Goal: Information Seeking & Learning: Learn about a topic

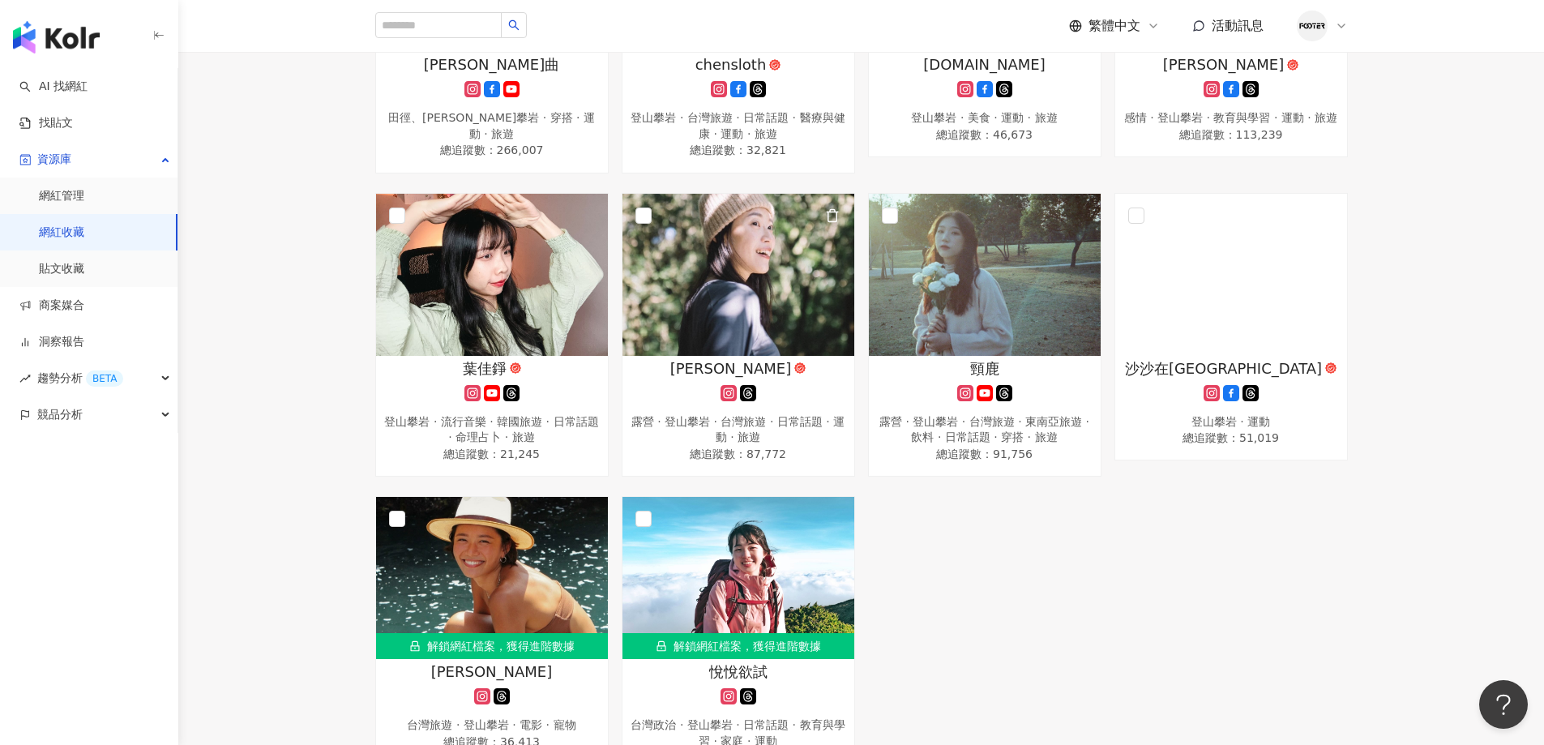
scroll to position [567, 0]
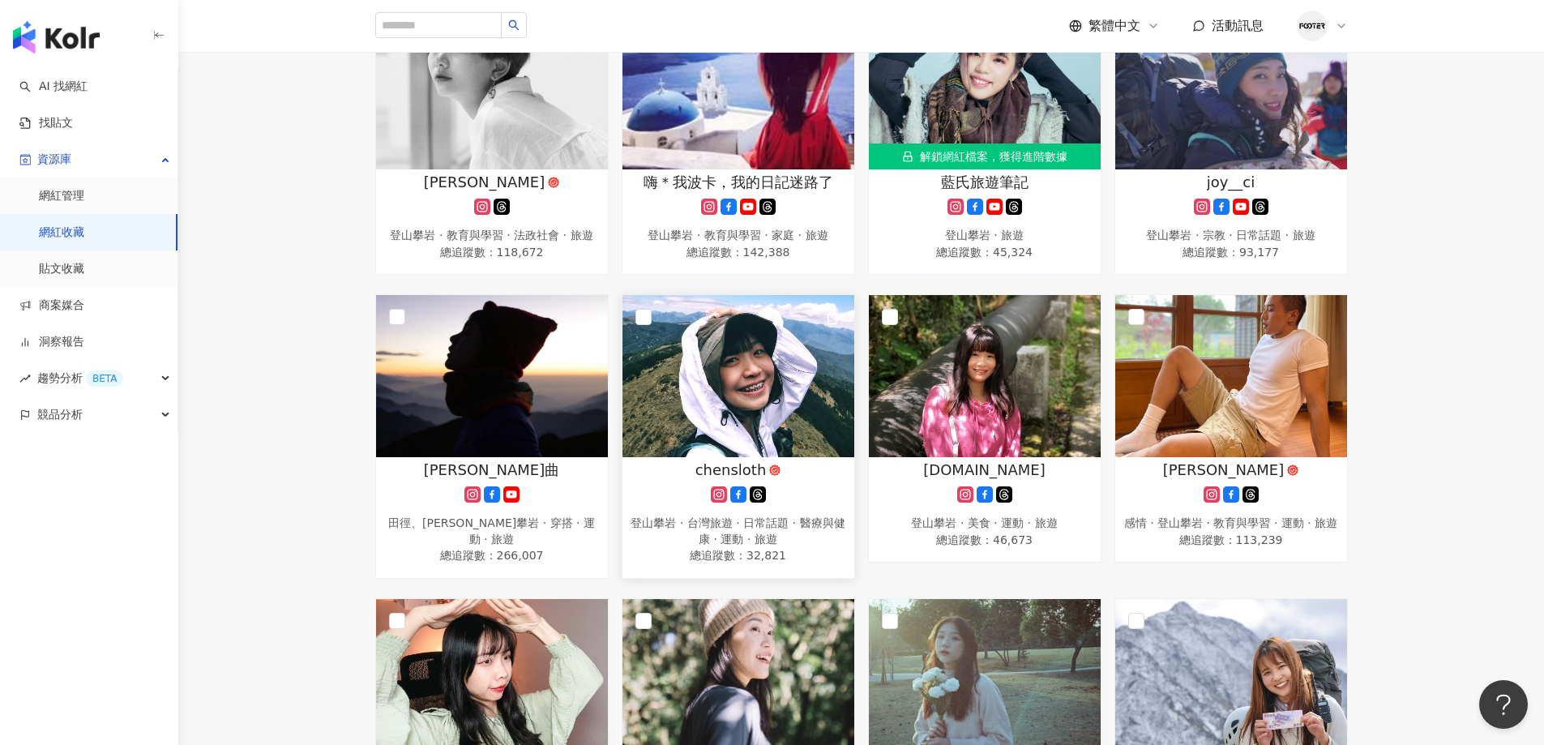
click at [766, 533] on div "登山攀岩 · 台灣旅遊 · 日常話題 · 醫療與健康 · 運動 · 旅遊" at bounding box center [738, 531] width 216 height 32
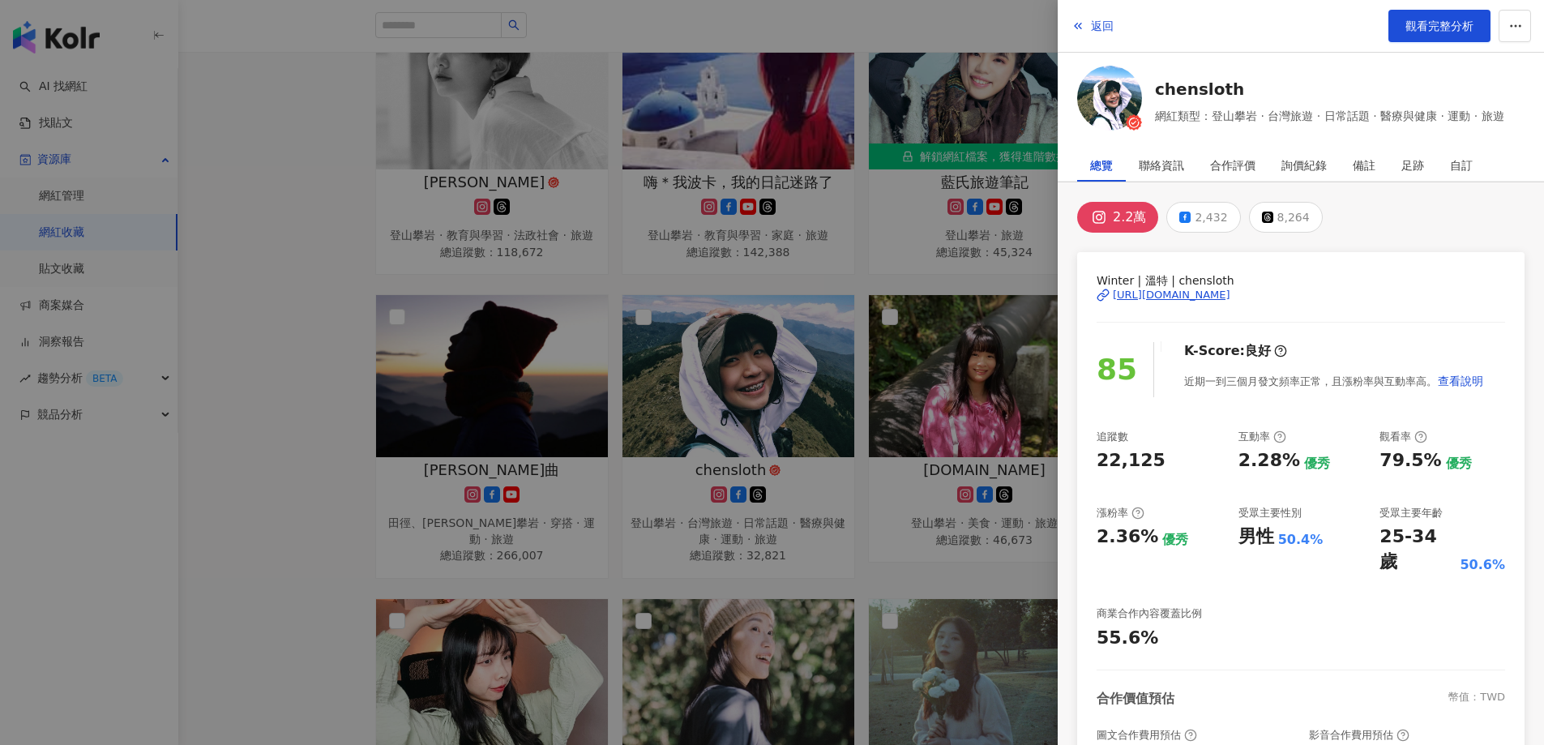
click at [919, 241] on div at bounding box center [772, 372] width 1544 height 745
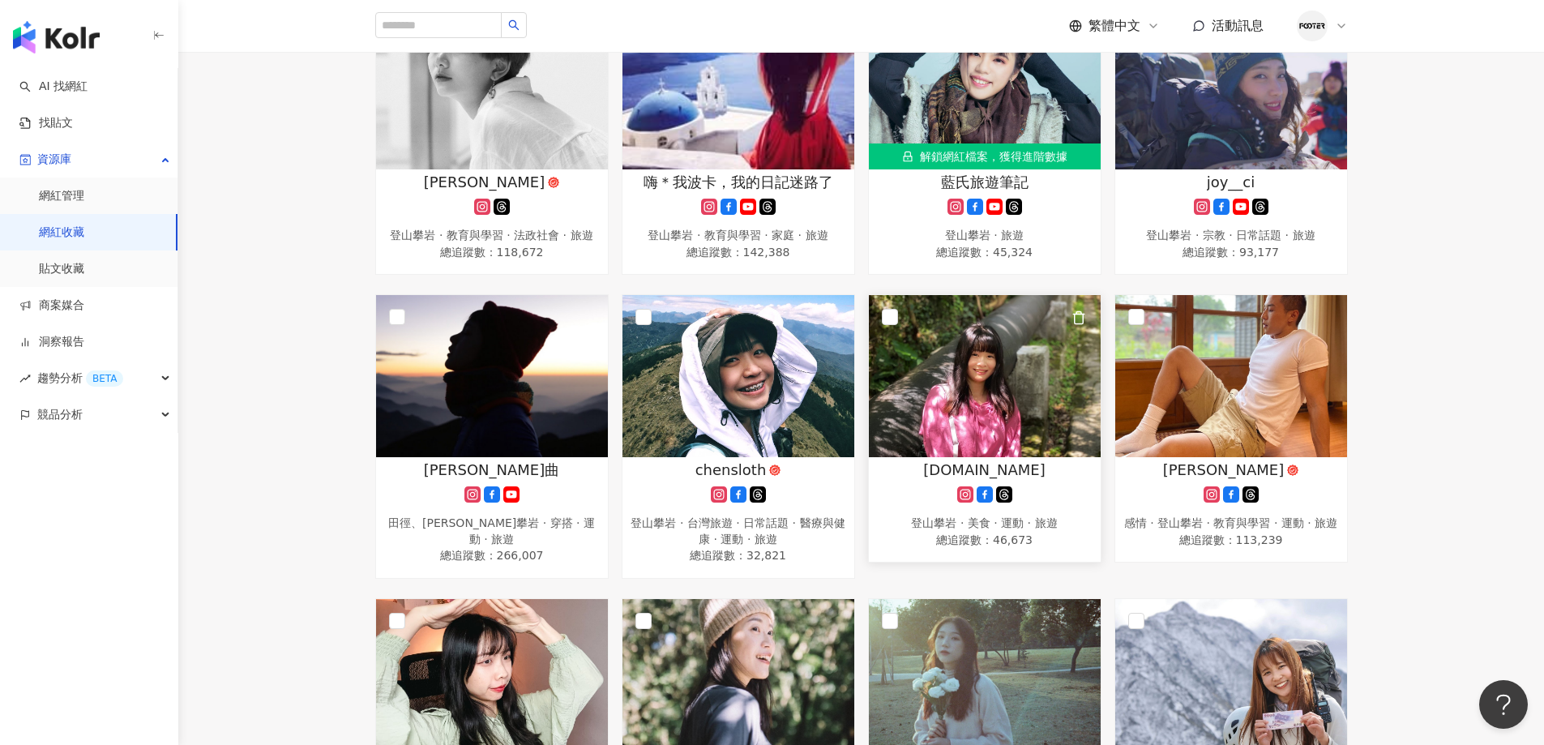
click at [985, 406] on img at bounding box center [985, 376] width 232 height 162
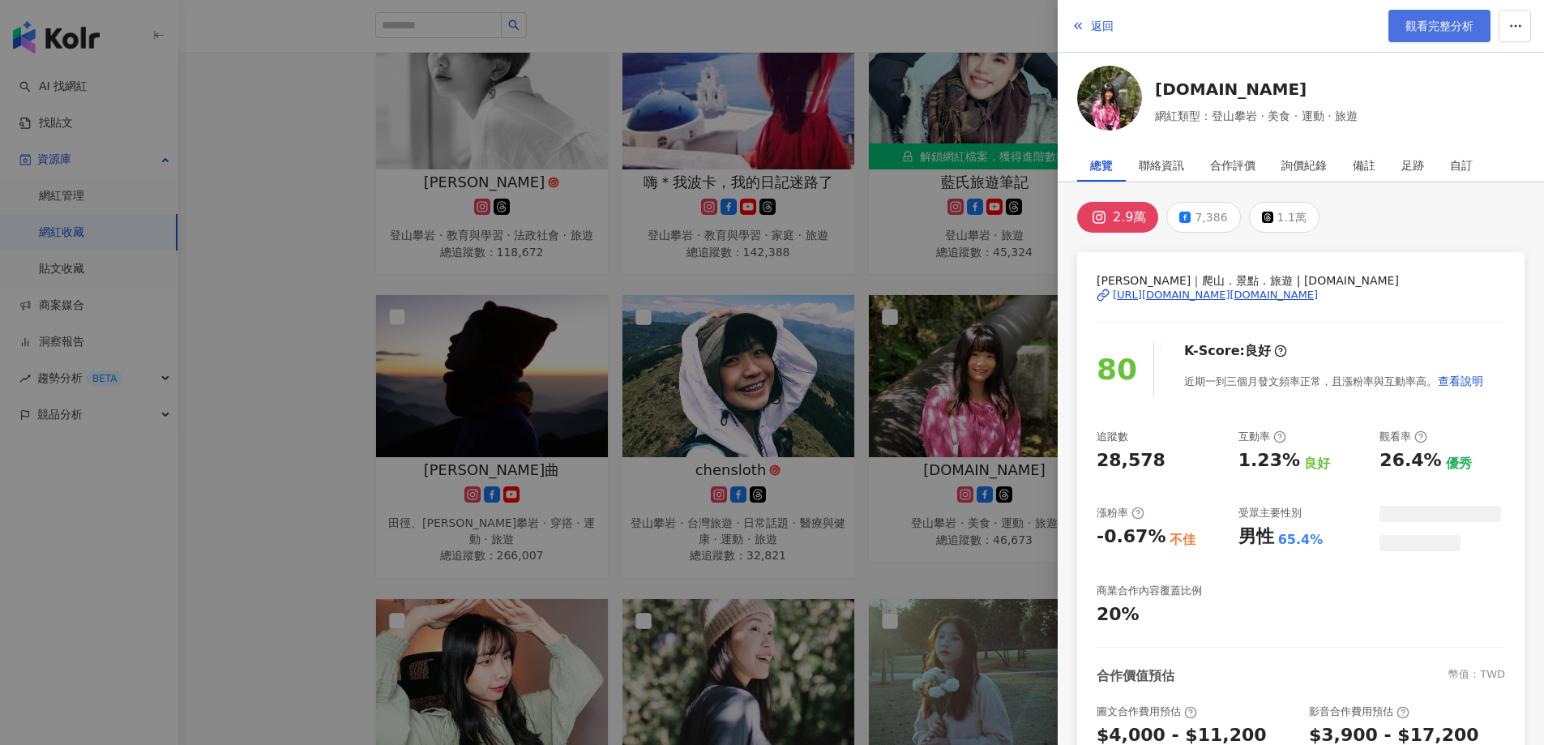
click at [1459, 26] on span "觀看完整分析" at bounding box center [1439, 25] width 68 height 13
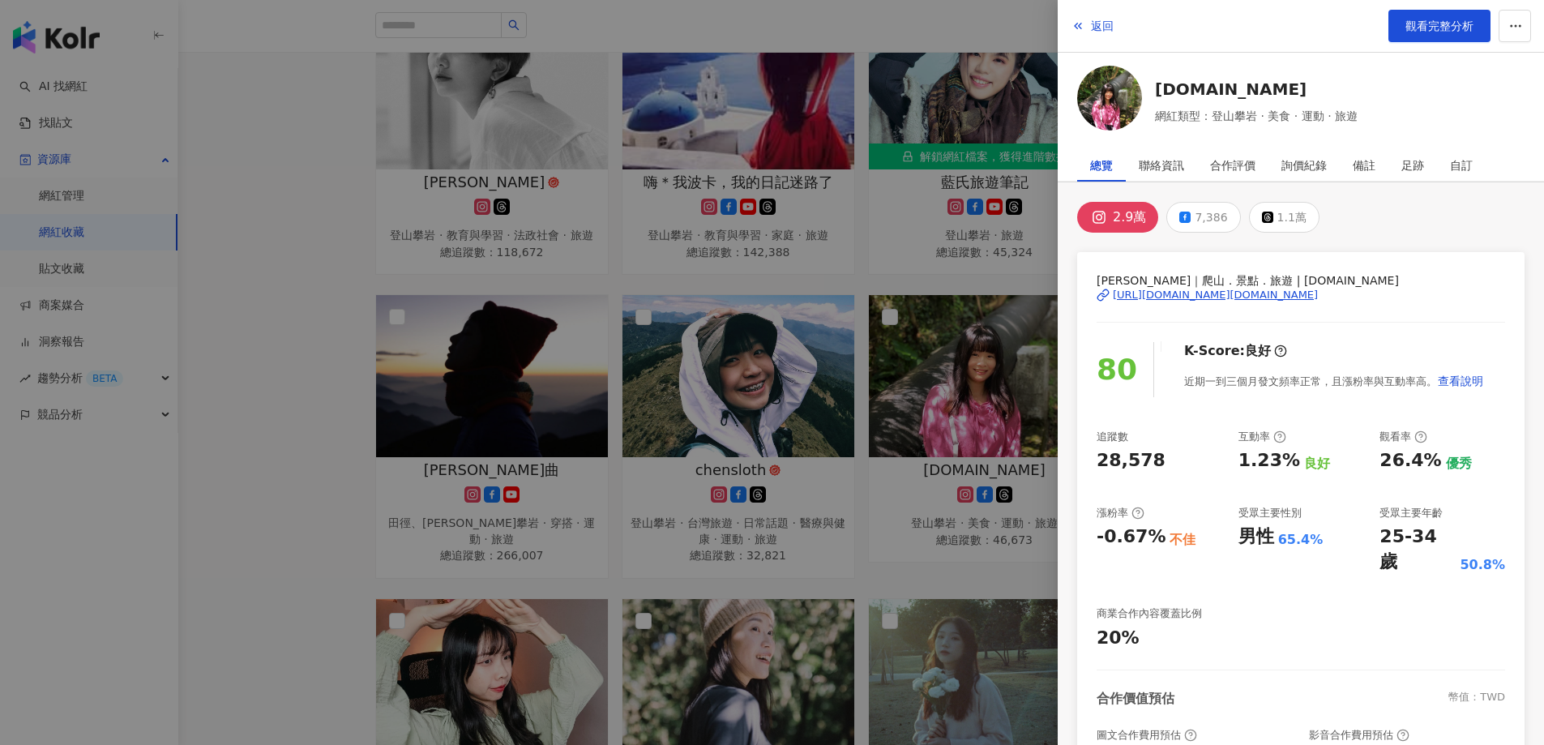
click at [516, 485] on div at bounding box center [772, 372] width 1544 height 745
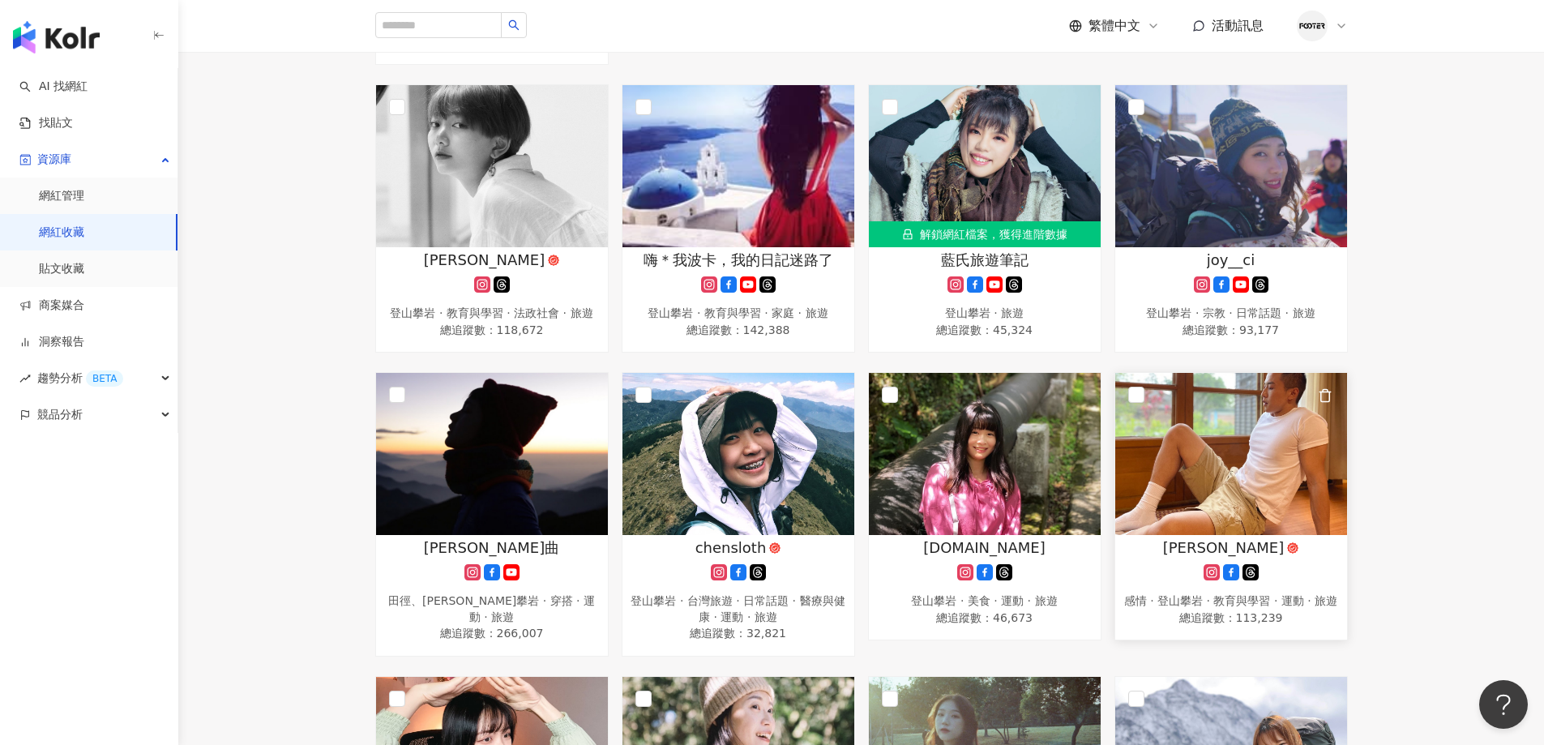
scroll to position [729, 0]
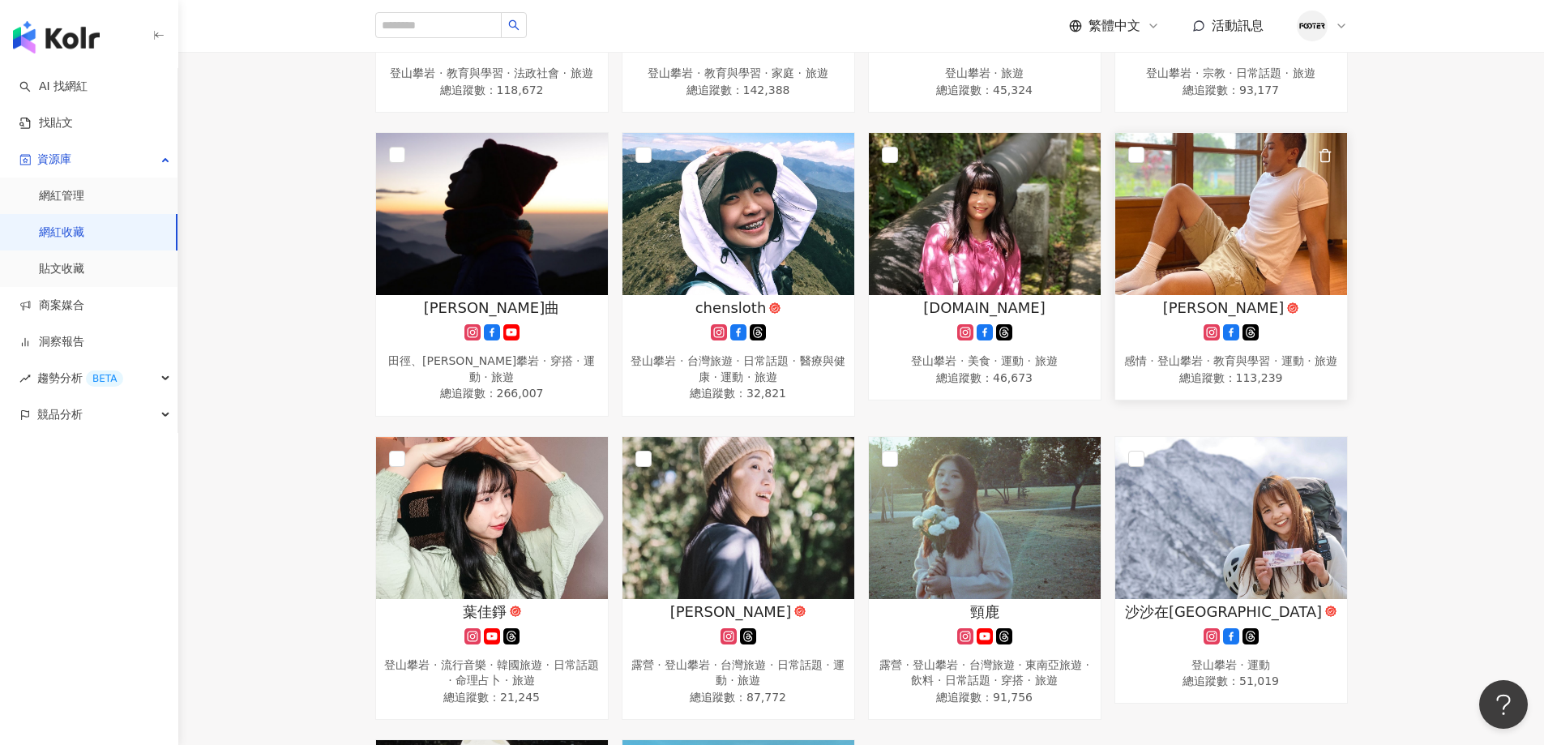
click at [1277, 284] on img at bounding box center [1231, 214] width 232 height 162
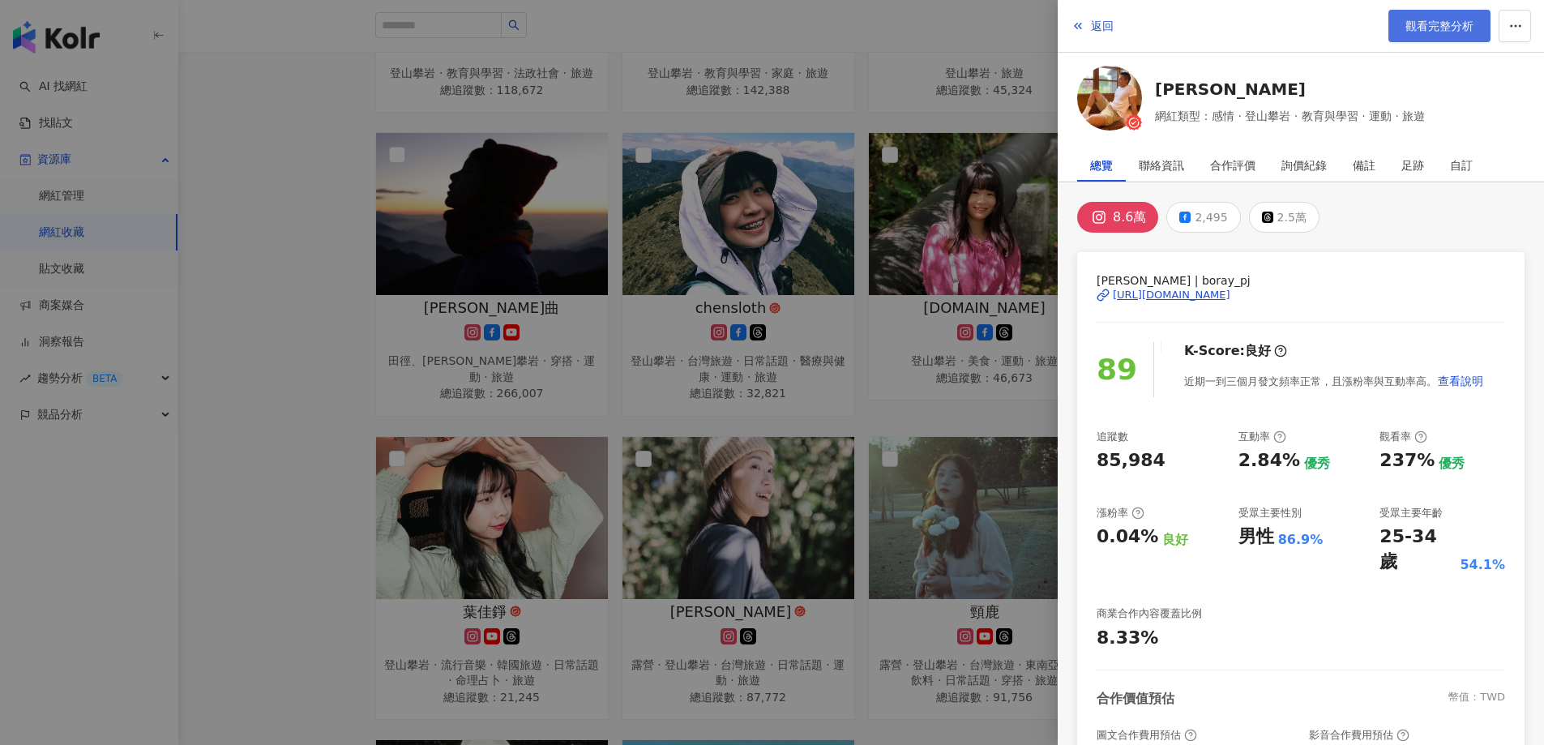
click at [1439, 28] on span "觀看完整分析" at bounding box center [1439, 25] width 68 height 13
click at [964, 437] on div at bounding box center [772, 372] width 1544 height 745
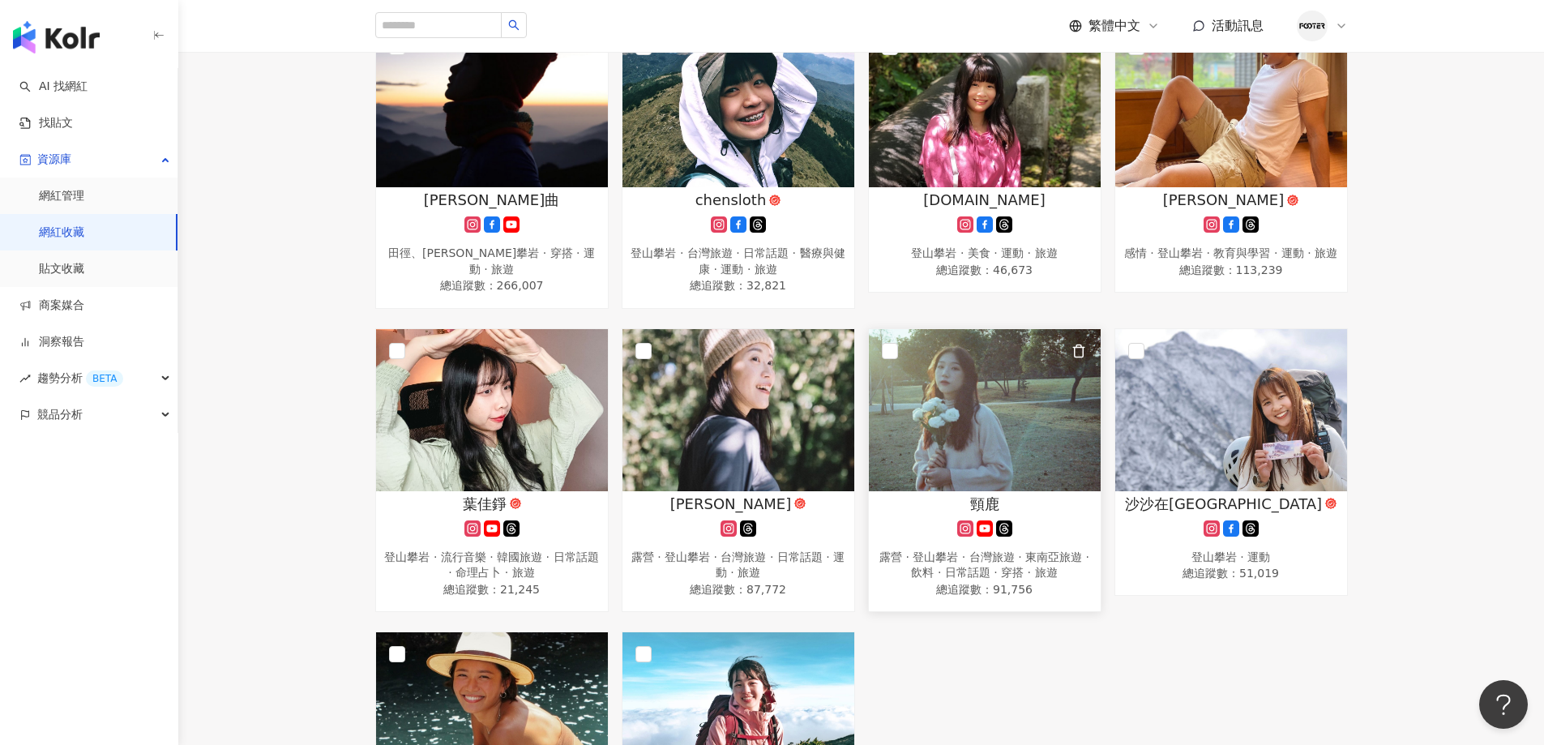
scroll to position [1054, 0]
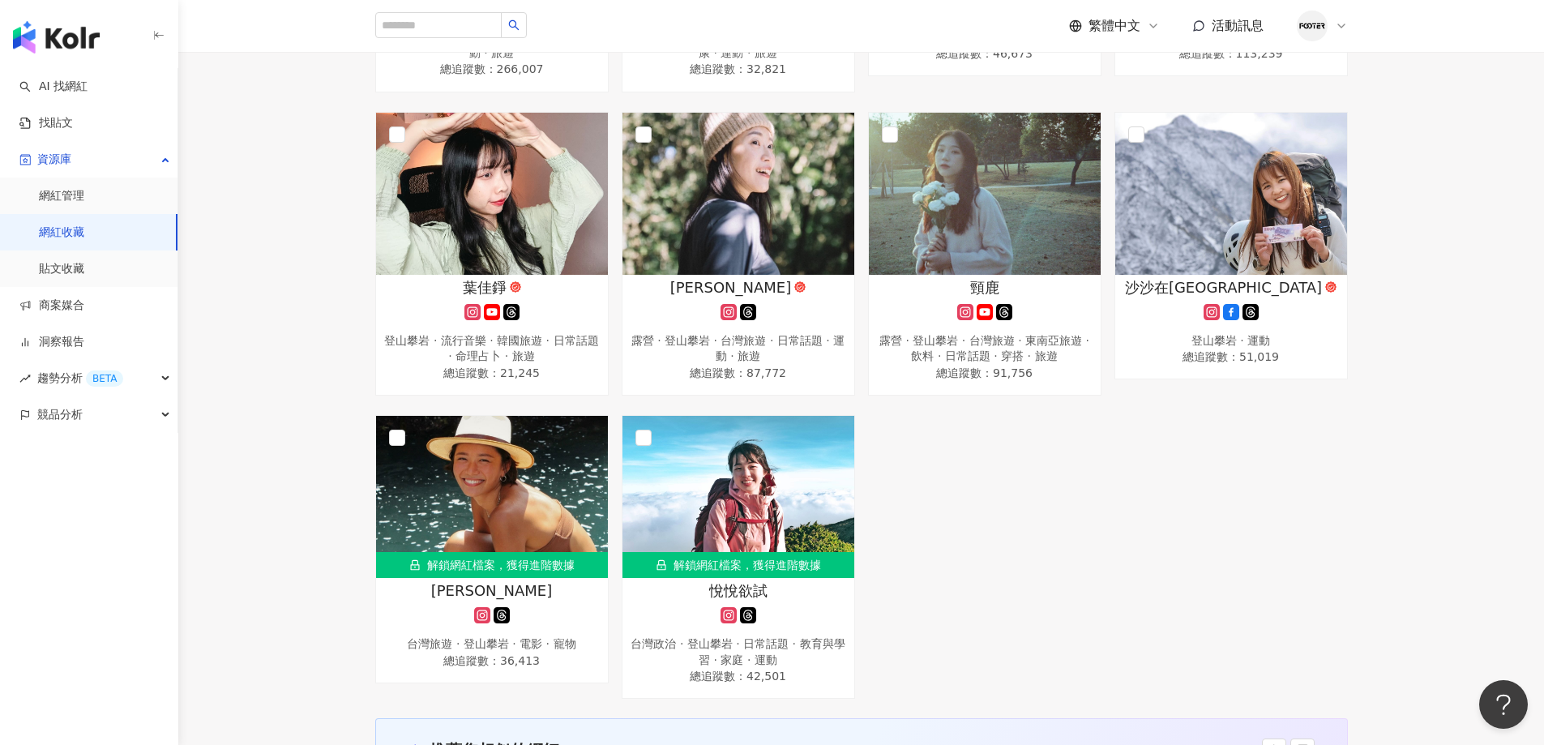
drag, startPoint x: 874, startPoint y: 445, endPoint x: 864, endPoint y: 457, distance: 16.1
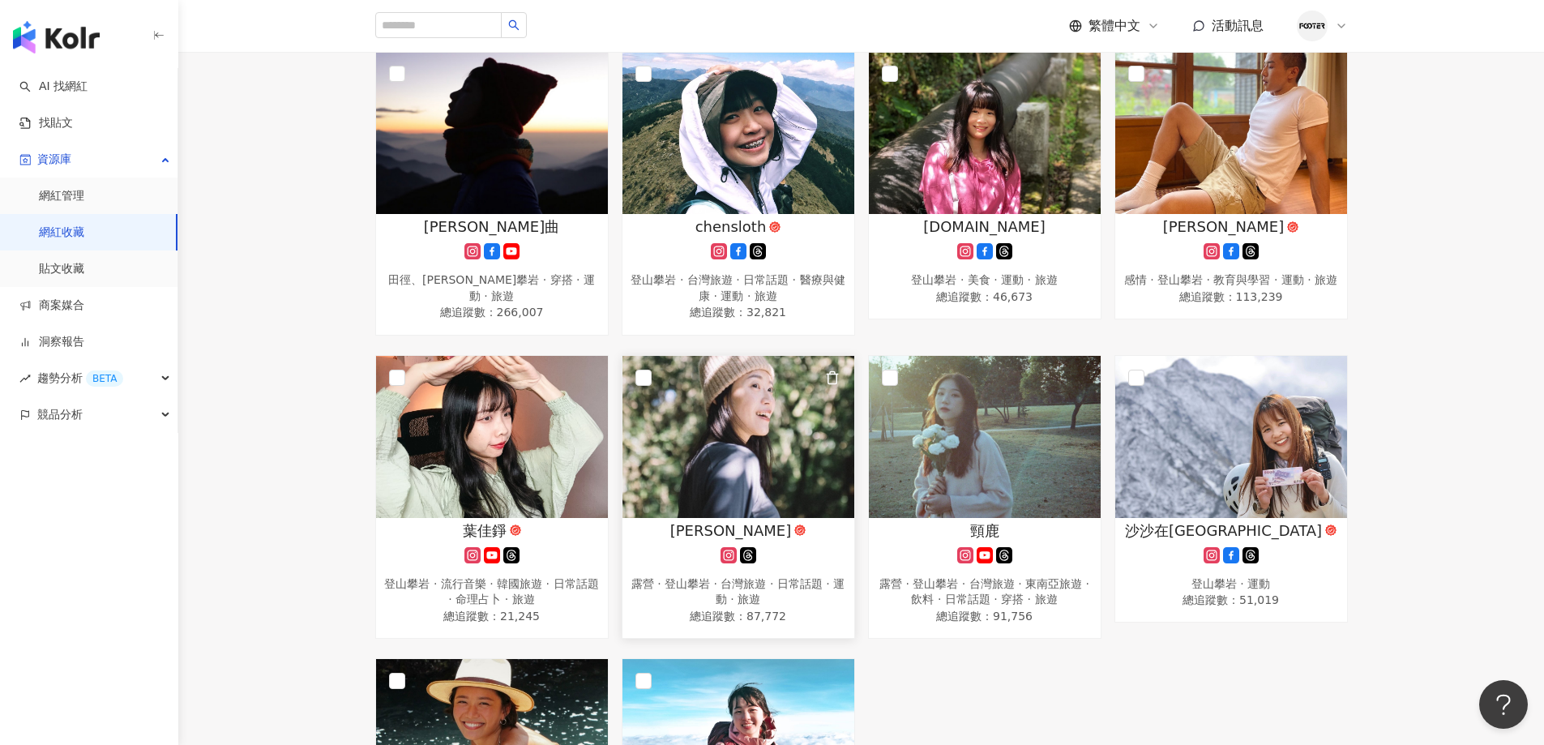
scroll to position [1135, 0]
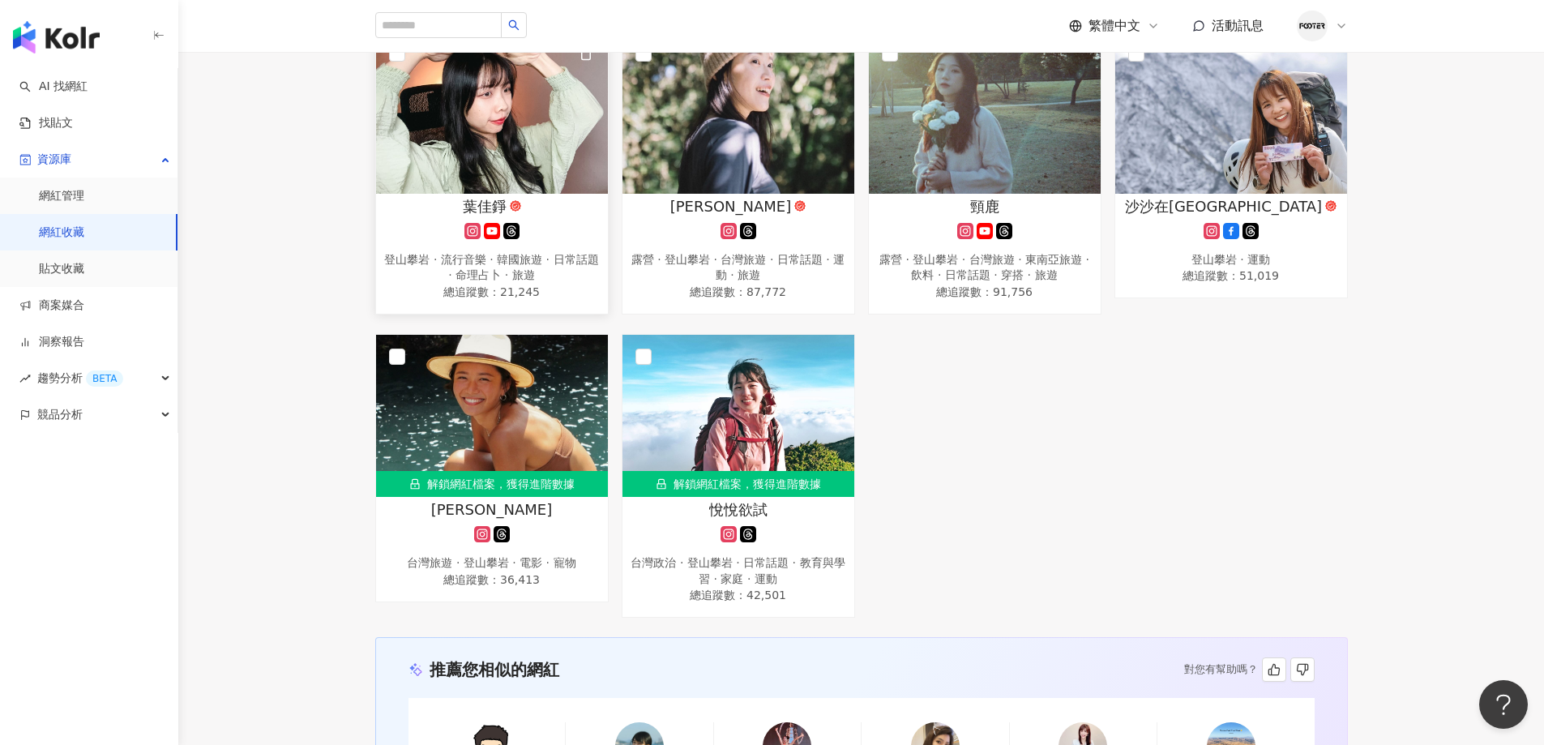
click at [519, 263] on div "登山攀岩 · 流行音樂 · 韓國旅遊 · 日常話題 · 命理占卜 · 旅遊" at bounding box center [492, 268] width 216 height 32
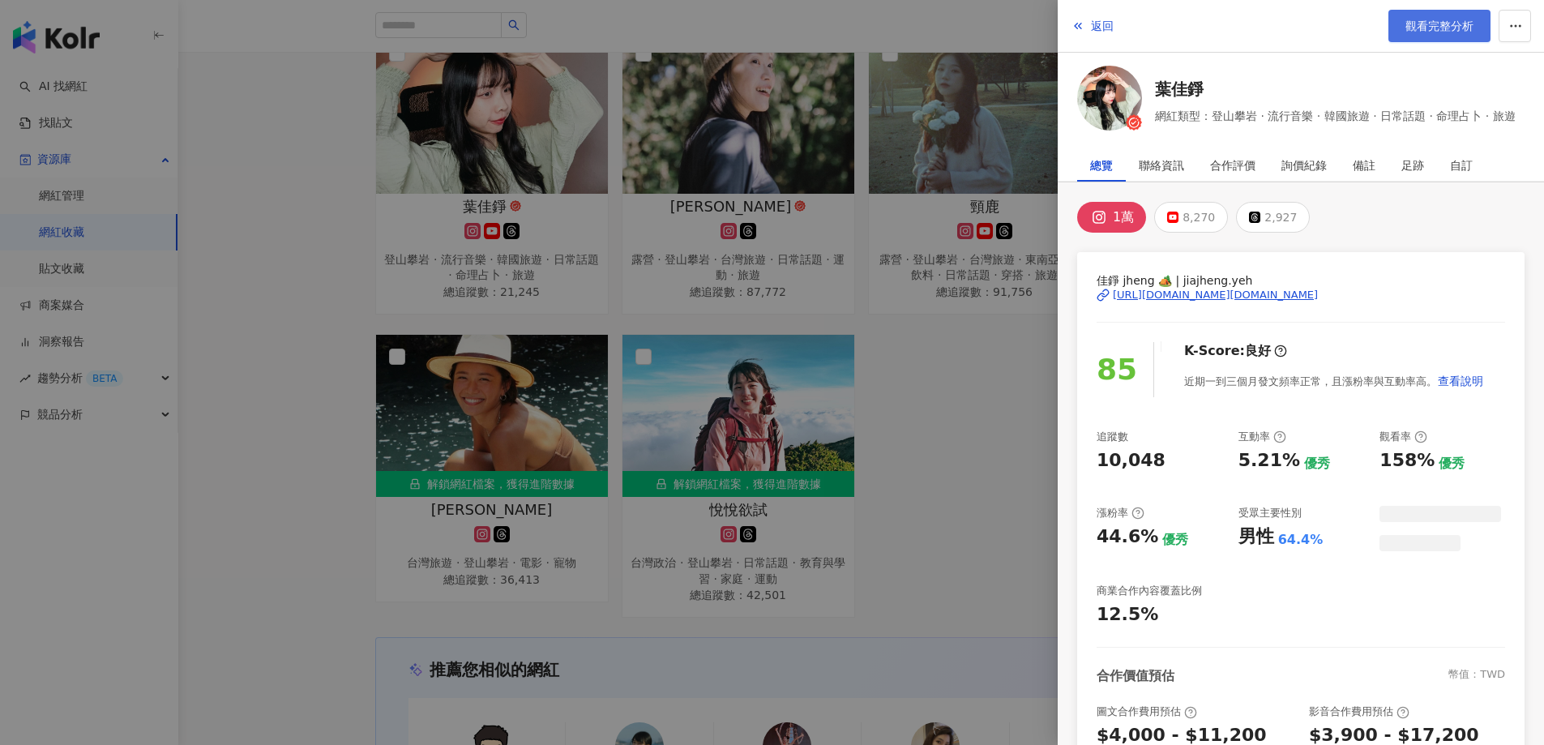
click at [1438, 20] on span "觀看完整分析" at bounding box center [1439, 25] width 68 height 13
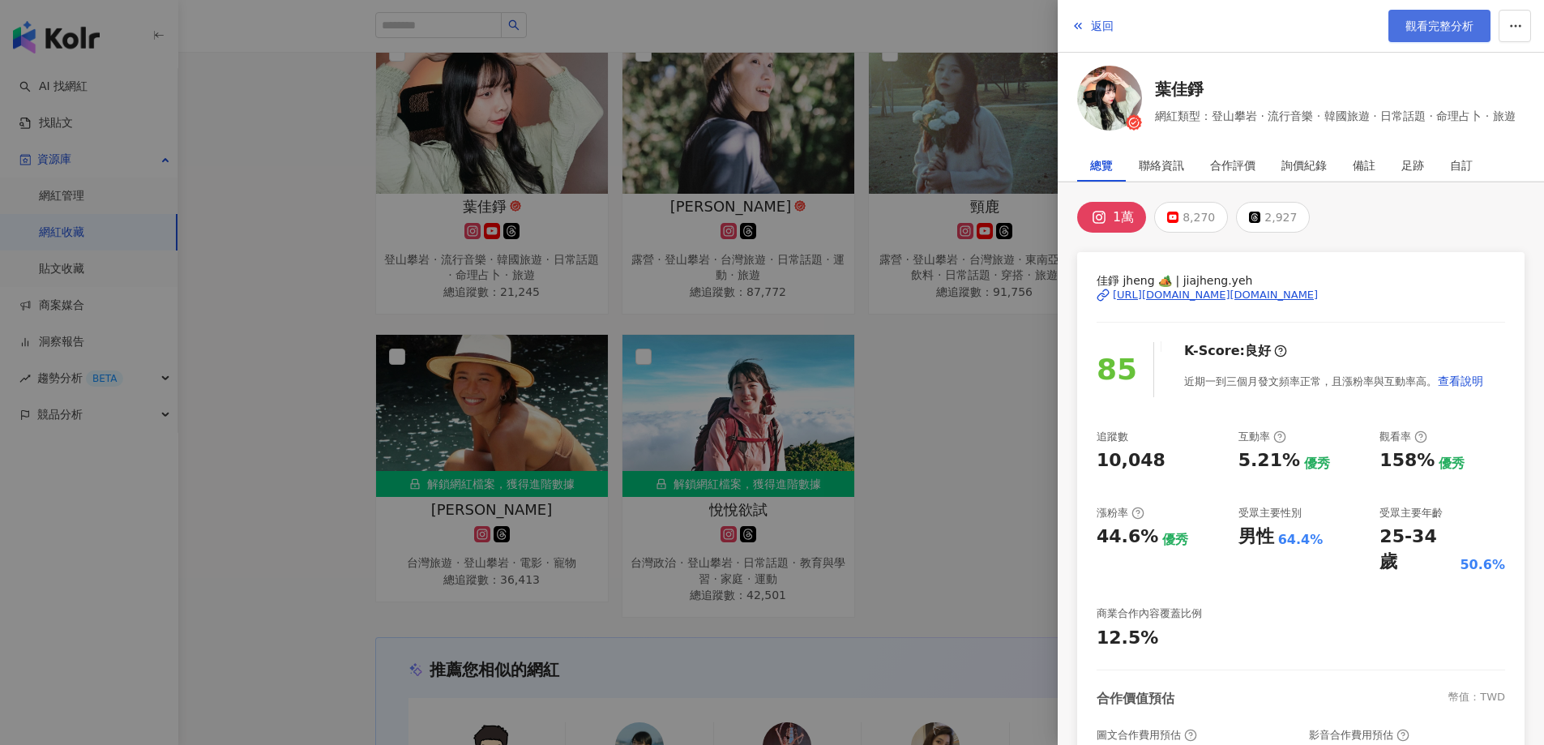
click at [1430, 24] on span "觀看完整分析" at bounding box center [1439, 25] width 68 height 13
click at [1425, 28] on span "觀看完整分析" at bounding box center [1439, 25] width 68 height 13
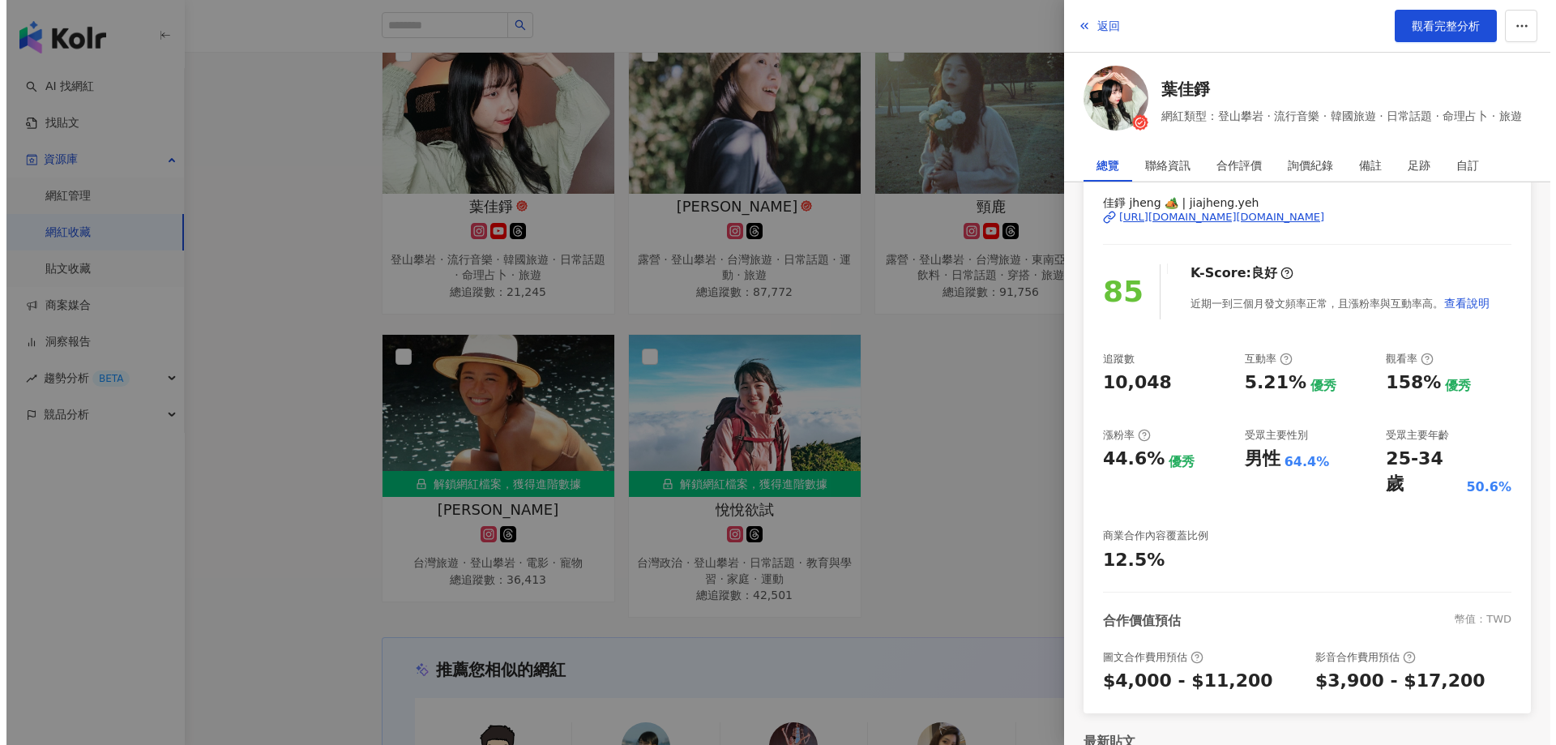
scroll to position [186, 0]
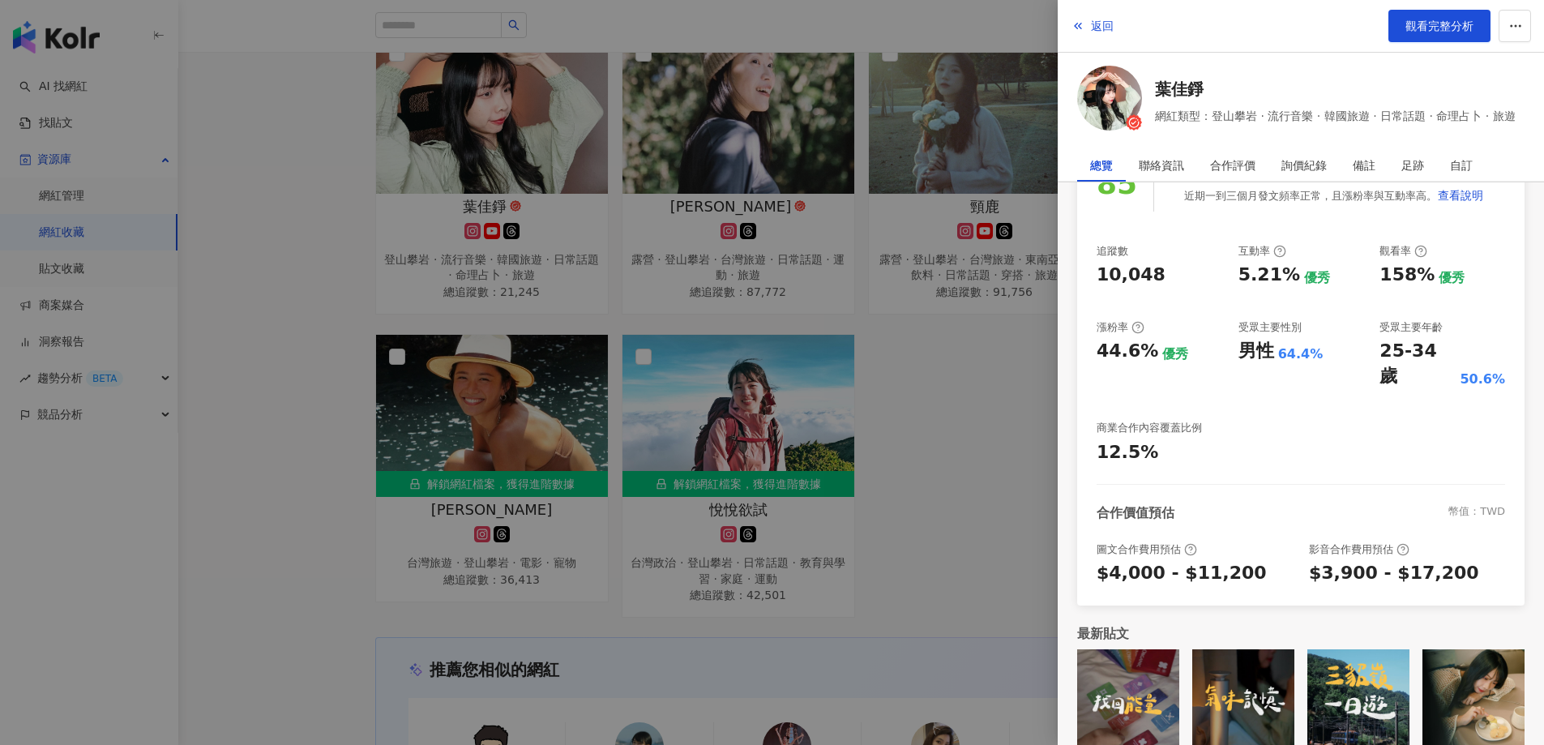
click at [402, 209] on div at bounding box center [772, 372] width 1544 height 745
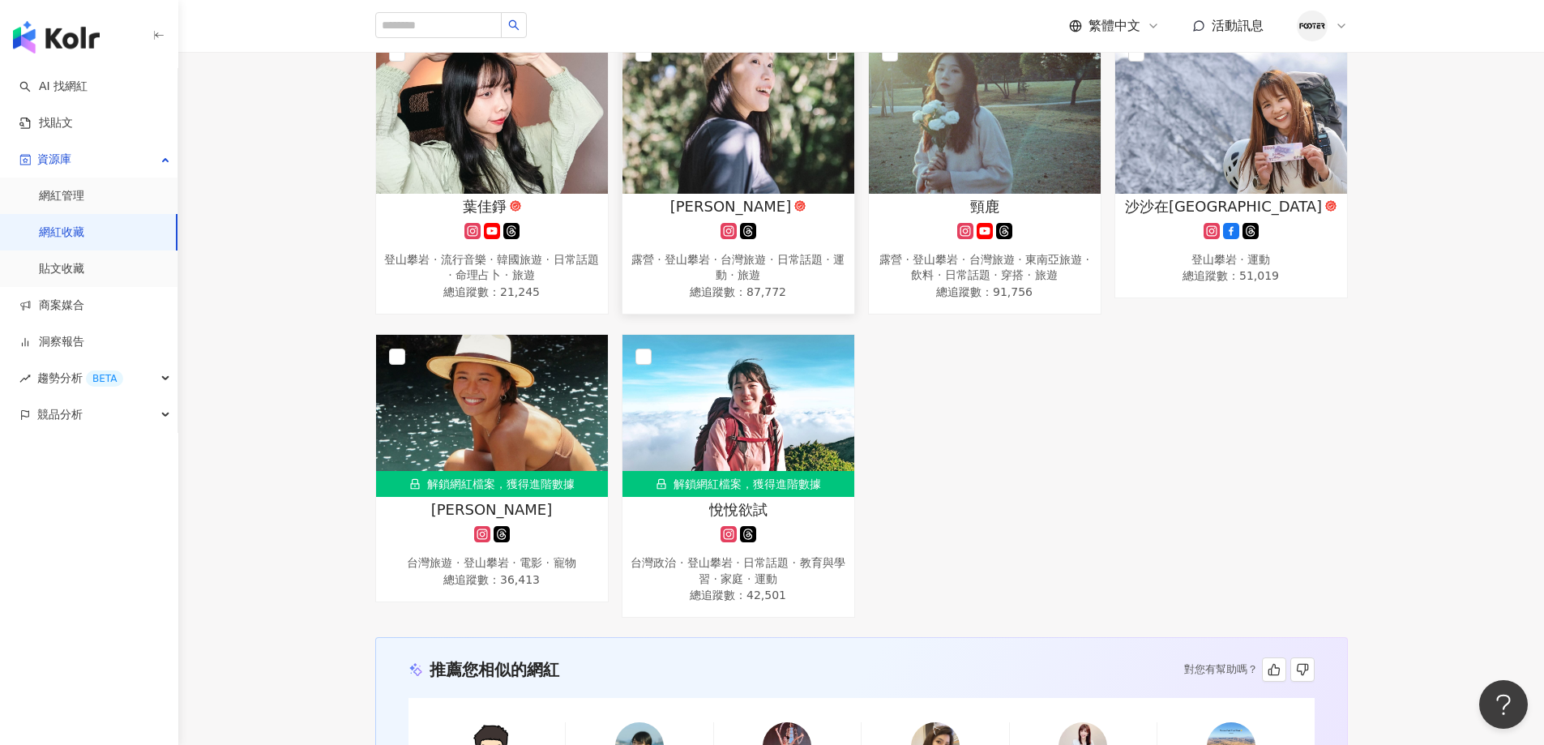
click at [767, 236] on div at bounding box center [738, 231] width 216 height 16
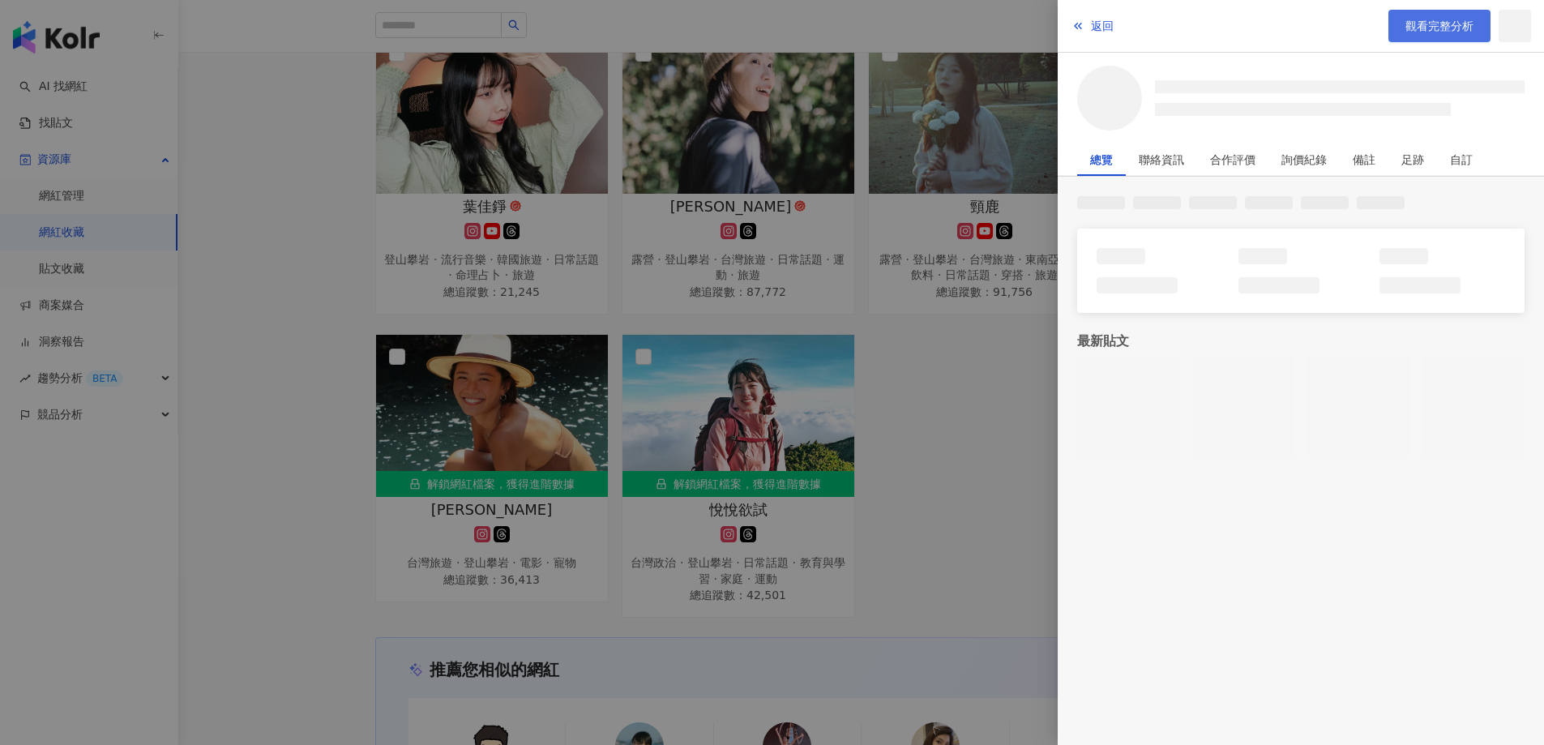
click at [1429, 26] on span "觀看完整分析" at bounding box center [1439, 25] width 68 height 13
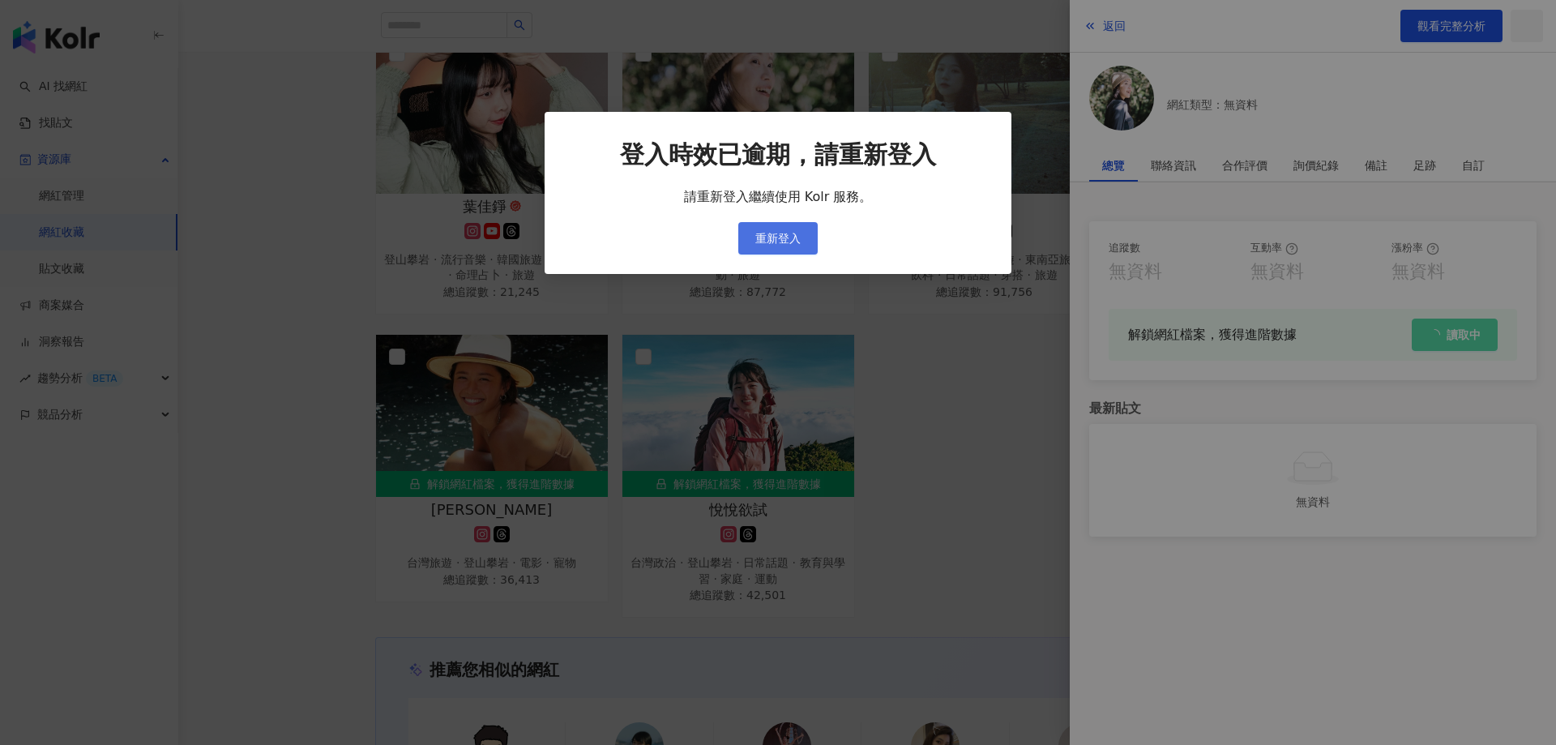
click at [800, 240] on span "重新登入" at bounding box center [777, 238] width 45 height 13
click at [780, 234] on span "重新登入" at bounding box center [777, 238] width 45 height 13
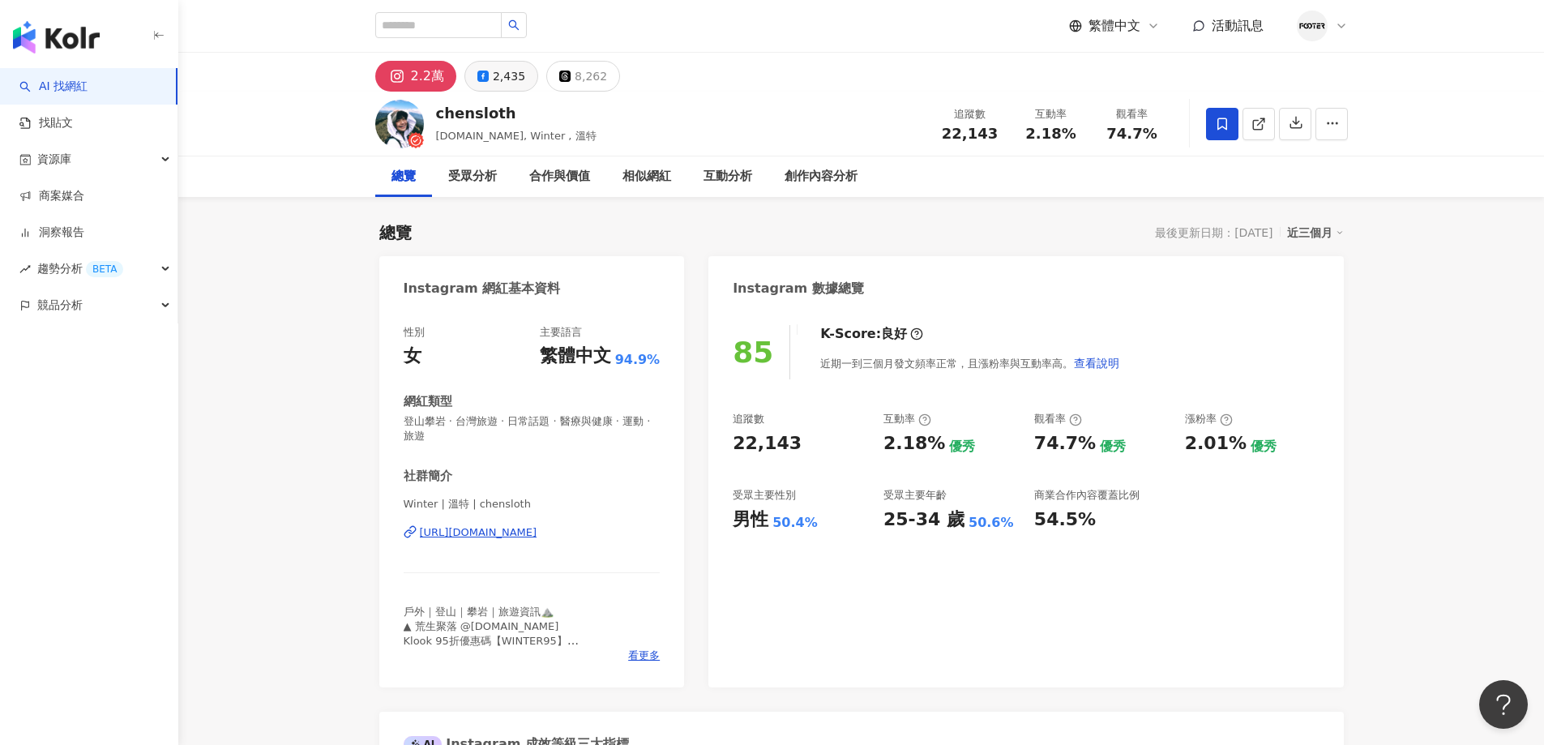
click at [481, 79] on icon at bounding box center [482, 76] width 11 height 11
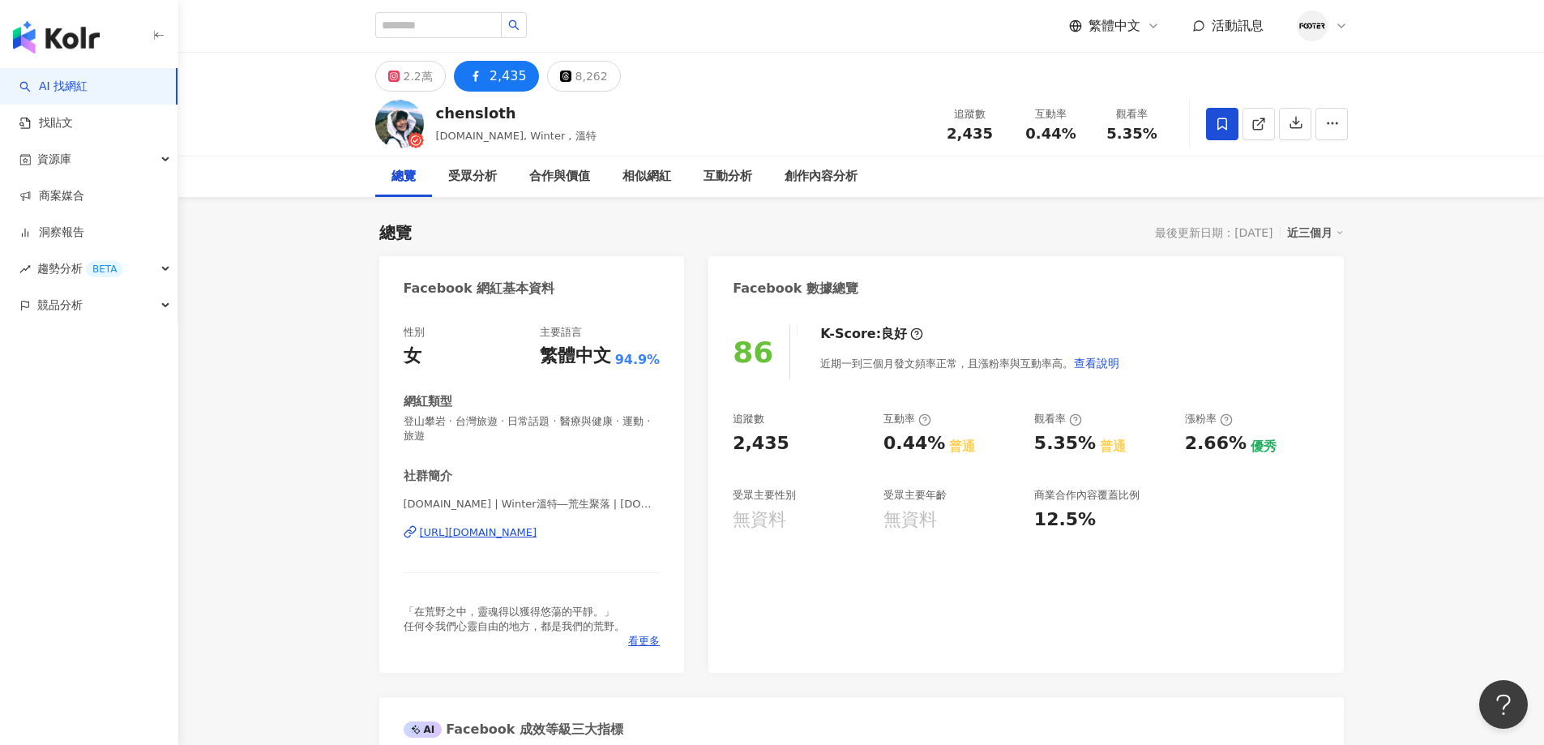
click at [537, 533] on div "https://www.facebook.com/106744064603907" at bounding box center [479, 532] width 118 height 15
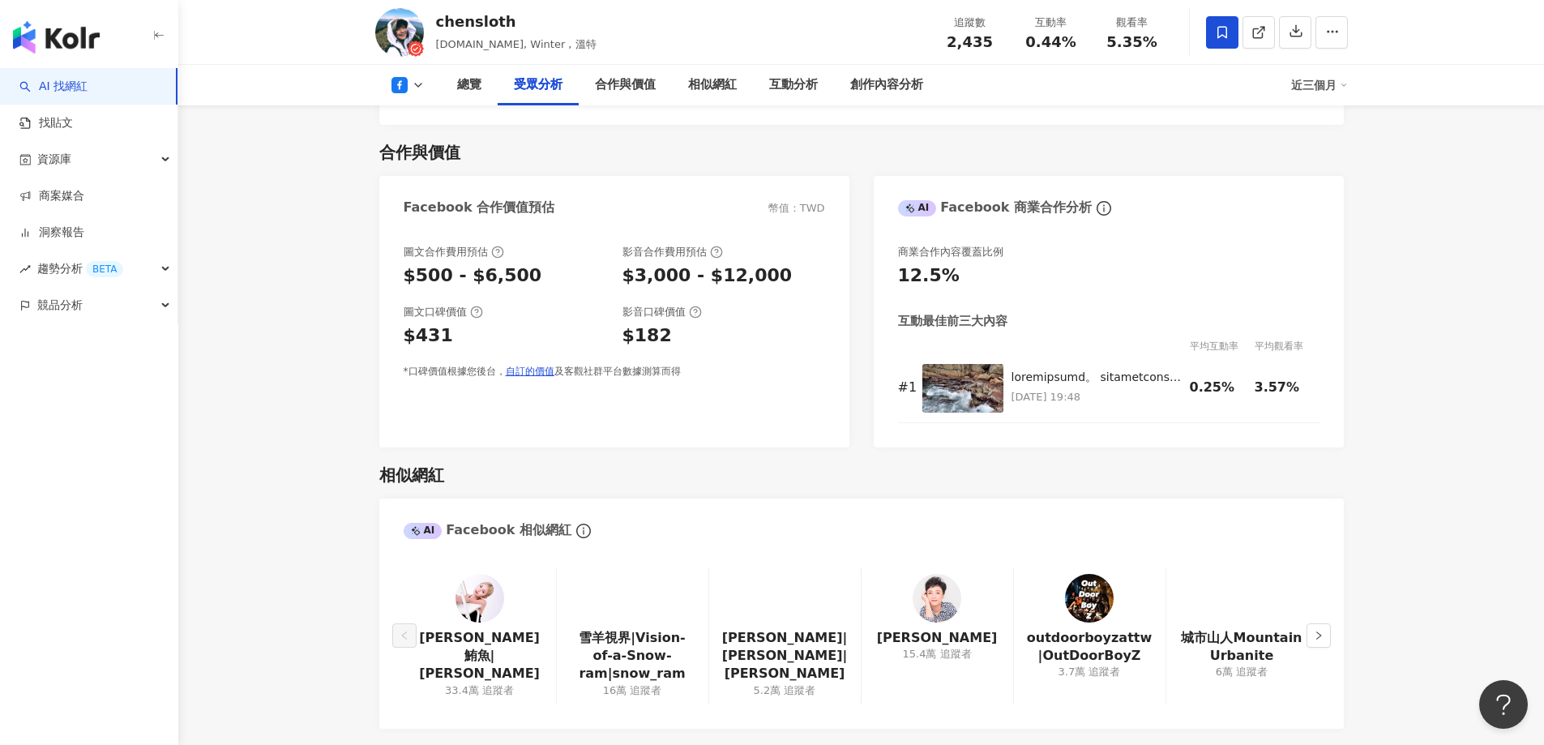
scroll to position [1297, 0]
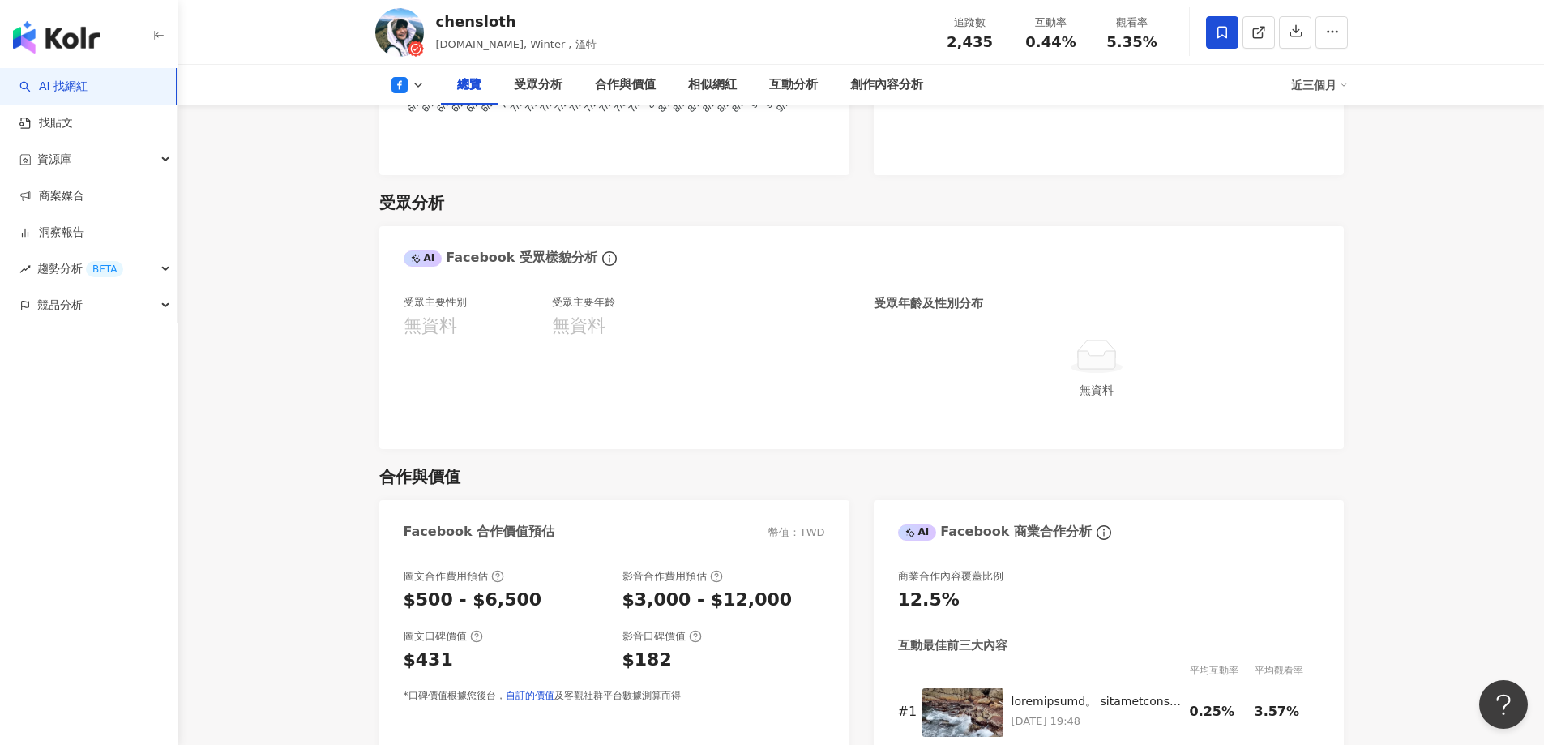
click at [424, 88] on icon at bounding box center [418, 85] width 13 height 13
click at [421, 121] on button "Instagram" at bounding box center [433, 115] width 97 height 23
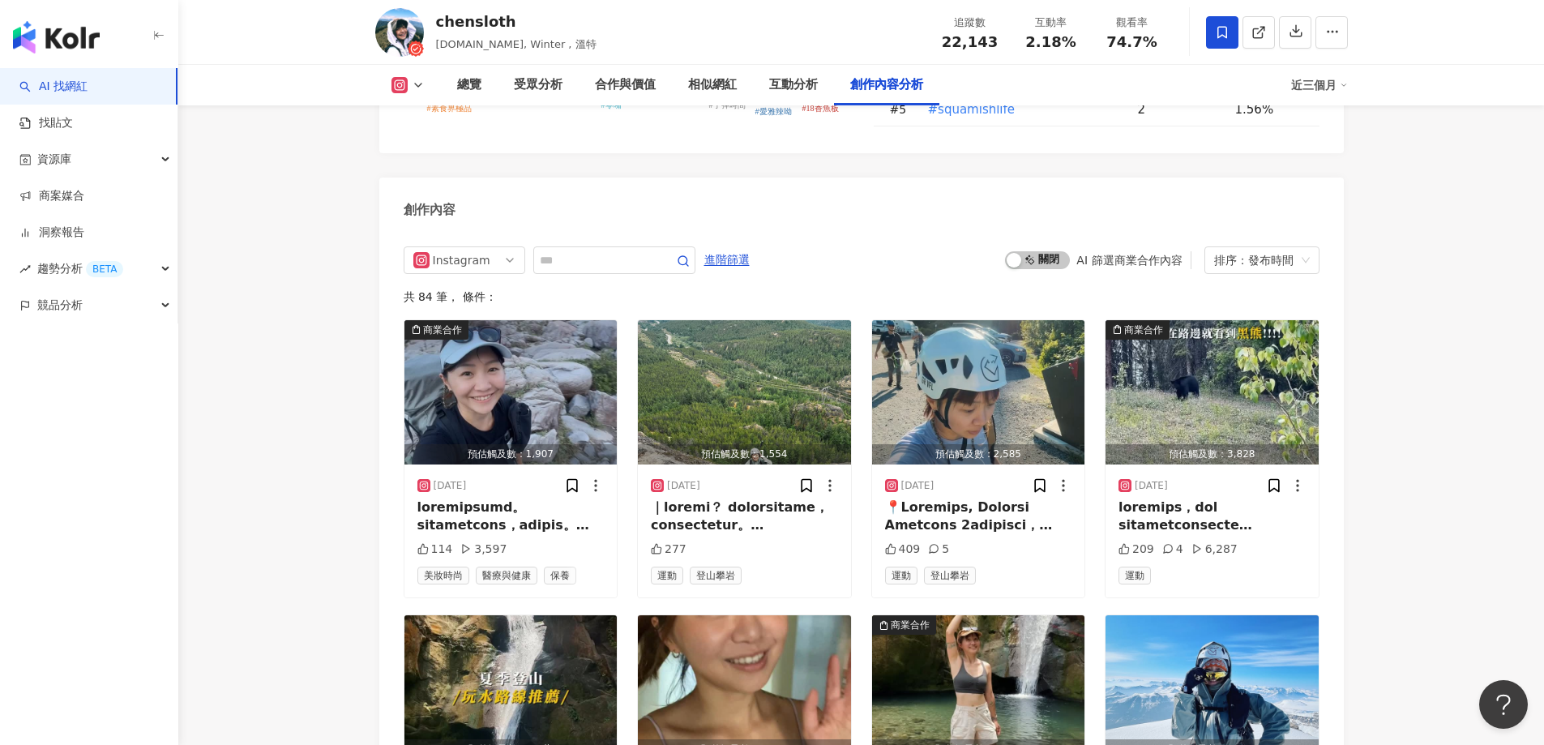
scroll to position [4796, 0]
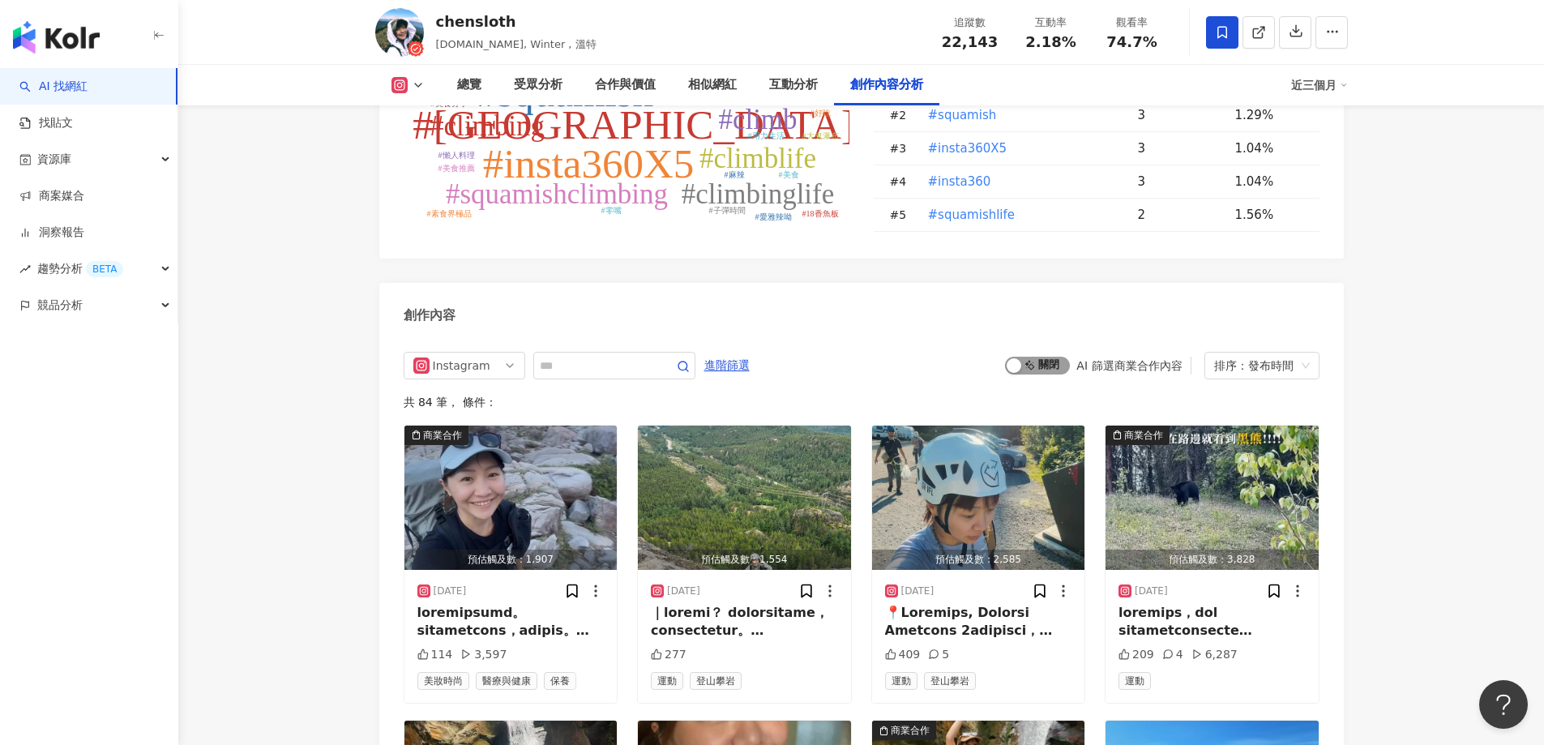
click at [1019, 360] on div "button" at bounding box center [1014, 365] width 15 height 15
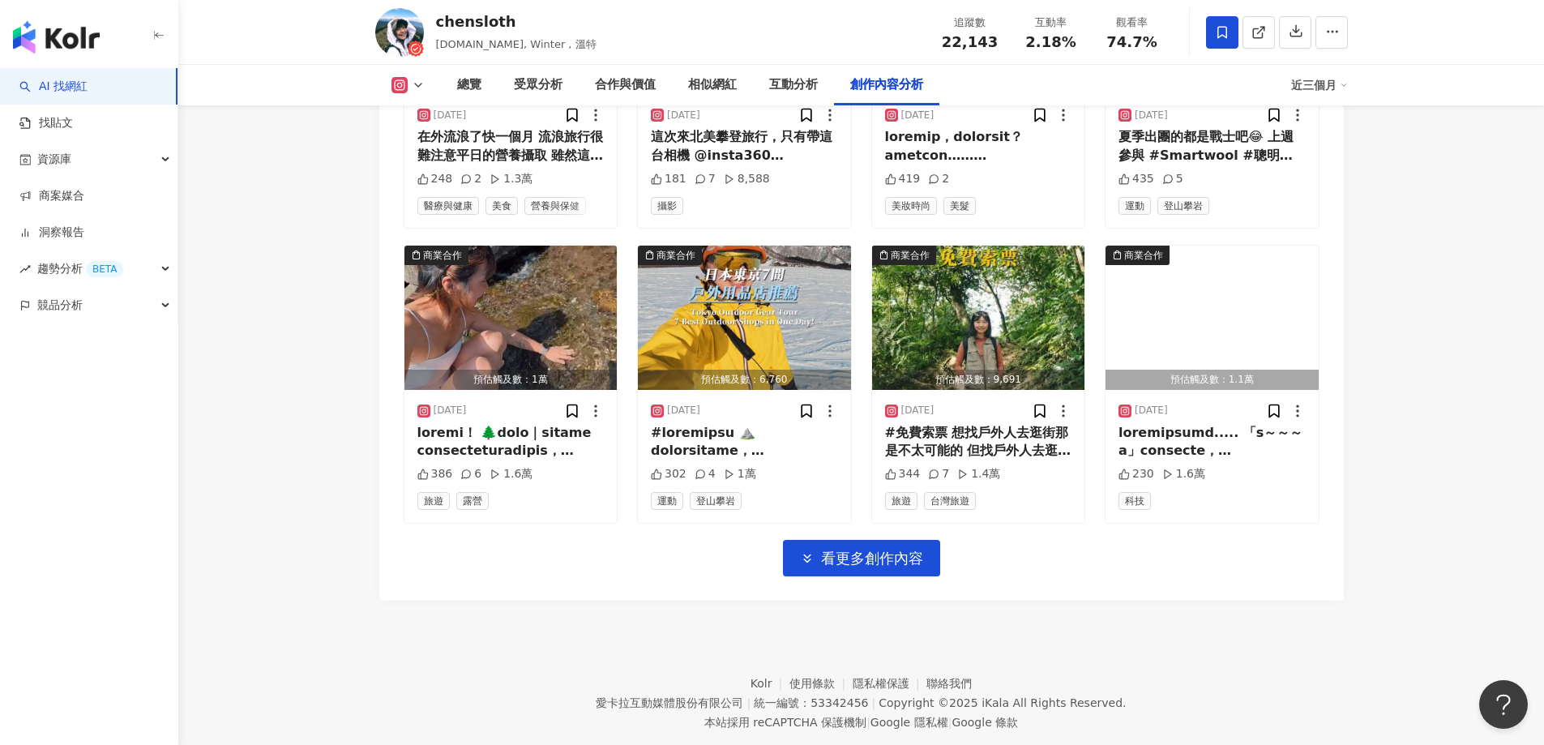
scroll to position [5596, 0]
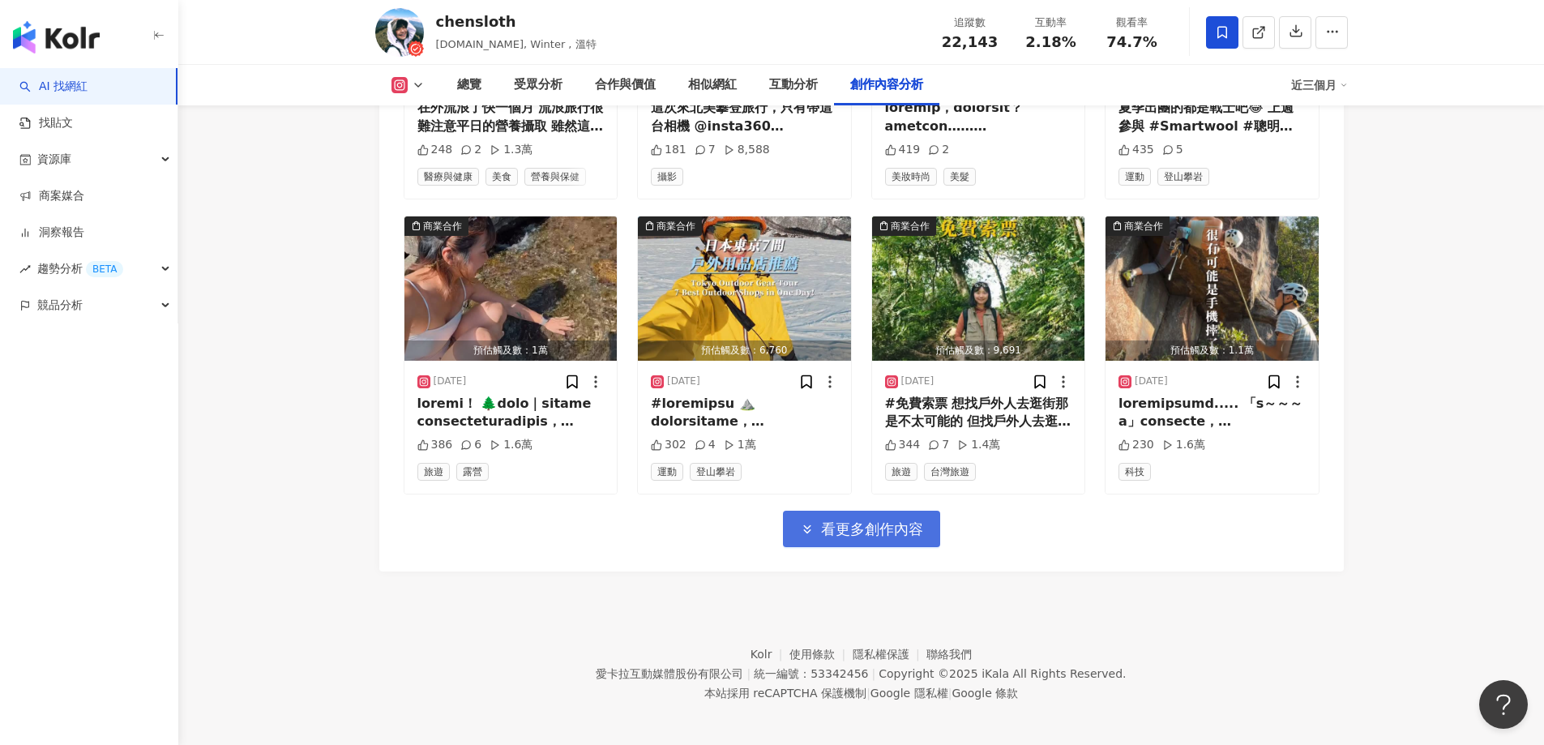
click at [867, 520] on span "看更多創作內容" at bounding box center [872, 529] width 102 height 18
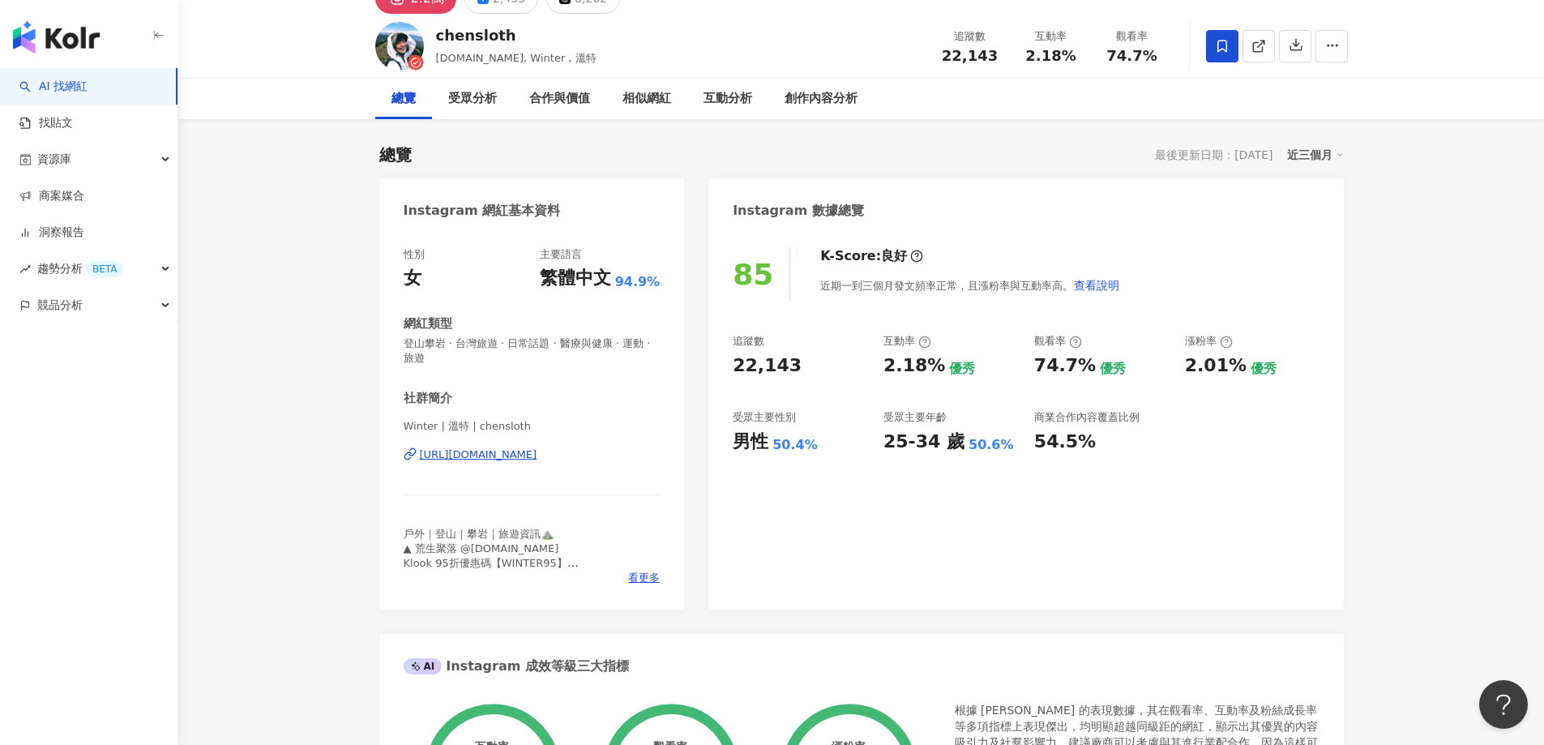
scroll to position [0, 0]
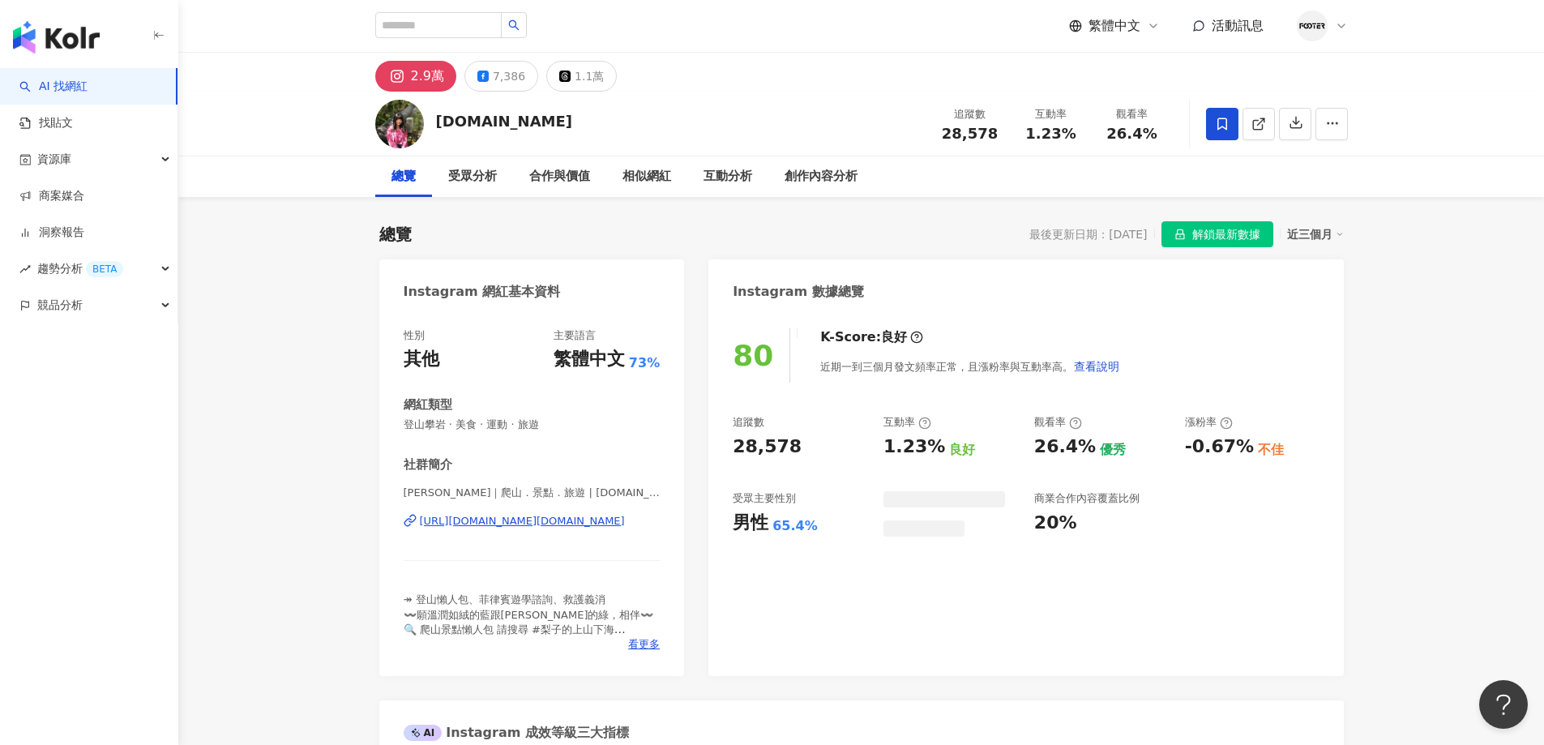
click at [1190, 239] on button "解鎖最新數據" at bounding box center [1217, 234] width 112 height 26
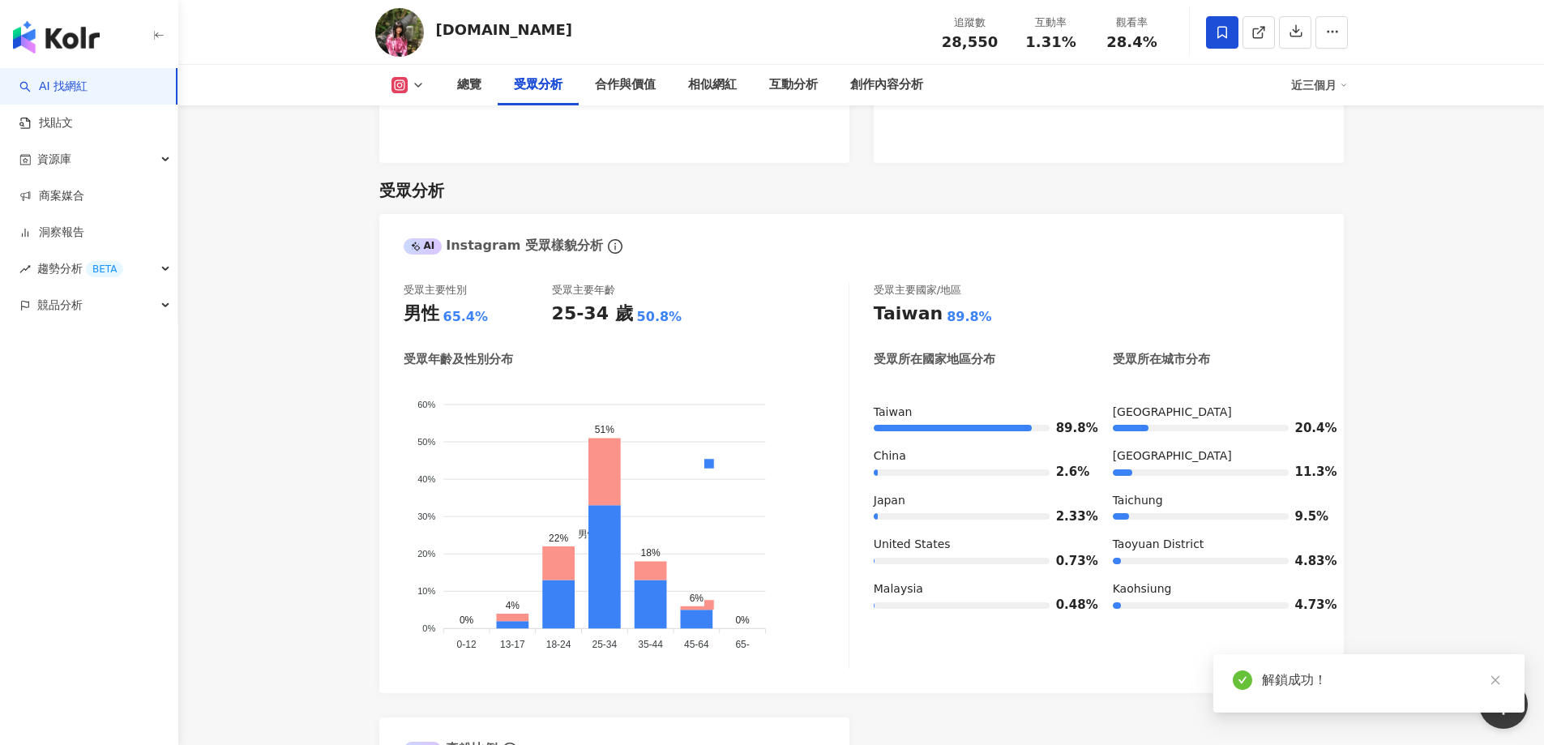
scroll to position [2563, 0]
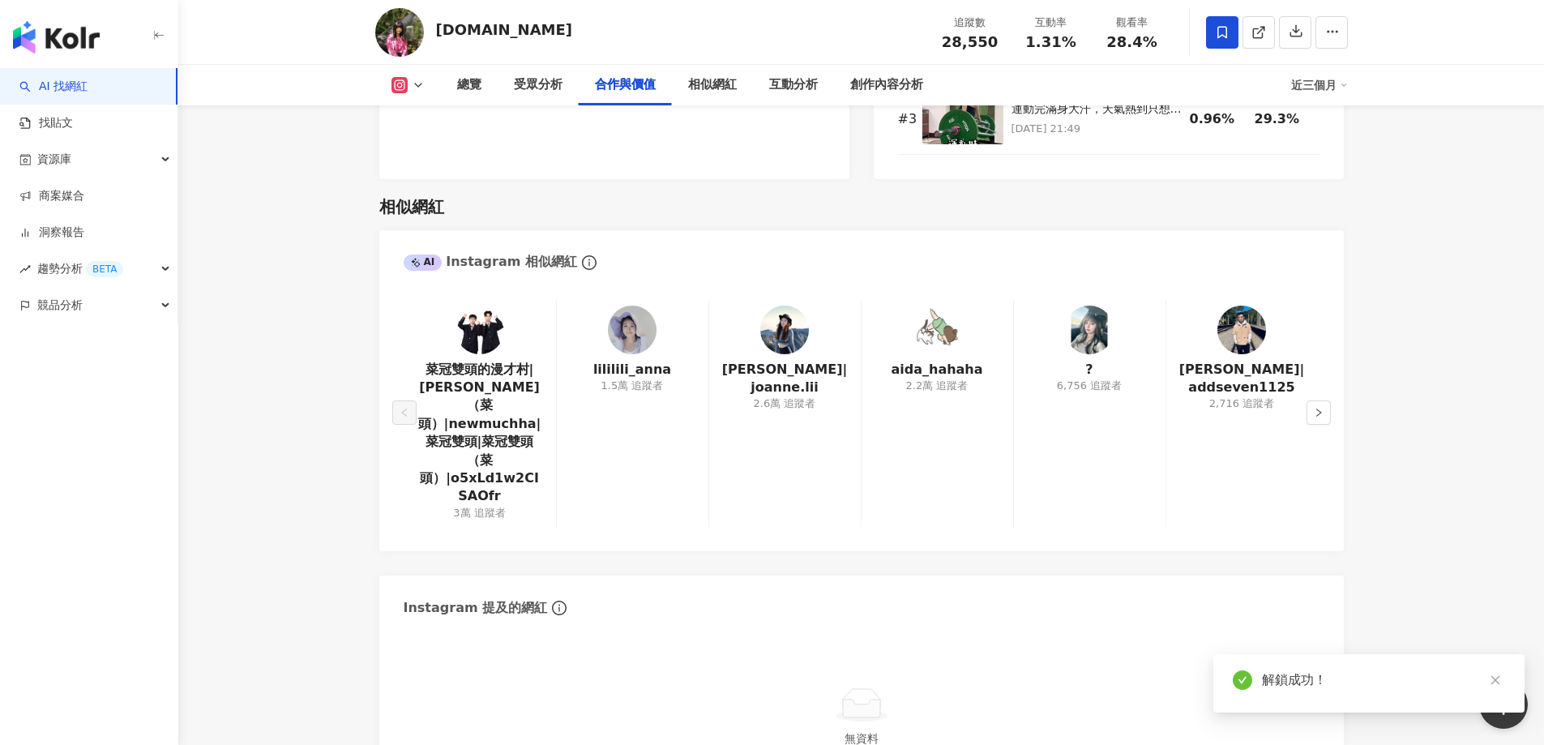
click at [797, 341] on img at bounding box center [784, 330] width 49 height 49
click at [1318, 408] on icon "right" at bounding box center [1318, 412] width 5 height 8
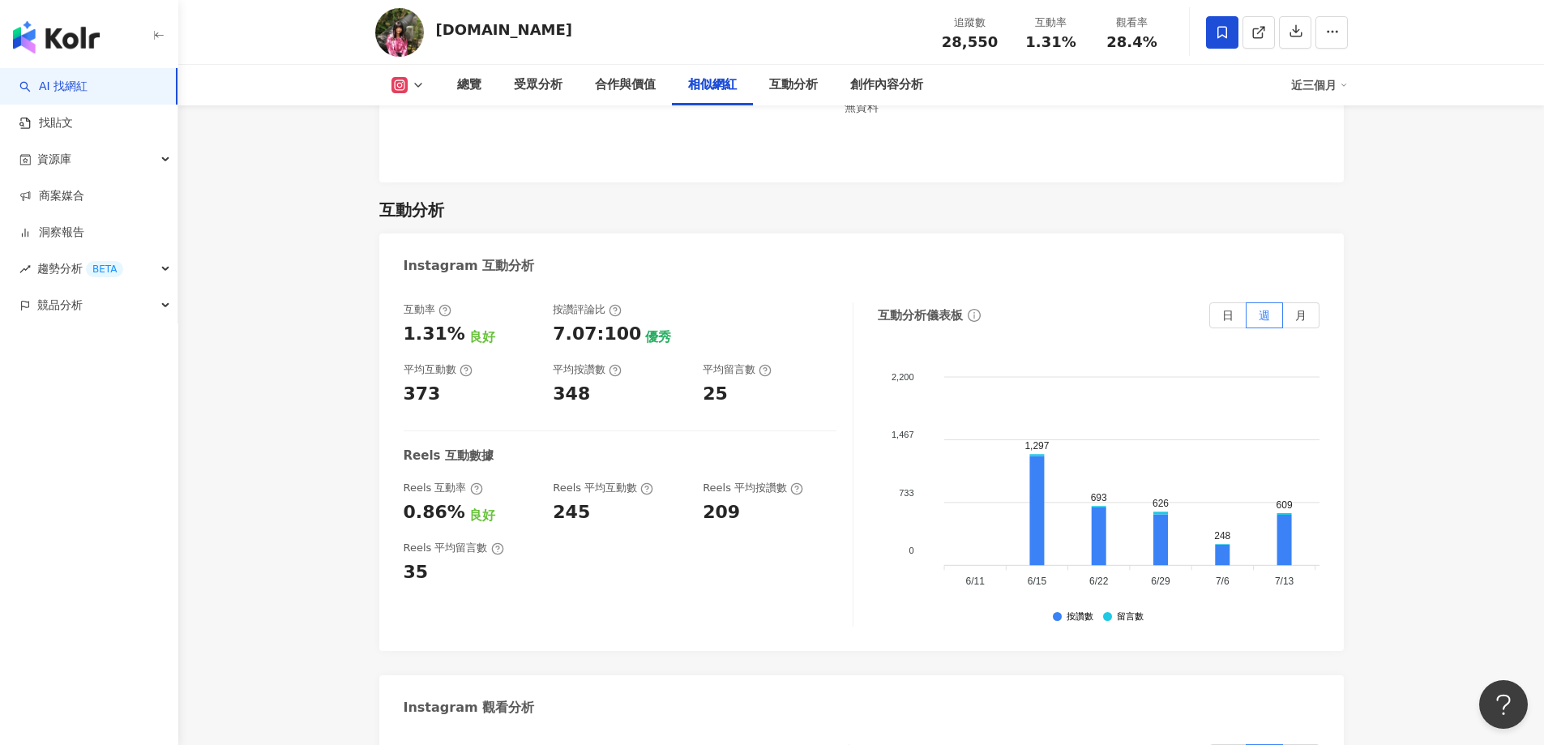
scroll to position [3212, 0]
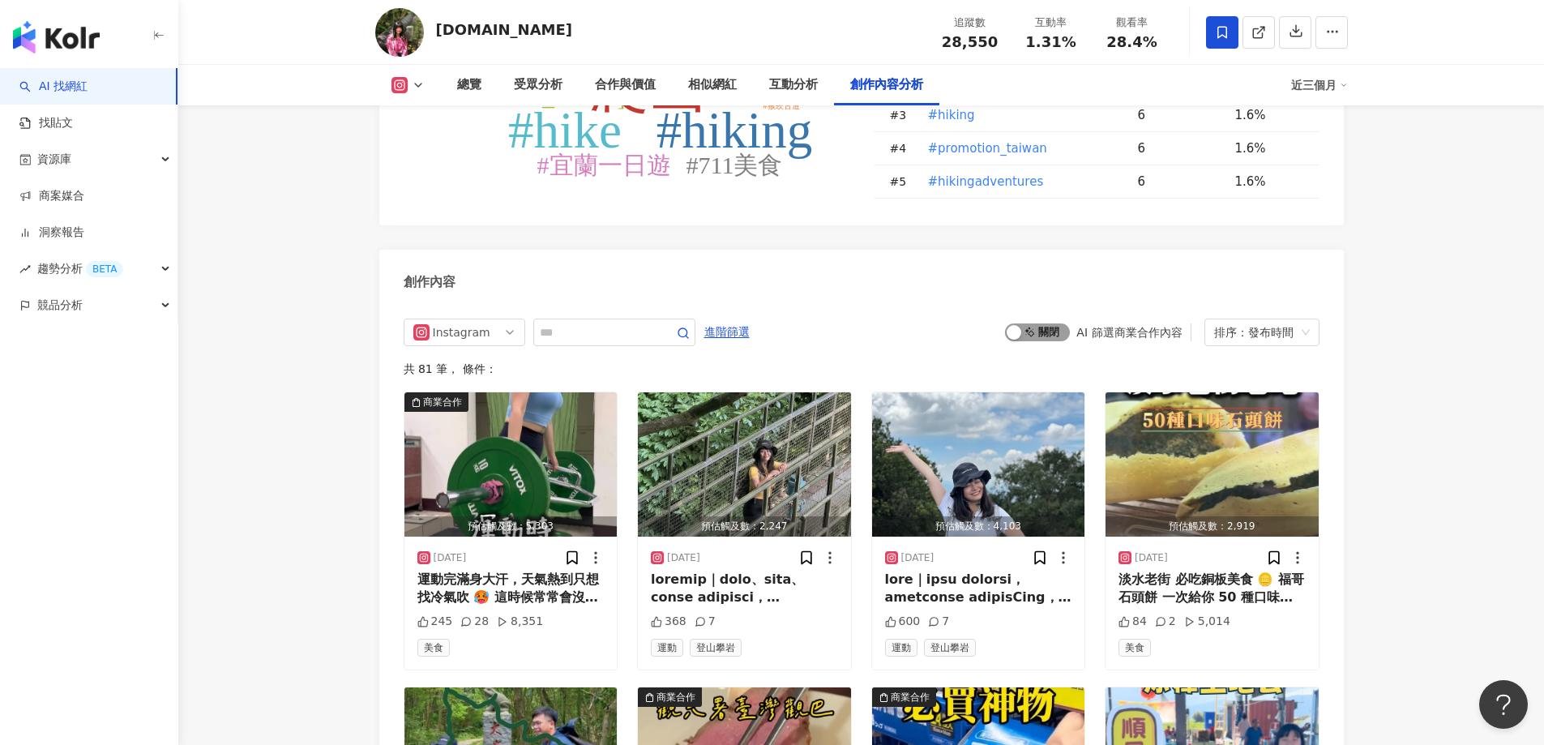
click at [1015, 325] on div "button" at bounding box center [1014, 332] width 15 height 15
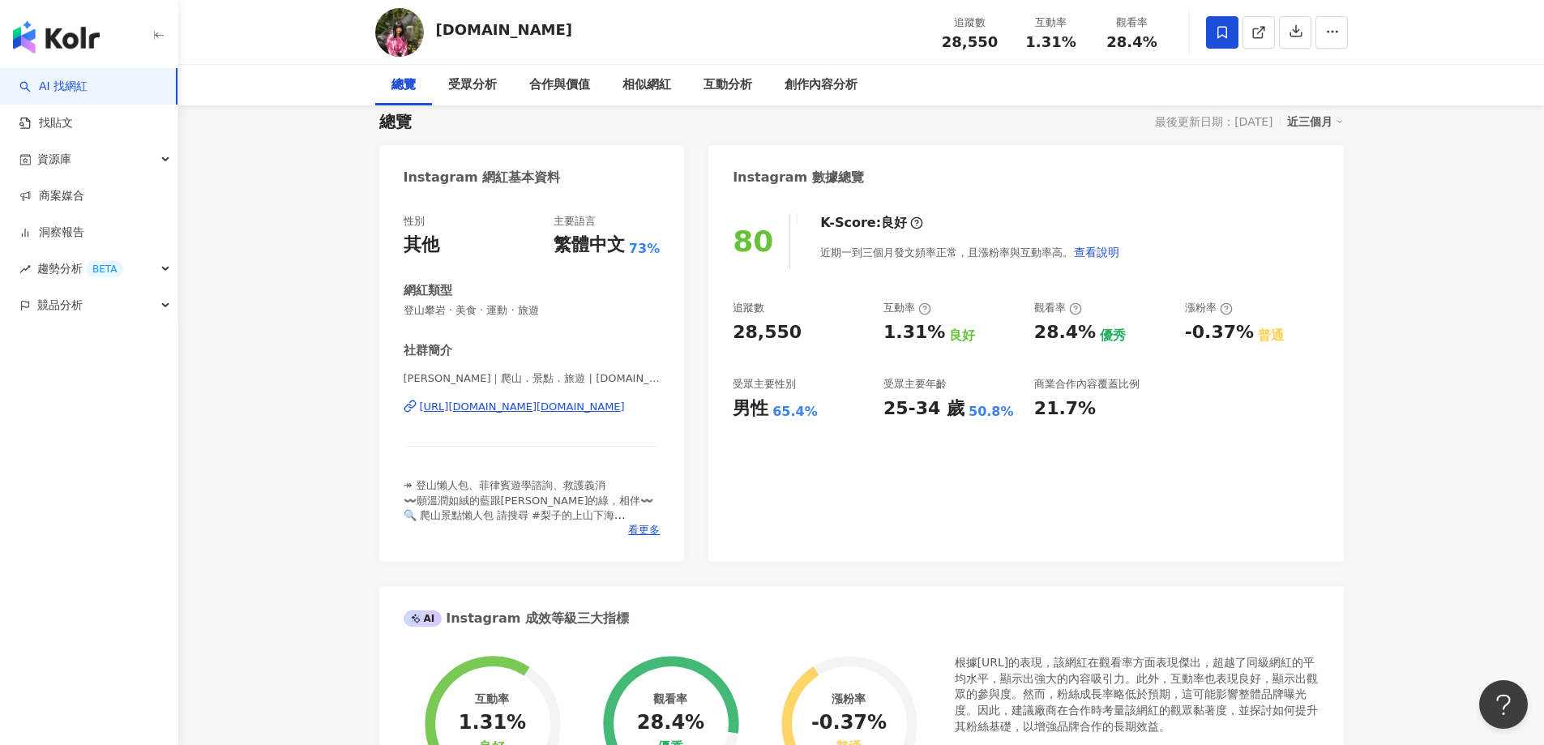
scroll to position [0, 0]
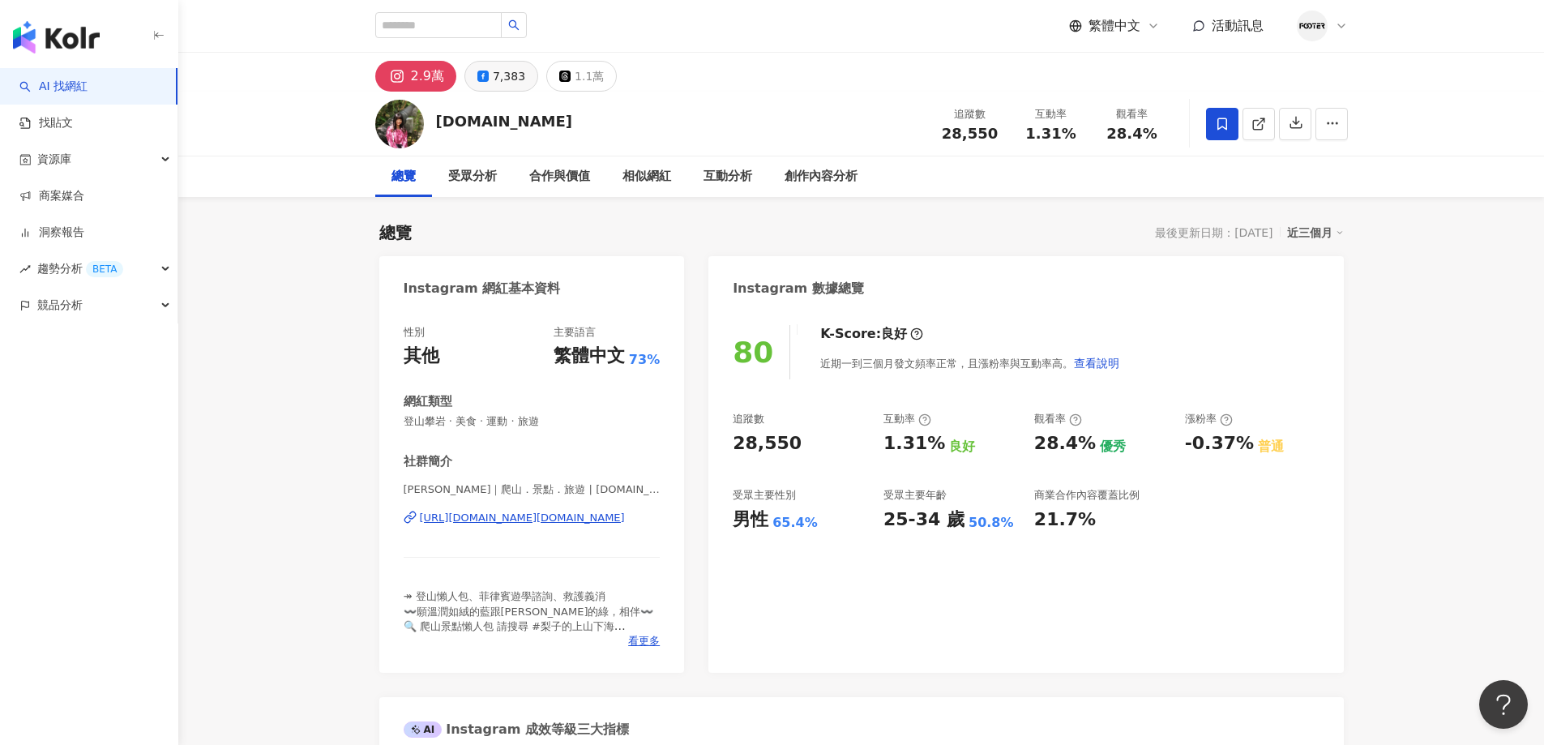
click at [525, 79] on button "7,383" at bounding box center [501, 76] width 74 height 31
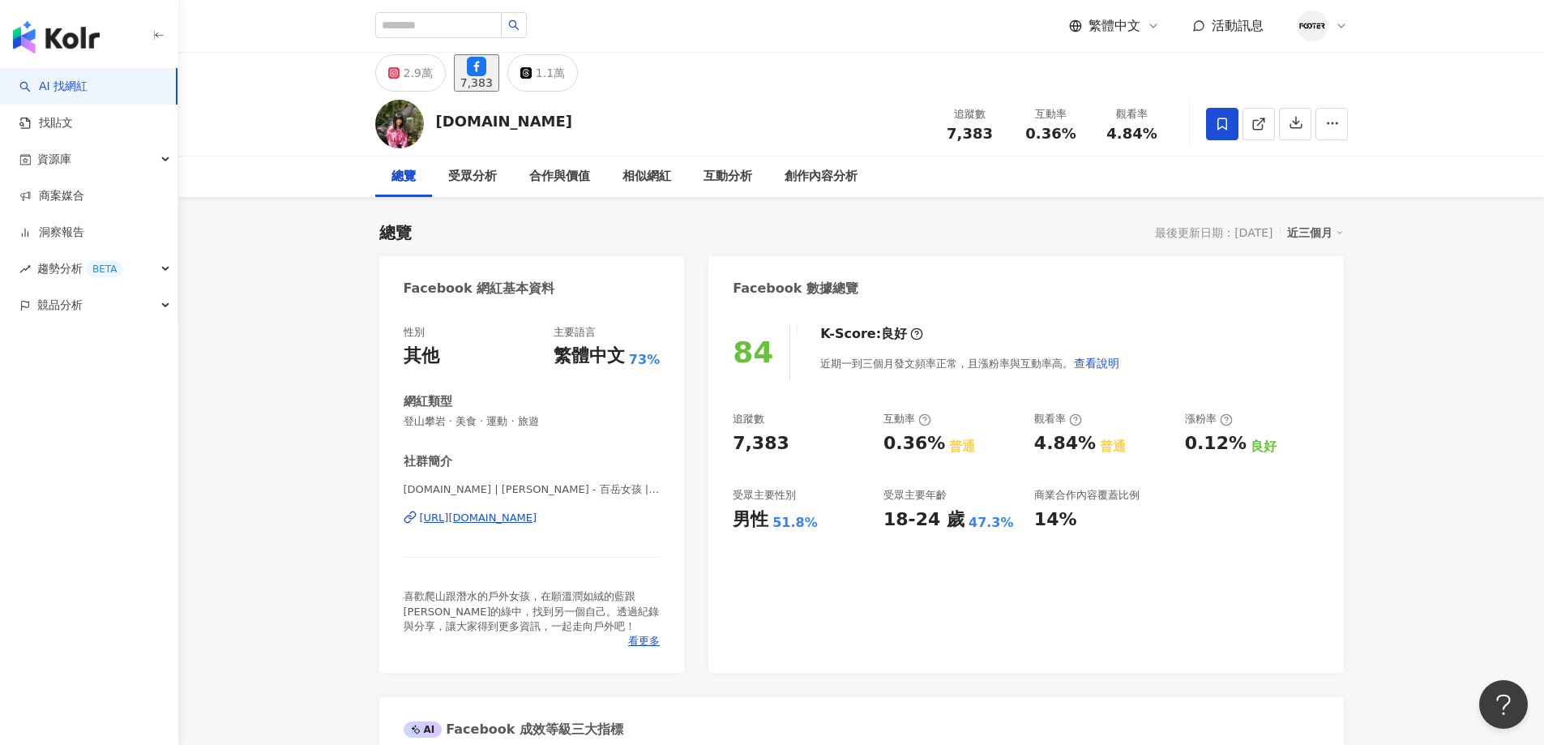
click at [532, 515] on div "https://www.facebook.com/1492313064397681" at bounding box center [479, 518] width 118 height 15
click at [409, 83] on div "2.9萬" at bounding box center [418, 73] width 29 height 23
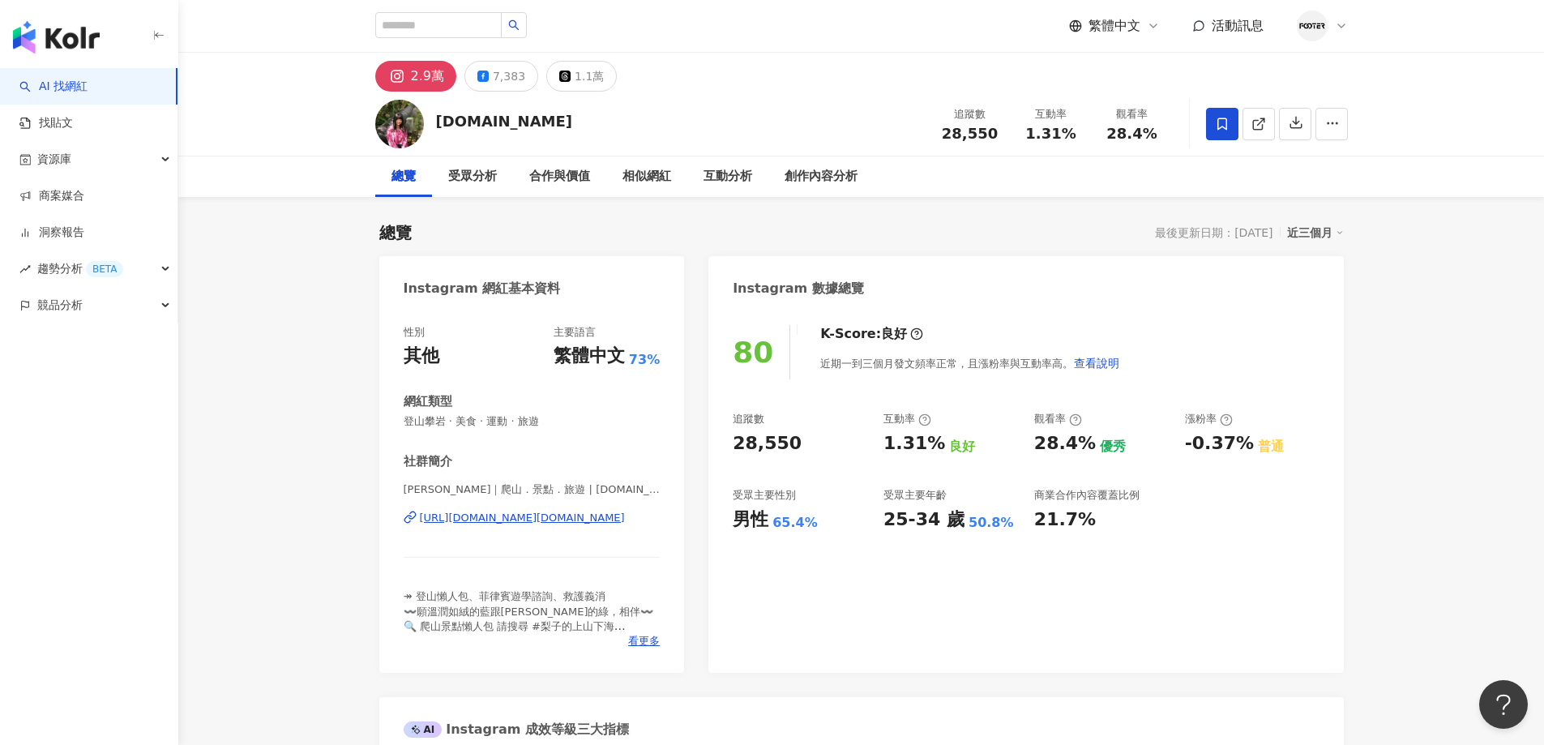
click at [566, 522] on div "https://www.instagram.com/pearrr.tw/" at bounding box center [522, 518] width 205 height 15
click at [477, 70] on button "7,383" at bounding box center [501, 76] width 74 height 31
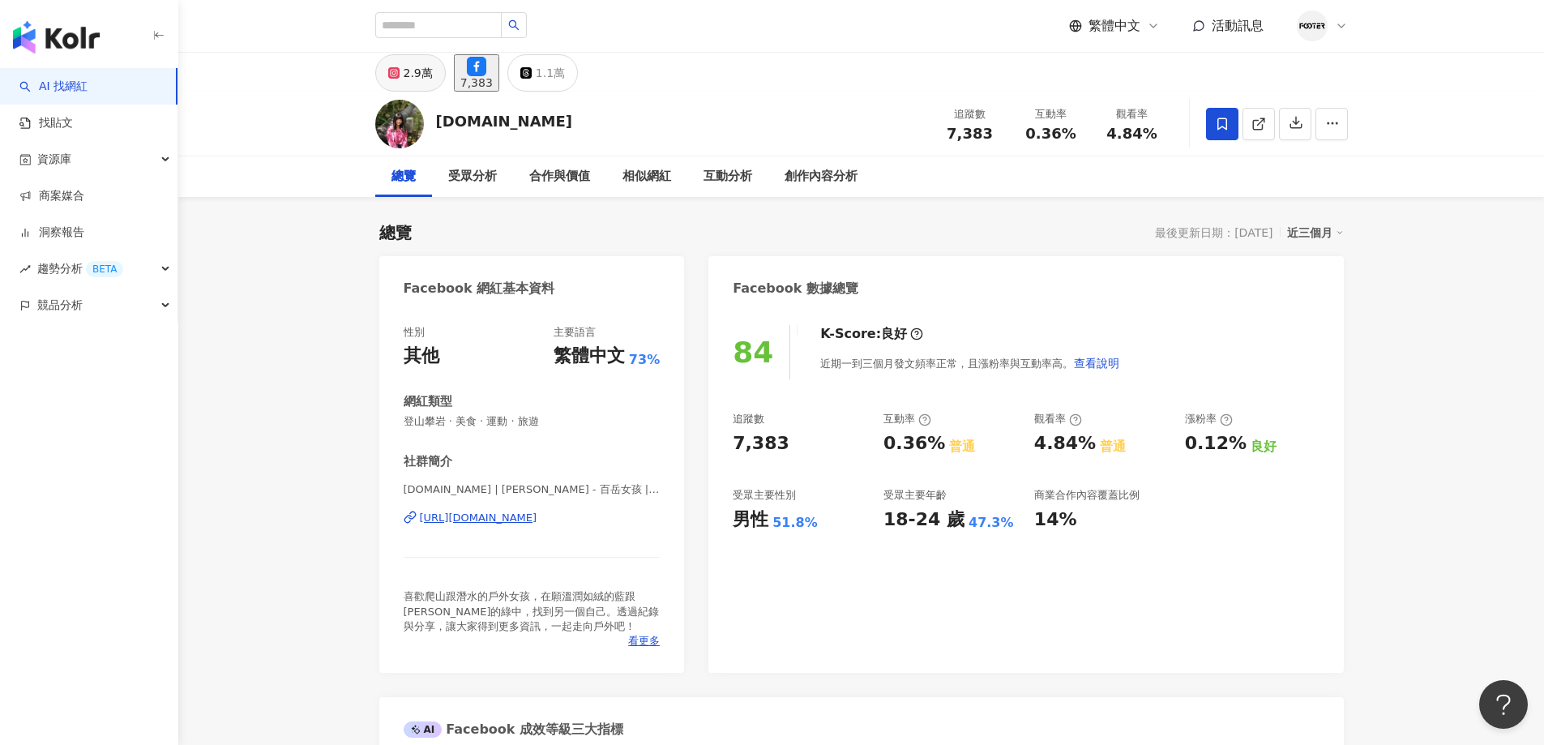
click at [423, 75] on div "2.9萬" at bounding box center [418, 73] width 29 height 23
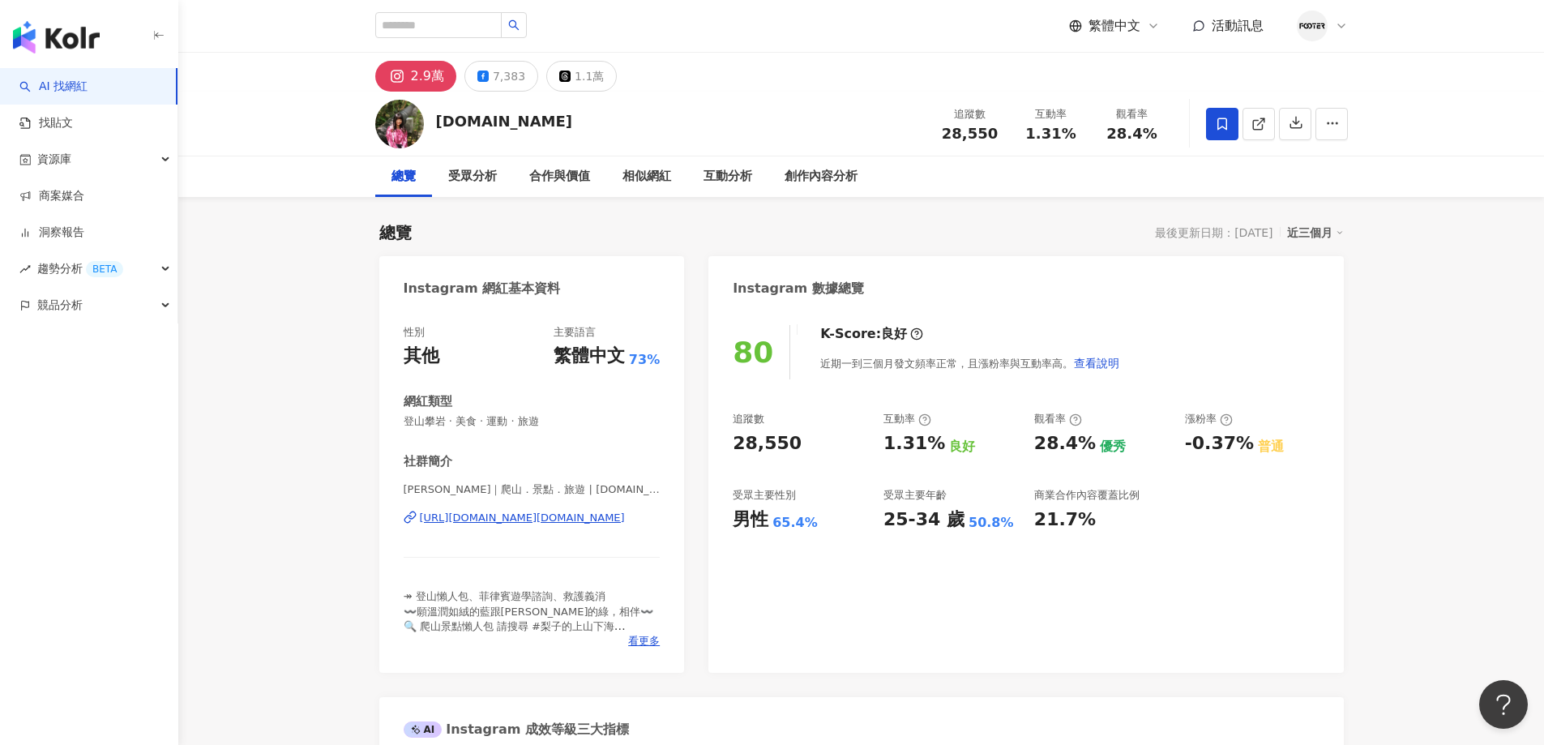
scroll to position [324, 0]
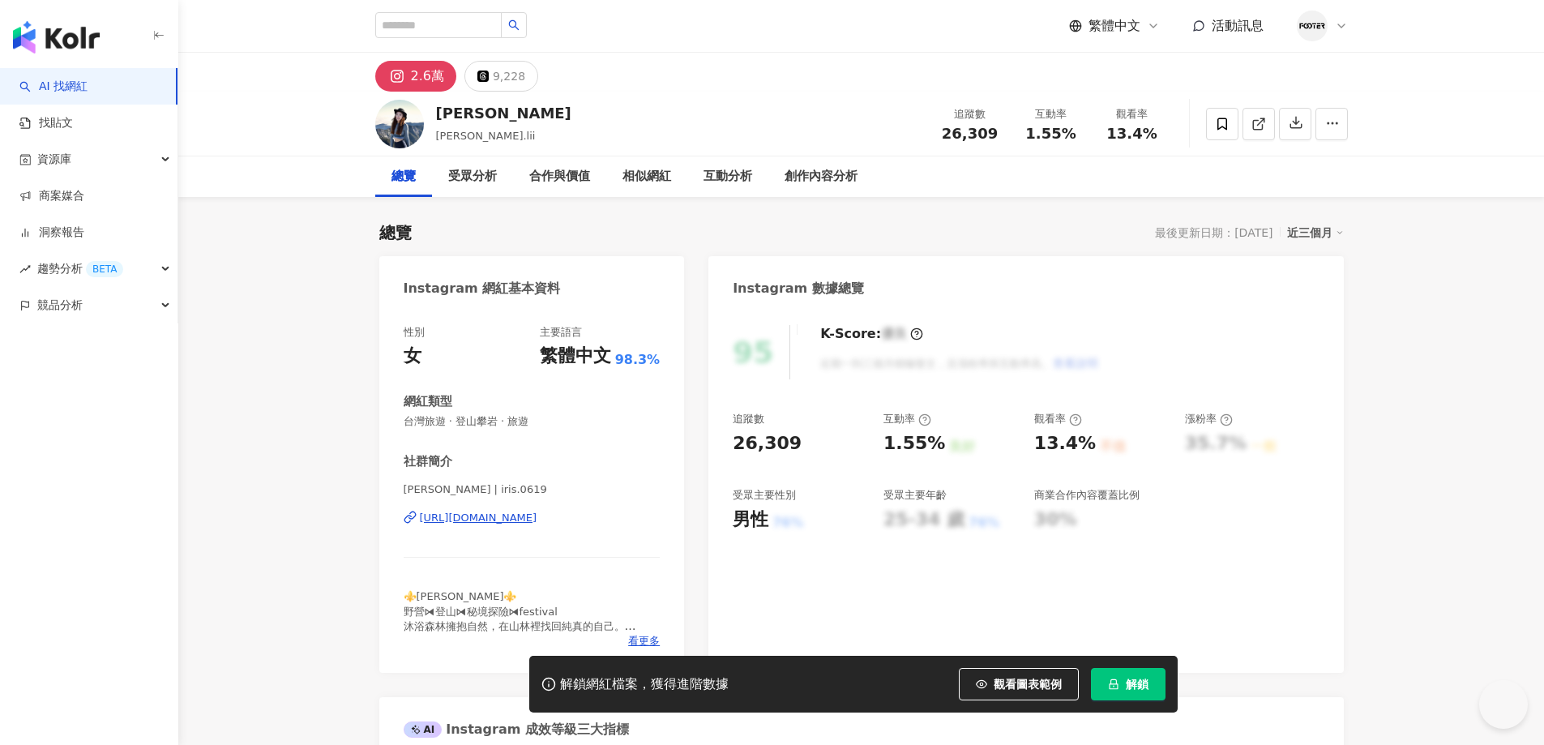
click at [485, 515] on div "https://www.instagram.com/iris.0619/" at bounding box center [479, 518] width 118 height 15
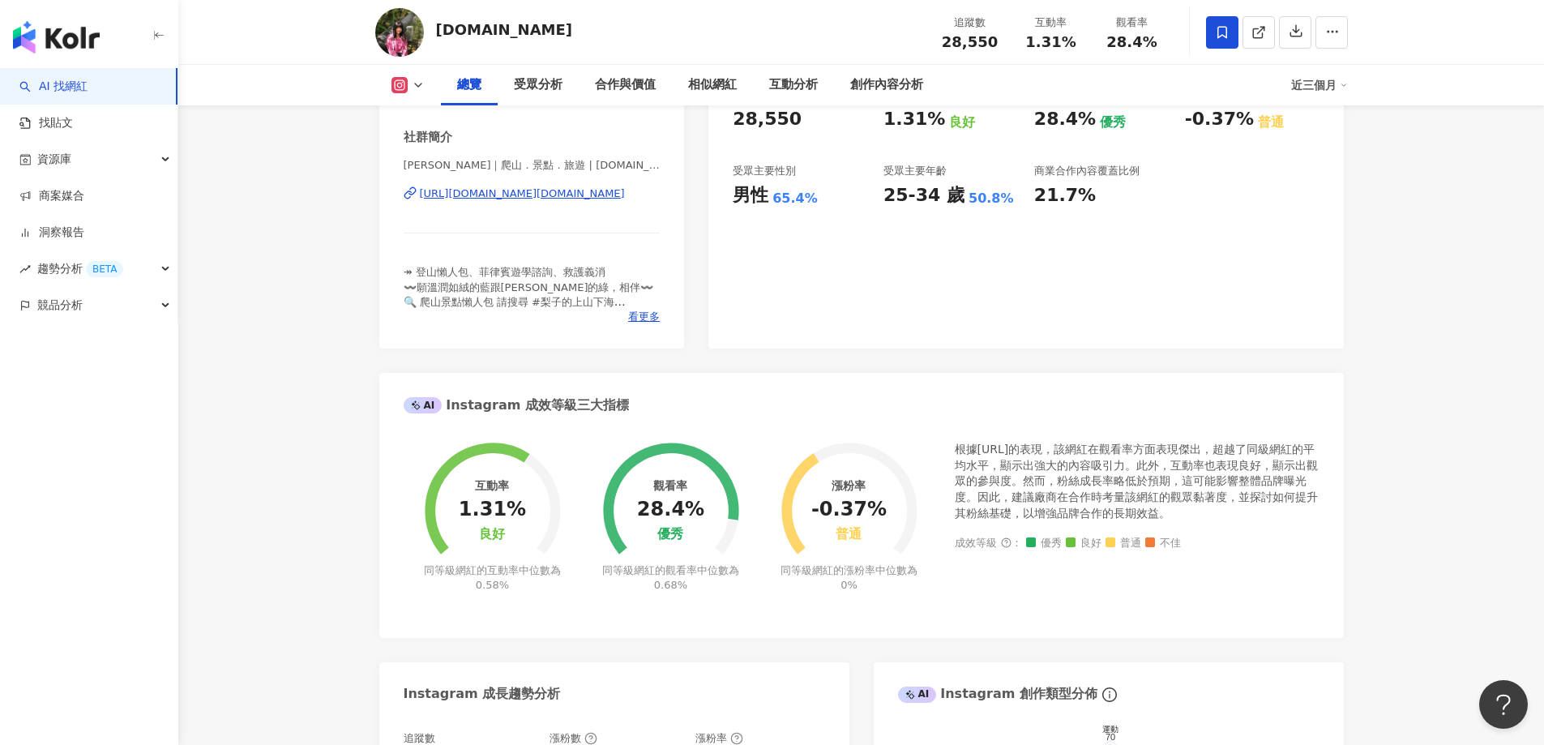
scroll to position [324, 0]
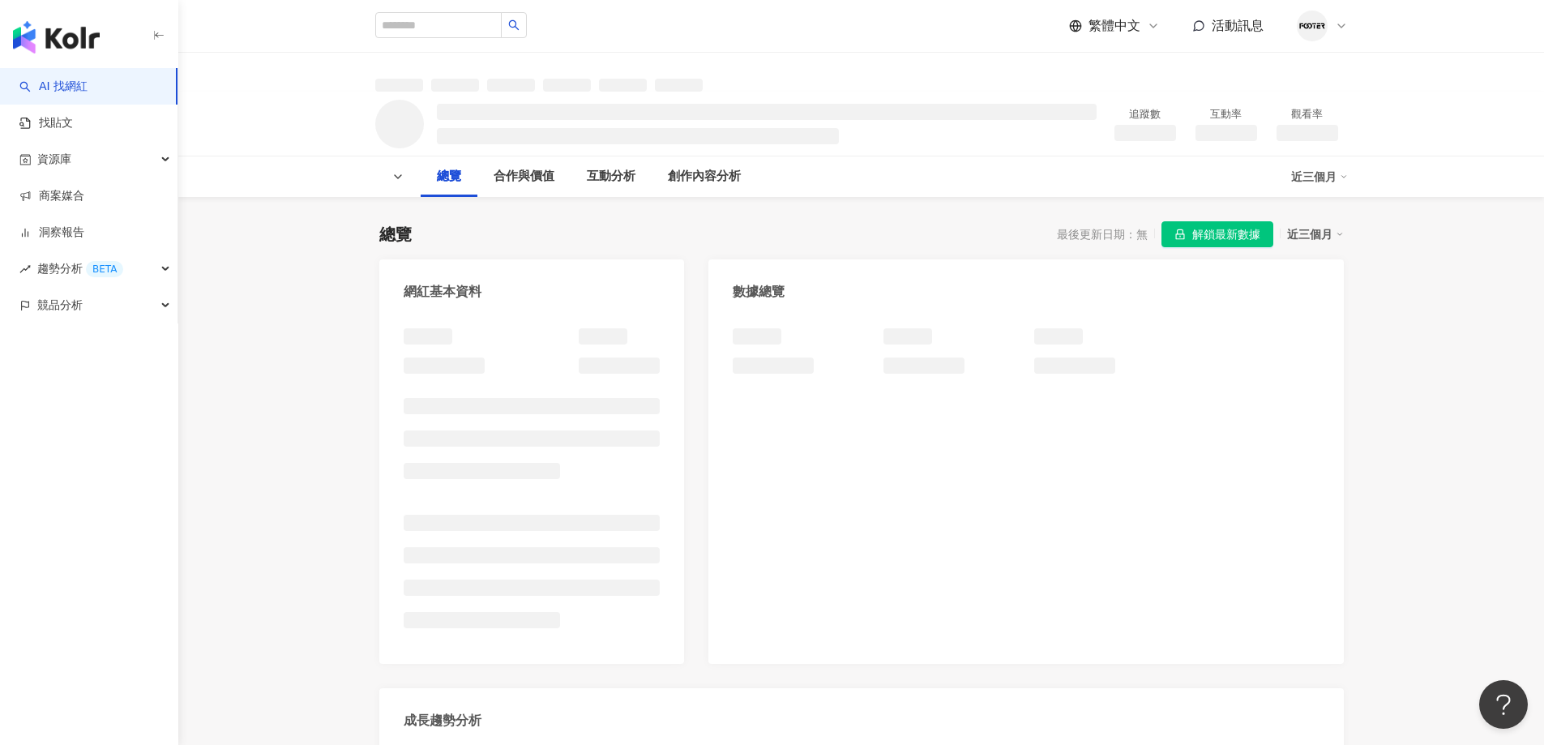
click at [1212, 234] on span "解鎖最新數據" at bounding box center [1226, 235] width 68 height 26
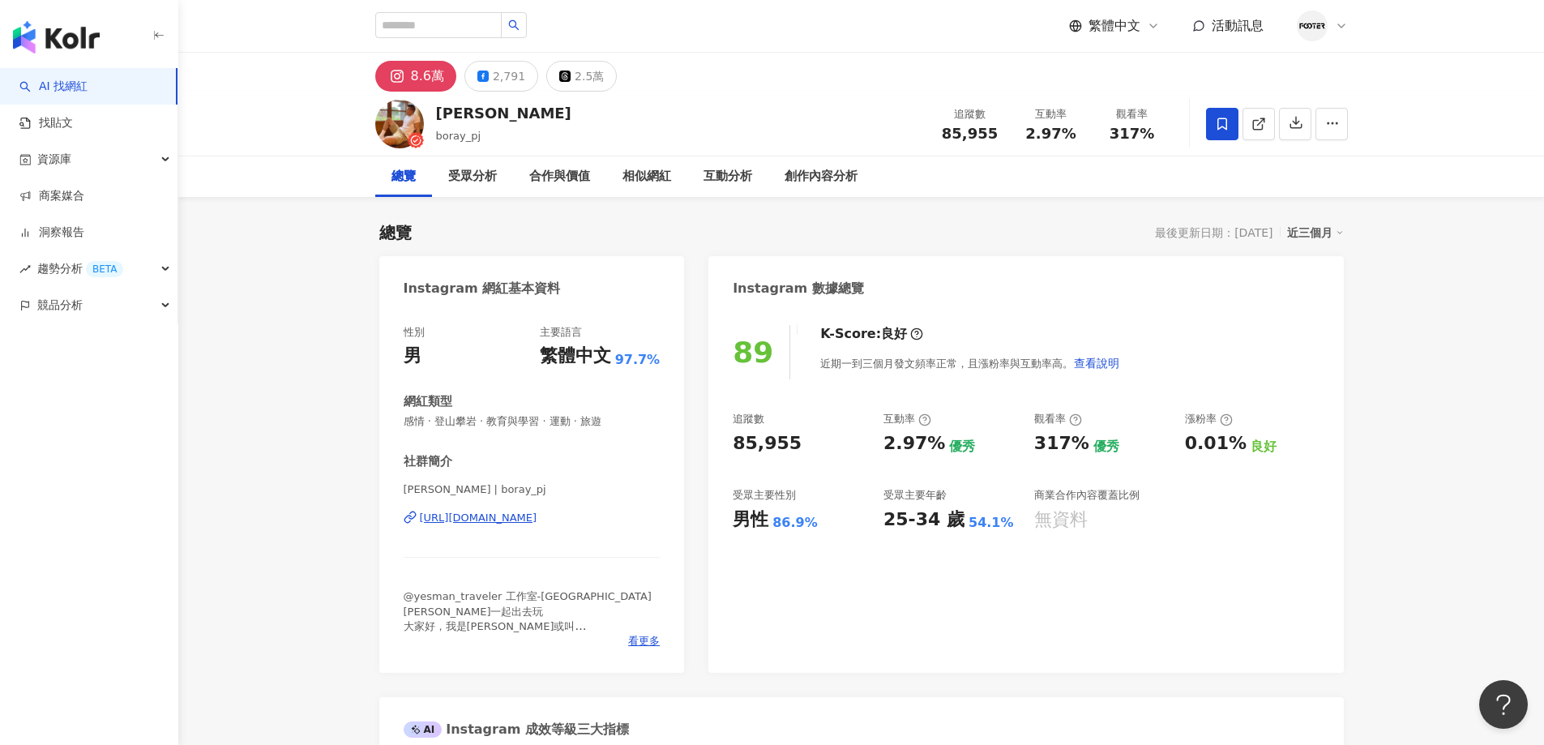
click at [481, 523] on div "[URL][DOMAIN_NAME]" at bounding box center [479, 518] width 118 height 15
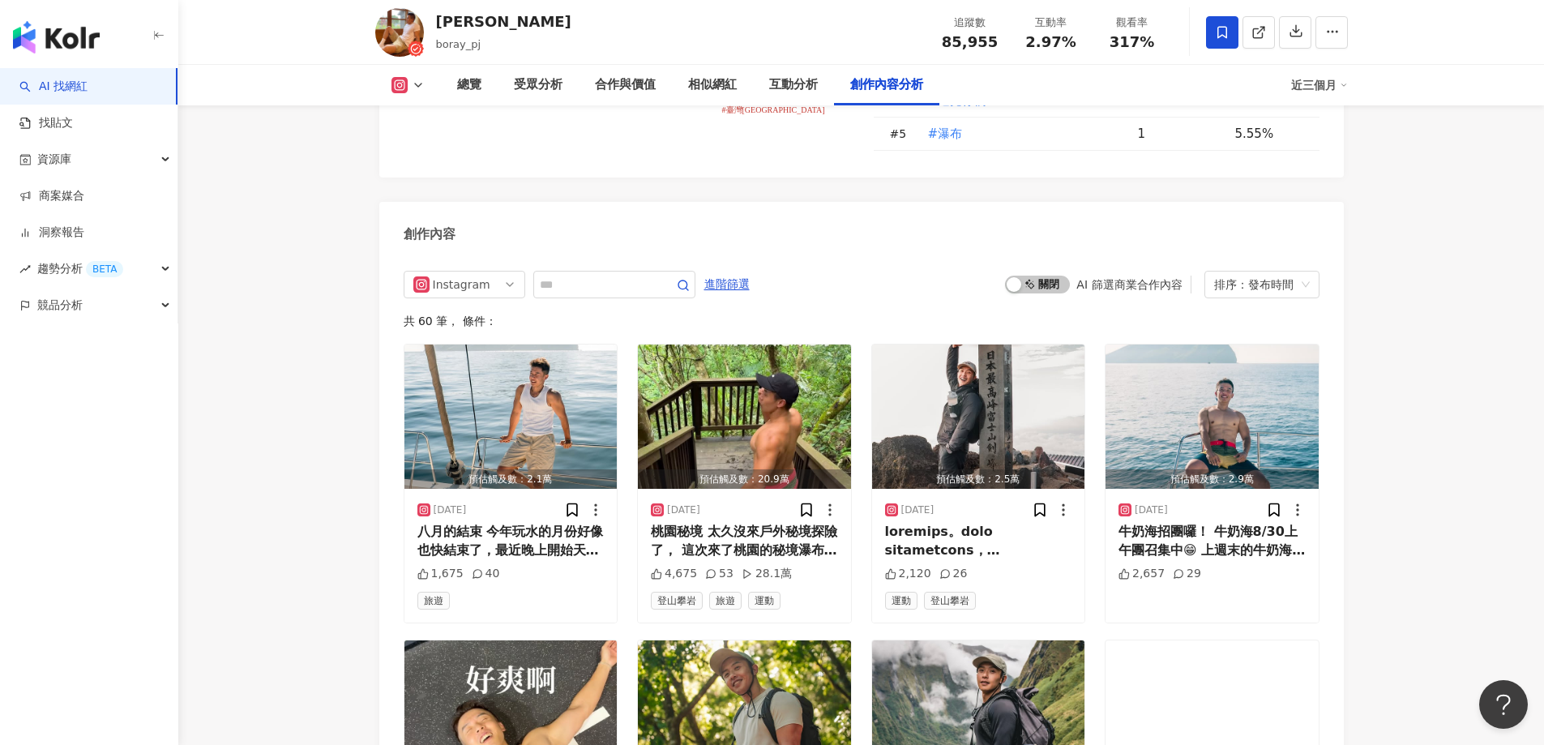
scroll to position [4862, 0]
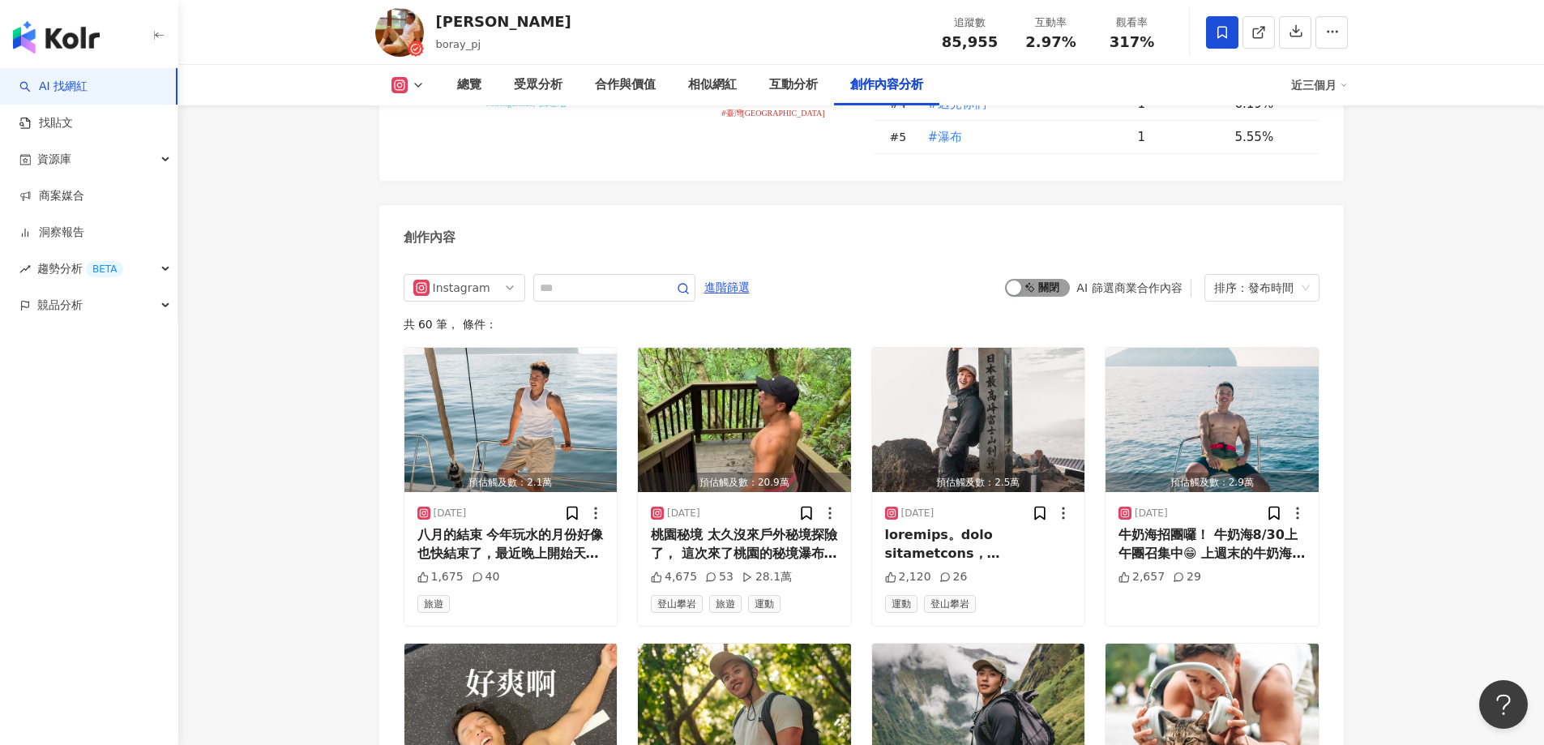
click at [1014, 280] on div "button" at bounding box center [1014, 287] width 15 height 15
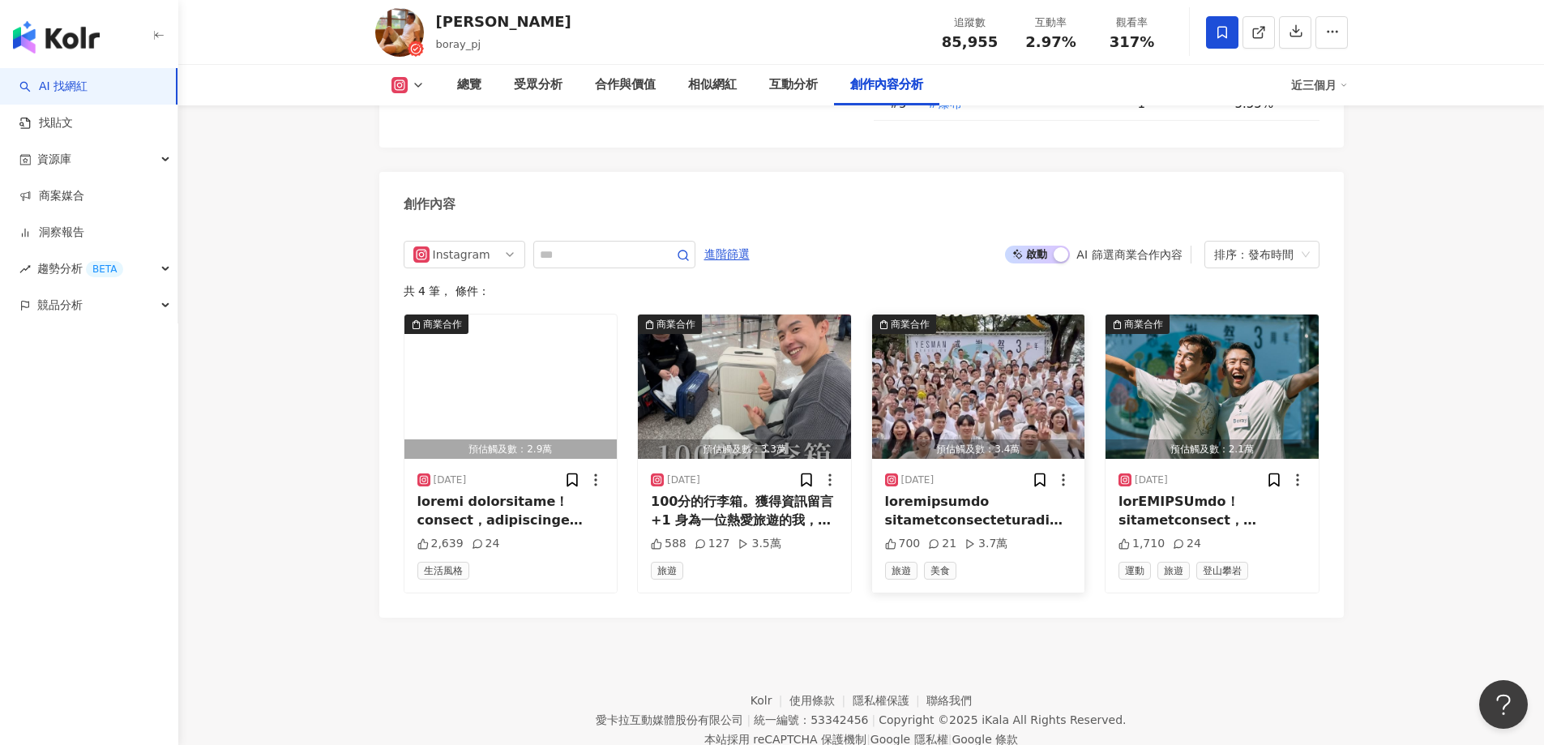
scroll to position [4881, 0]
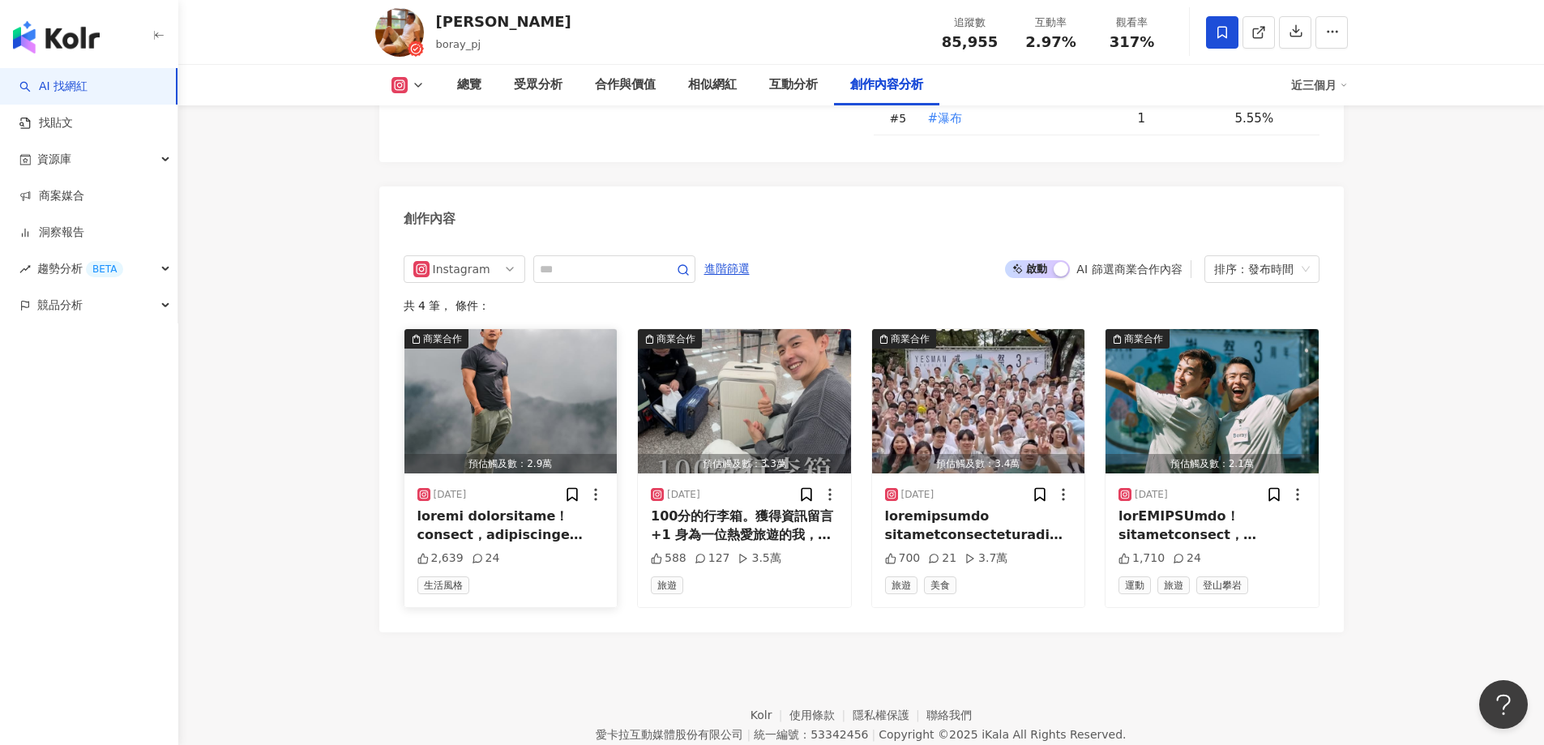
click at [502, 507] on div at bounding box center [510, 525] width 187 height 36
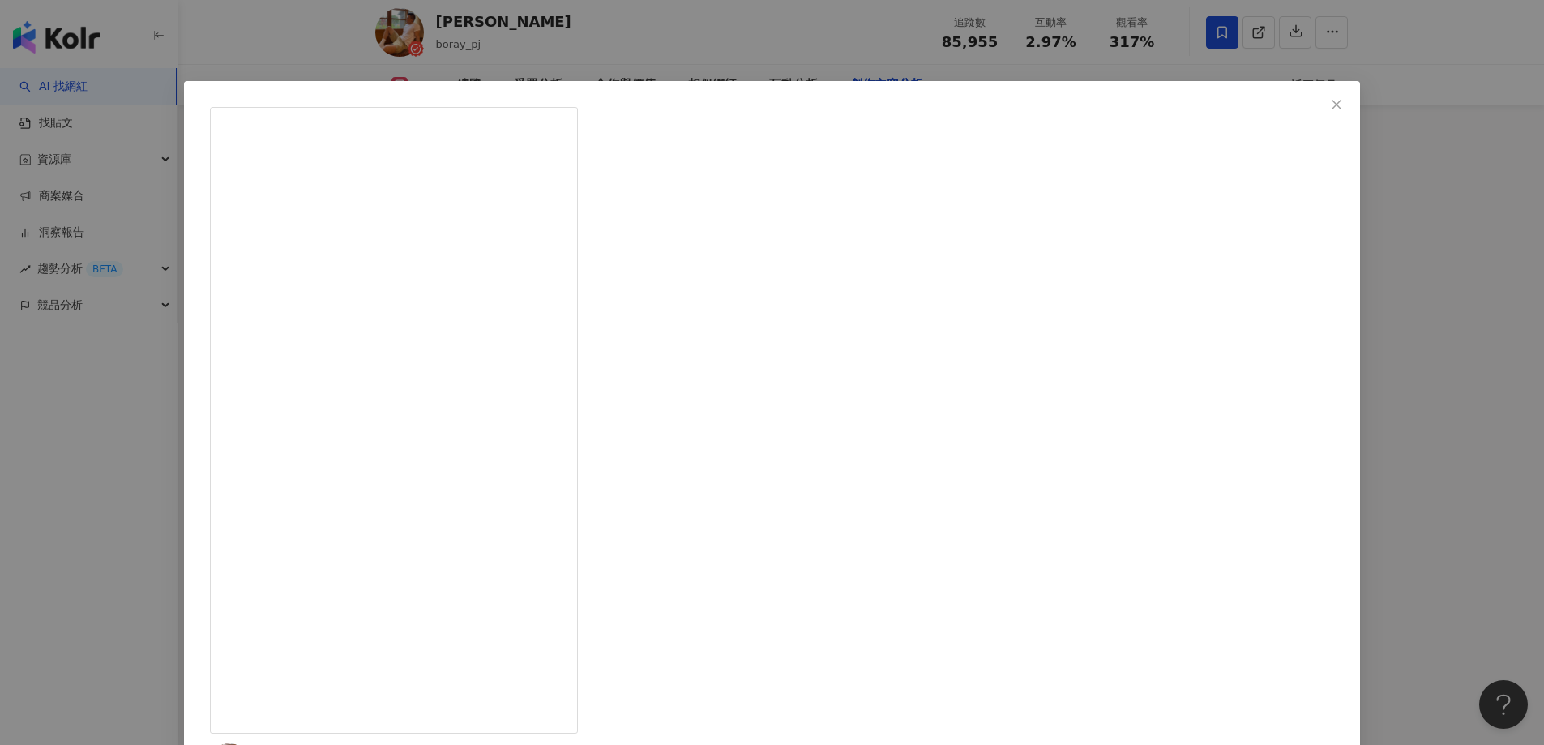
scroll to position [101, 0]
click at [1290, 412] on div "Ryan 2025/6/2 2,639 24 查看原始貼文" at bounding box center [772, 372] width 1544 height 745
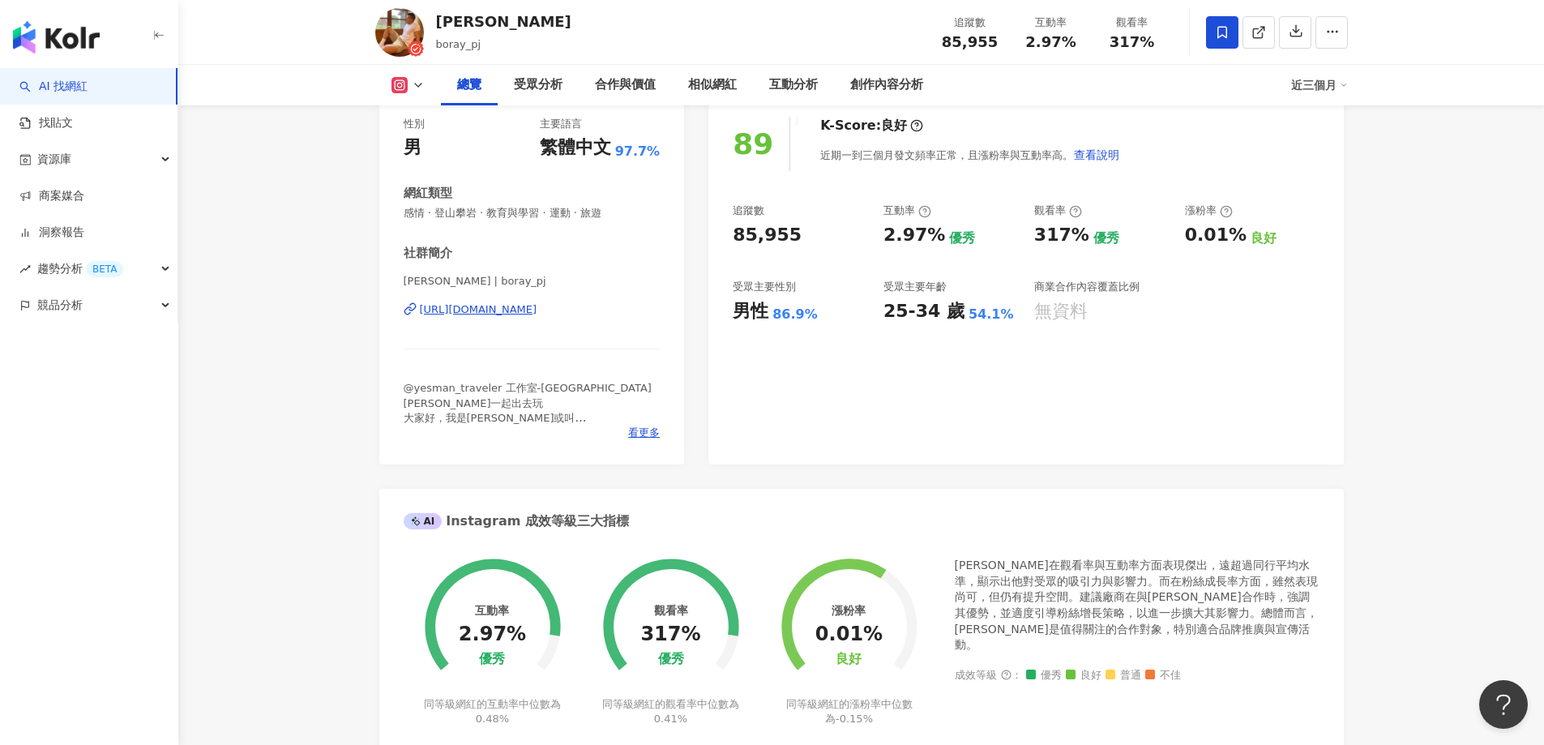
scroll to position [0, 0]
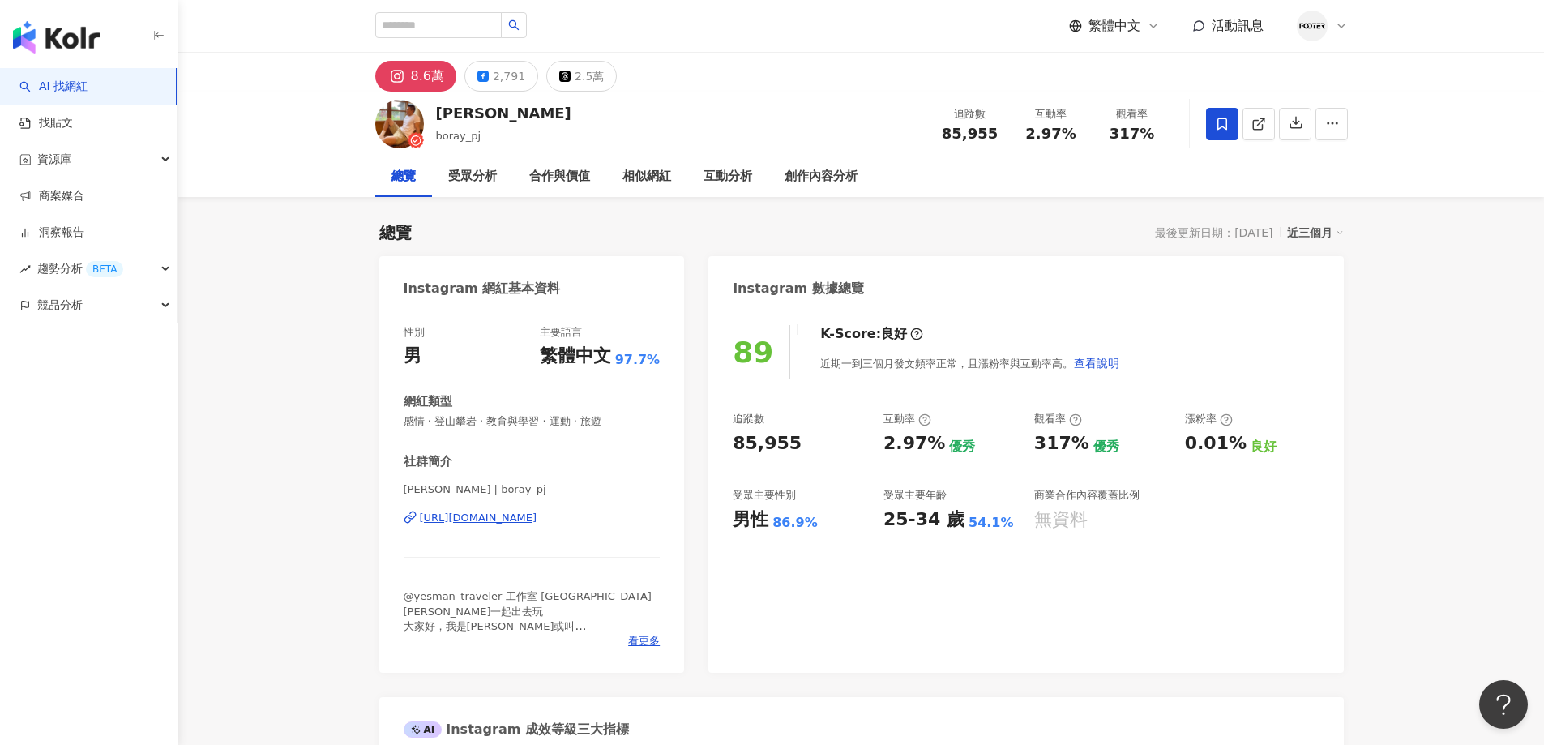
drag, startPoint x: 473, startPoint y: 116, endPoint x: 434, endPoint y: 113, distance: 39.8
click at [434, 113] on div "Ryan boray_pj 追蹤數 85,955 互動率 2.97% 觀看率 317%" at bounding box center [861, 124] width 1037 height 64
copy div "Ryan"
click at [479, 80] on icon at bounding box center [482, 76] width 11 height 11
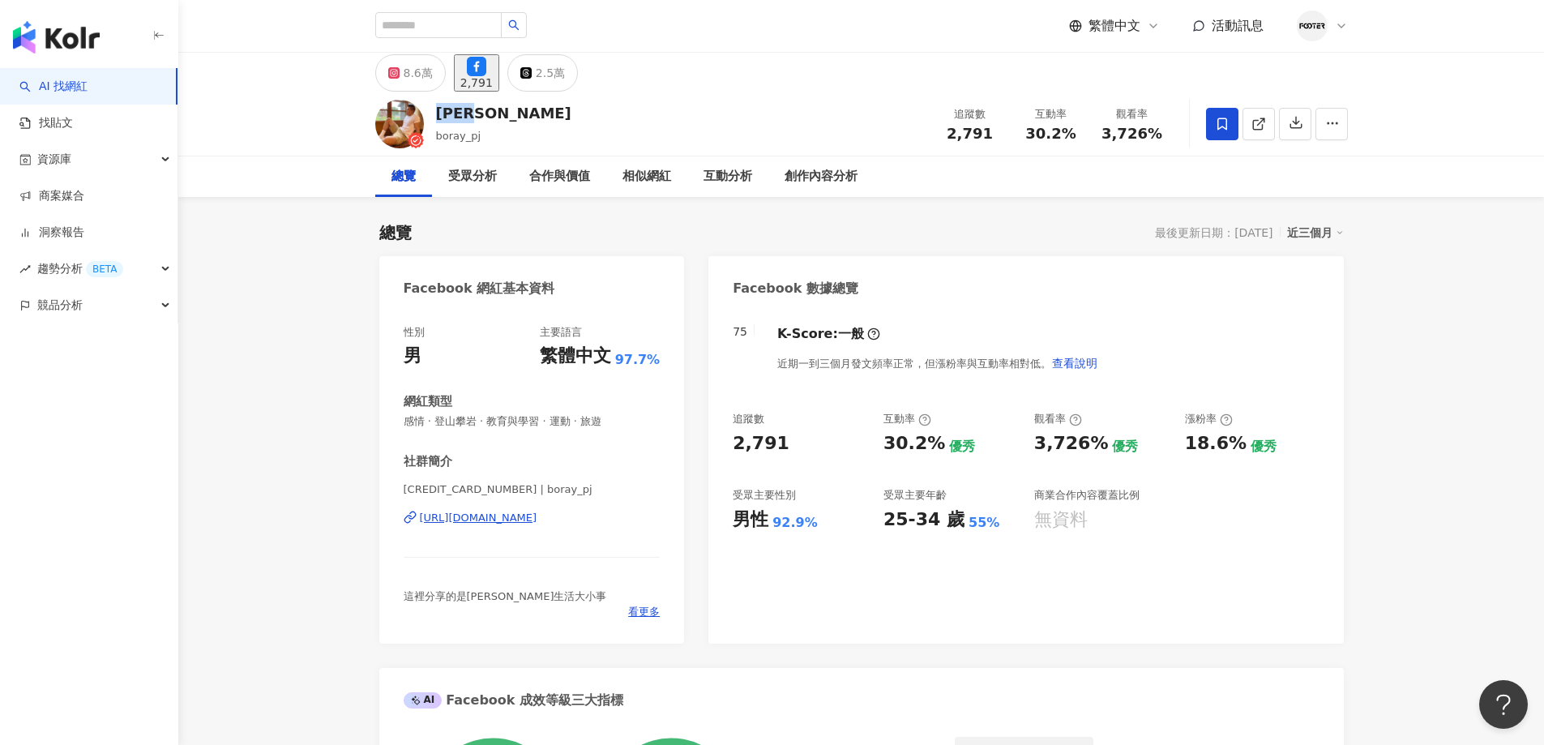
click at [535, 516] on div "https://www.facebook.com/103487171830057" at bounding box center [479, 518] width 118 height 15
click at [419, 75] on div "8.6萬" at bounding box center [418, 73] width 29 height 23
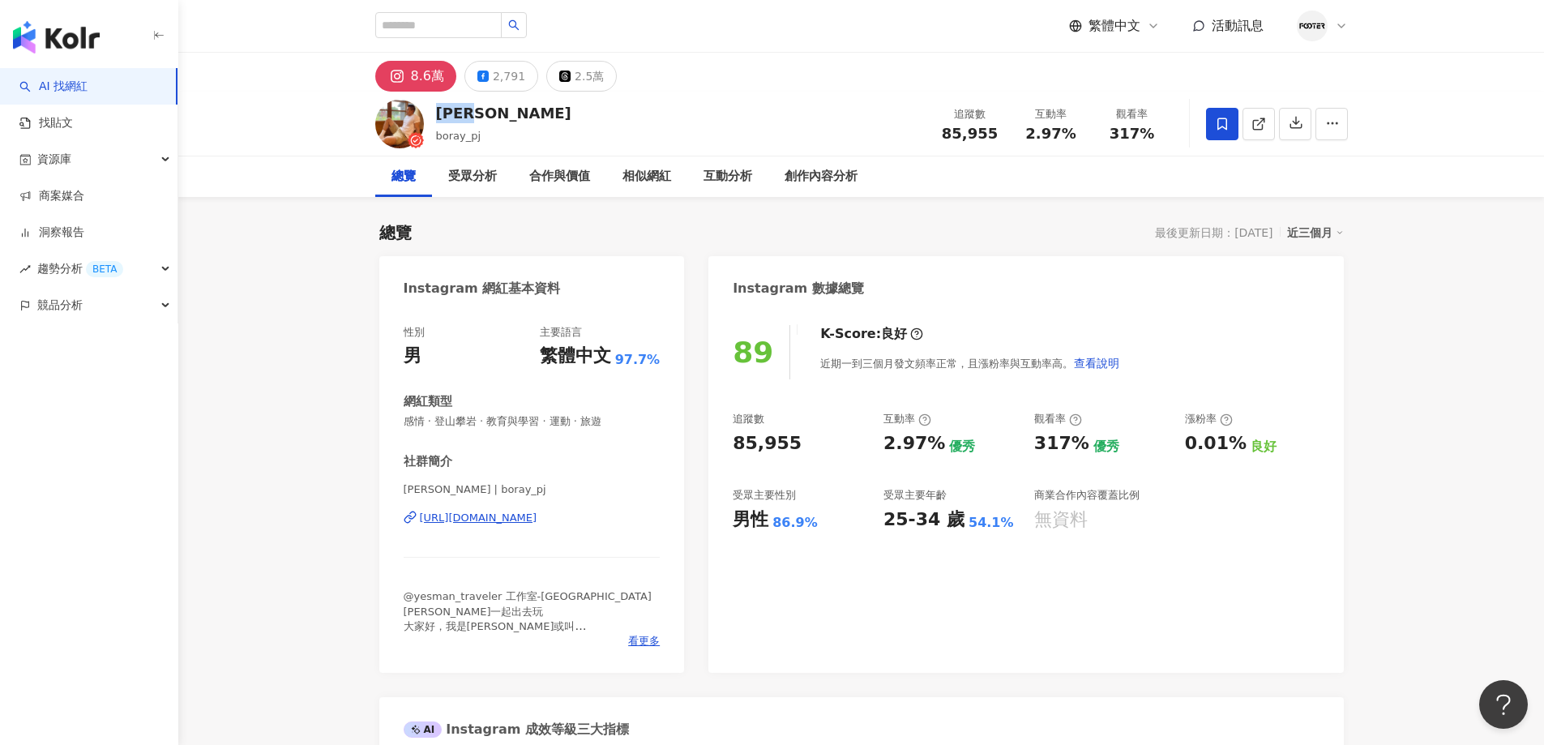
click at [588, 119] on div "Ryan boray_pj 追蹤數 85,955 互動率 2.97% 觀看率 317%" at bounding box center [861, 124] width 1037 height 64
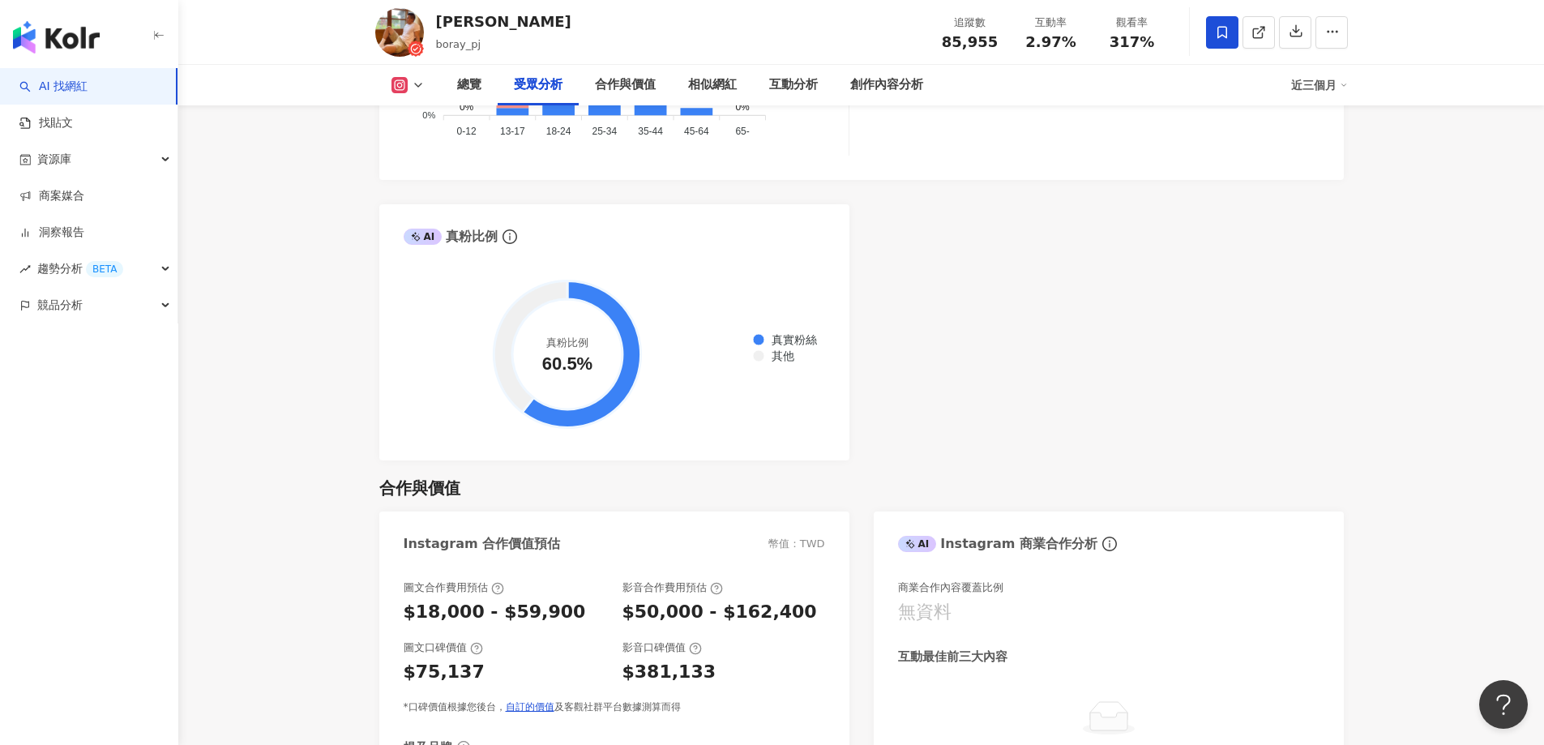
scroll to position [2593, 0]
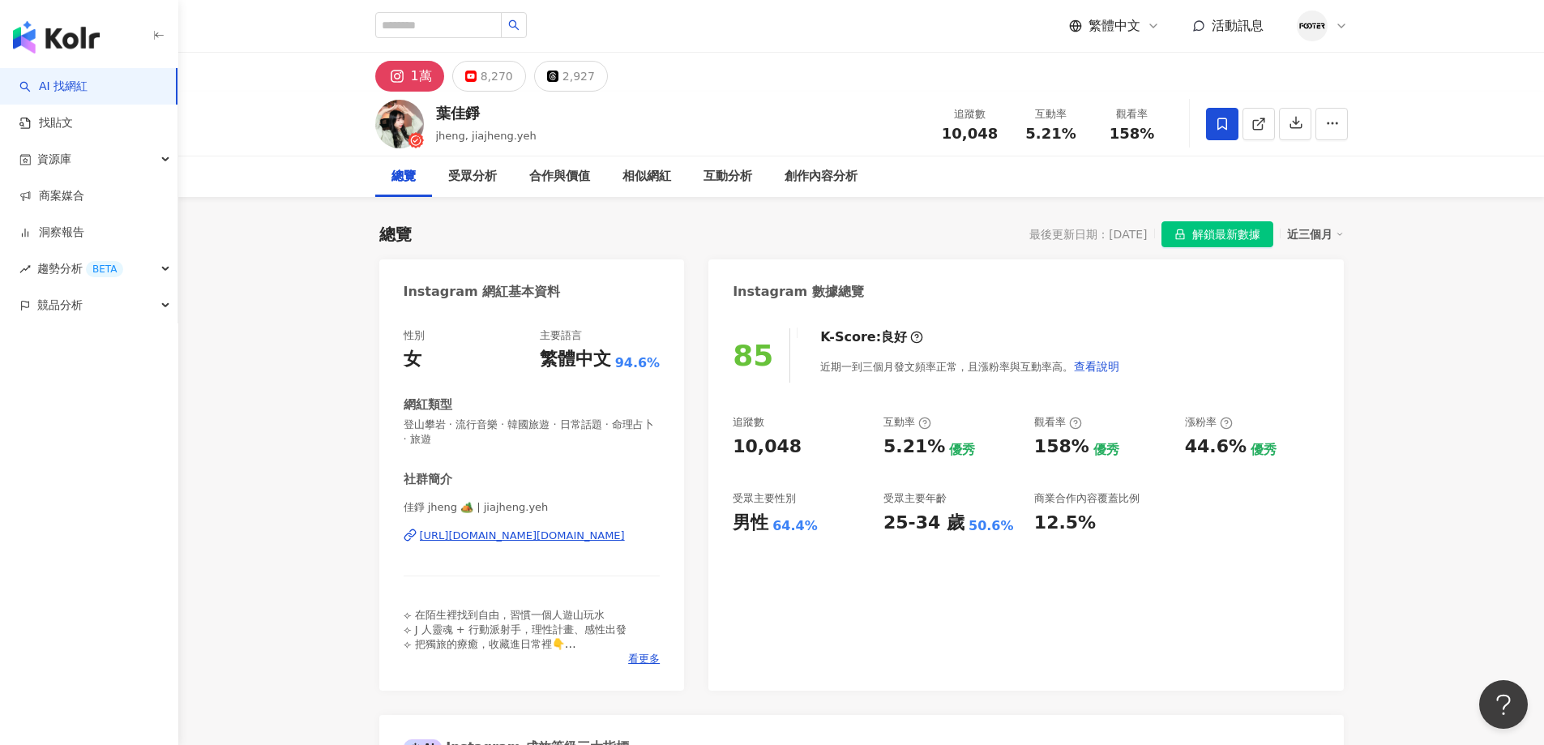
click at [330, 185] on div "總覽 受眾分析 合作與價值 相似網紅 互動分析 創作內容分析" at bounding box center [861, 176] width 1366 height 41
click at [541, 231] on div "總覽 最後更新日期：[DATE] 解鎖最新數據 近三個月" at bounding box center [861, 234] width 964 height 26
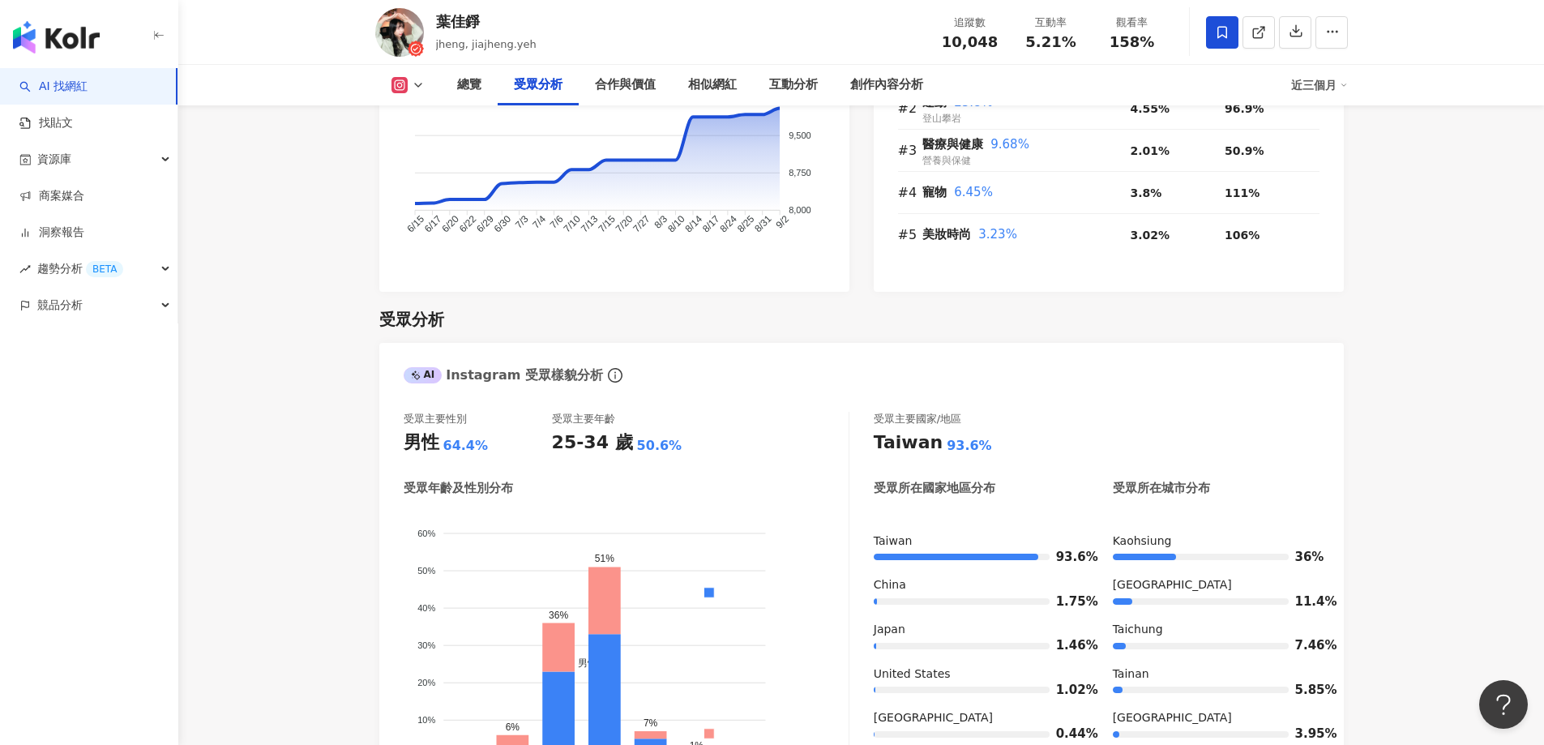
scroll to position [1621, 0]
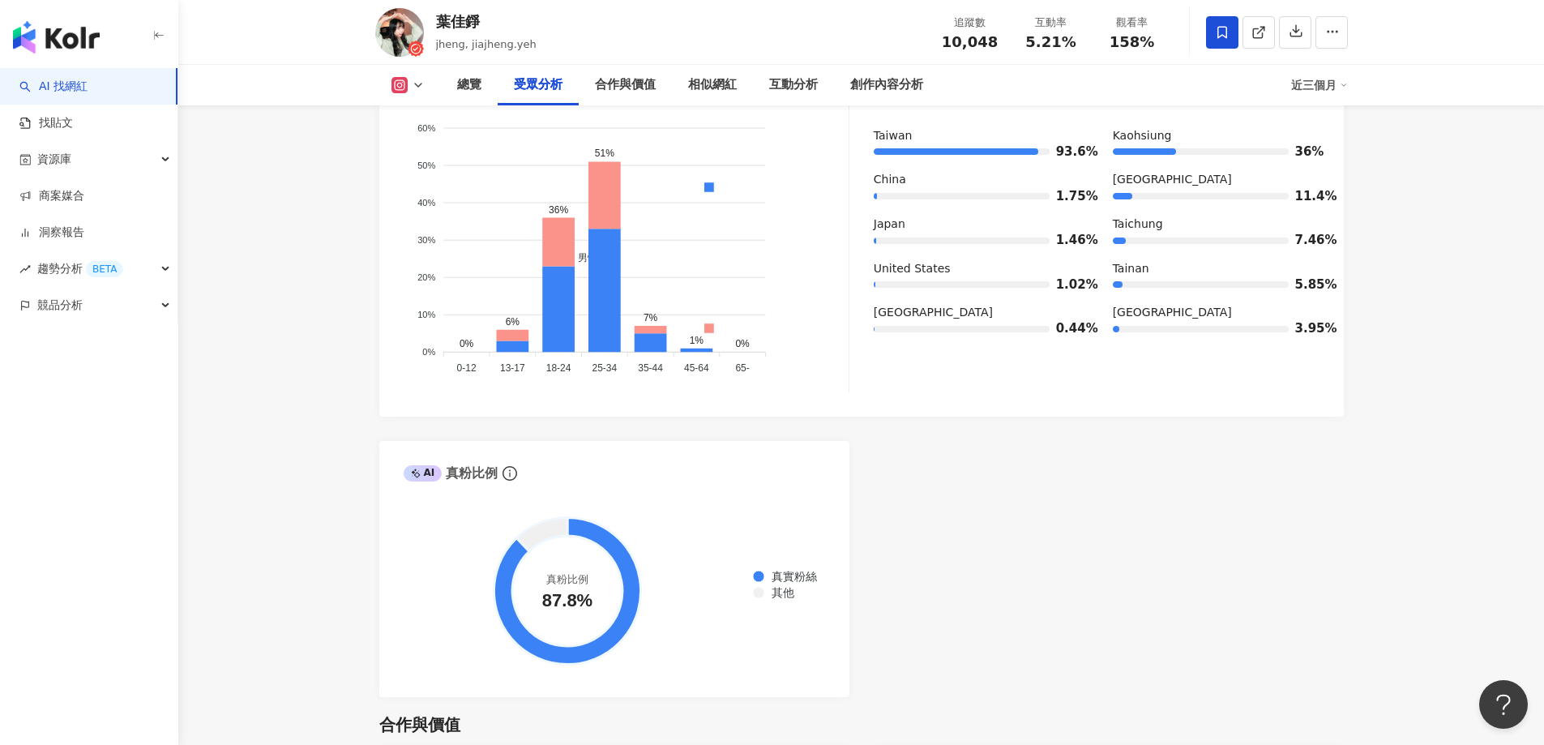
click at [1514, 96] on div "總覽 受眾分析 合作與價值 相似網紅 互動分析 創作內容分析 近三個月" at bounding box center [861, 85] width 1366 height 41
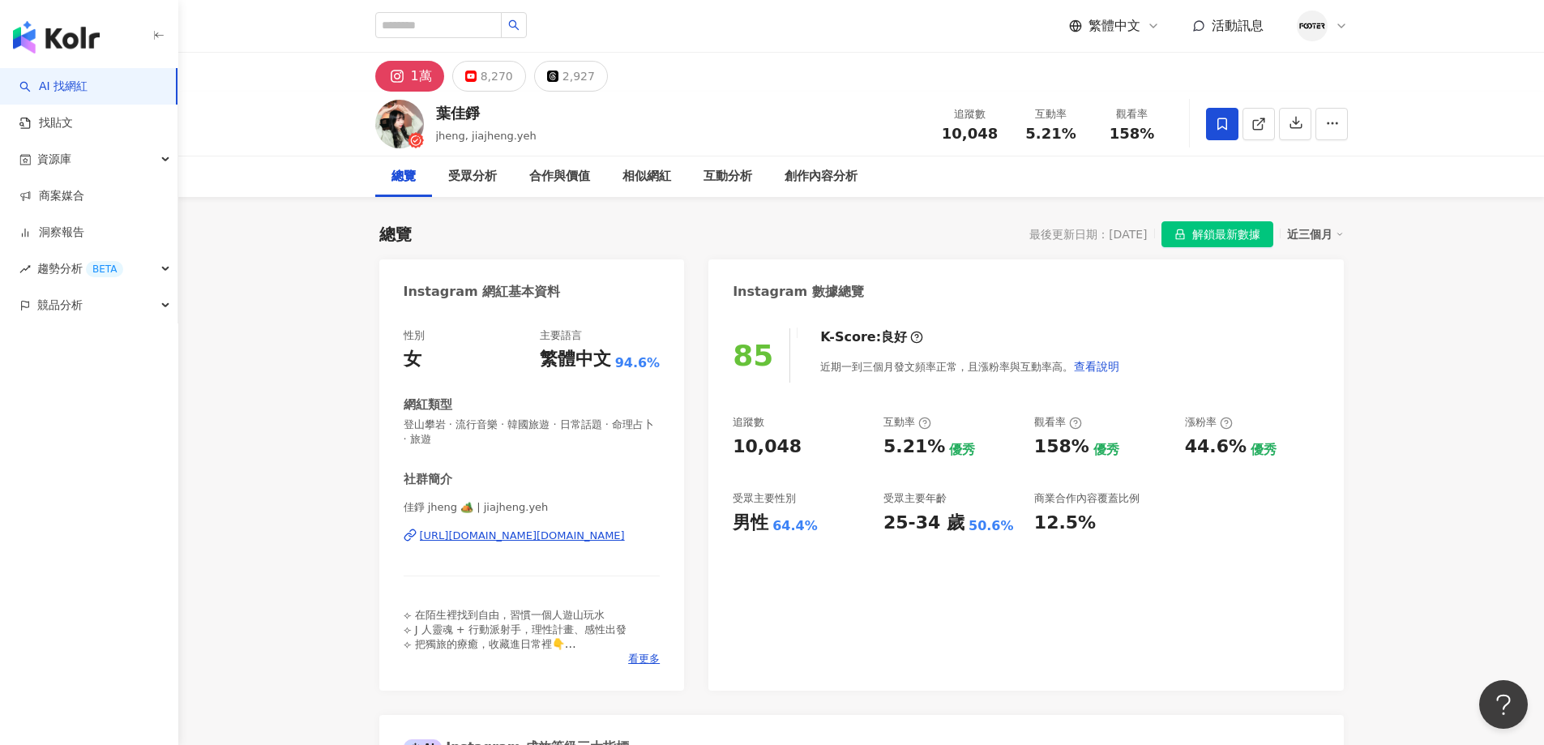
click at [554, 533] on div "[URL][DOMAIN_NAME][DOMAIN_NAME]" at bounding box center [522, 535] width 205 height 15
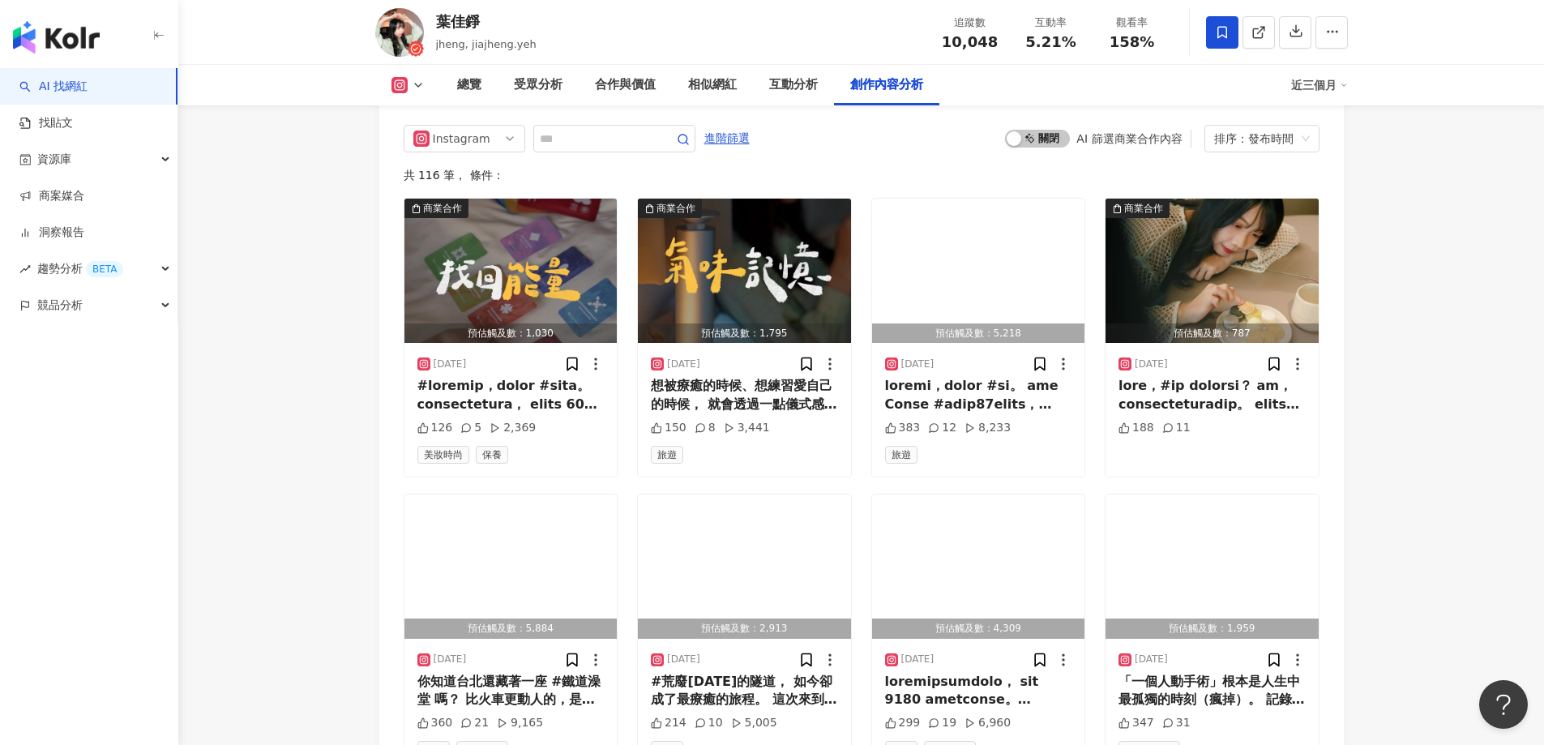
scroll to position [5050, 0]
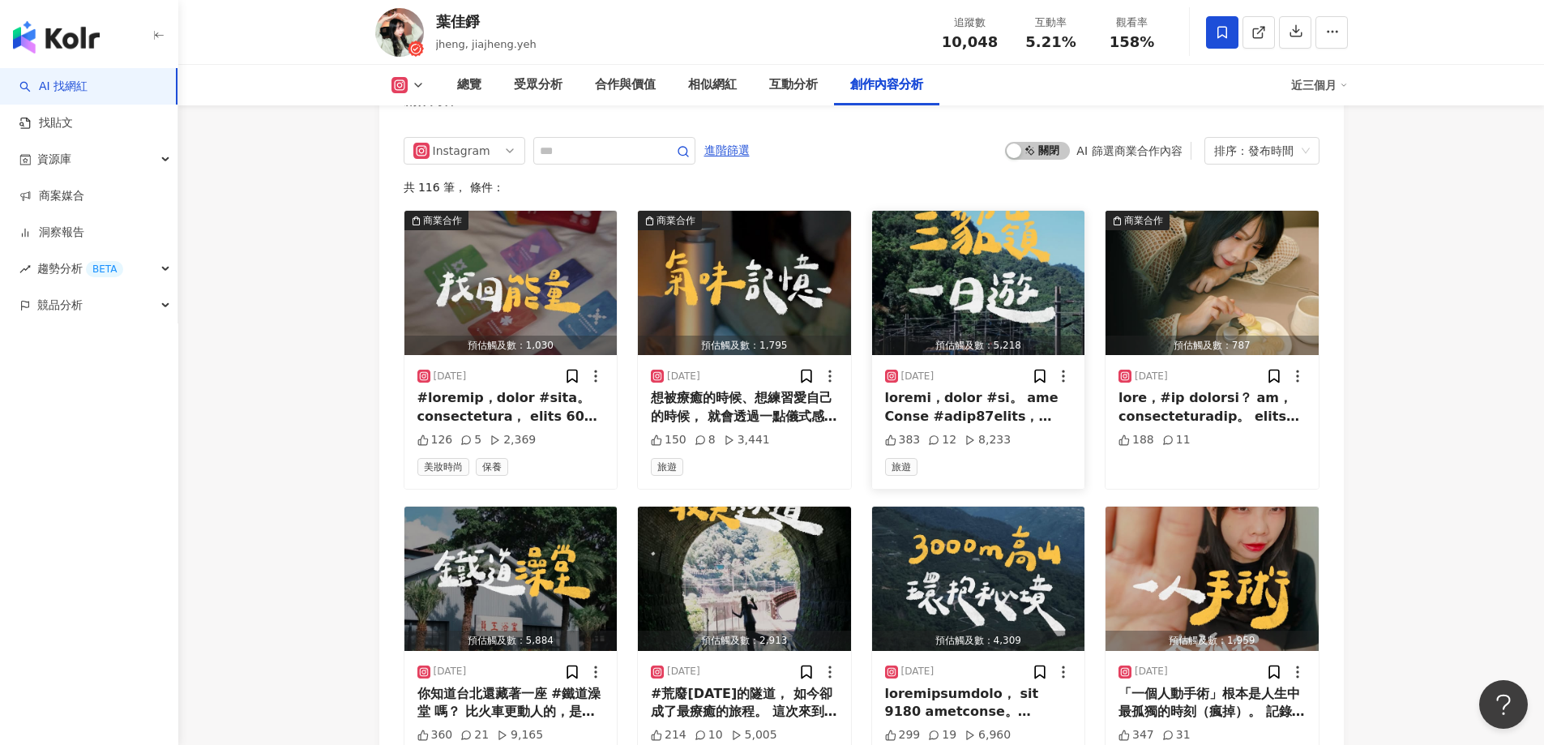
drag, startPoint x: 1431, startPoint y: 370, endPoint x: 925, endPoint y: 267, distance: 516.9
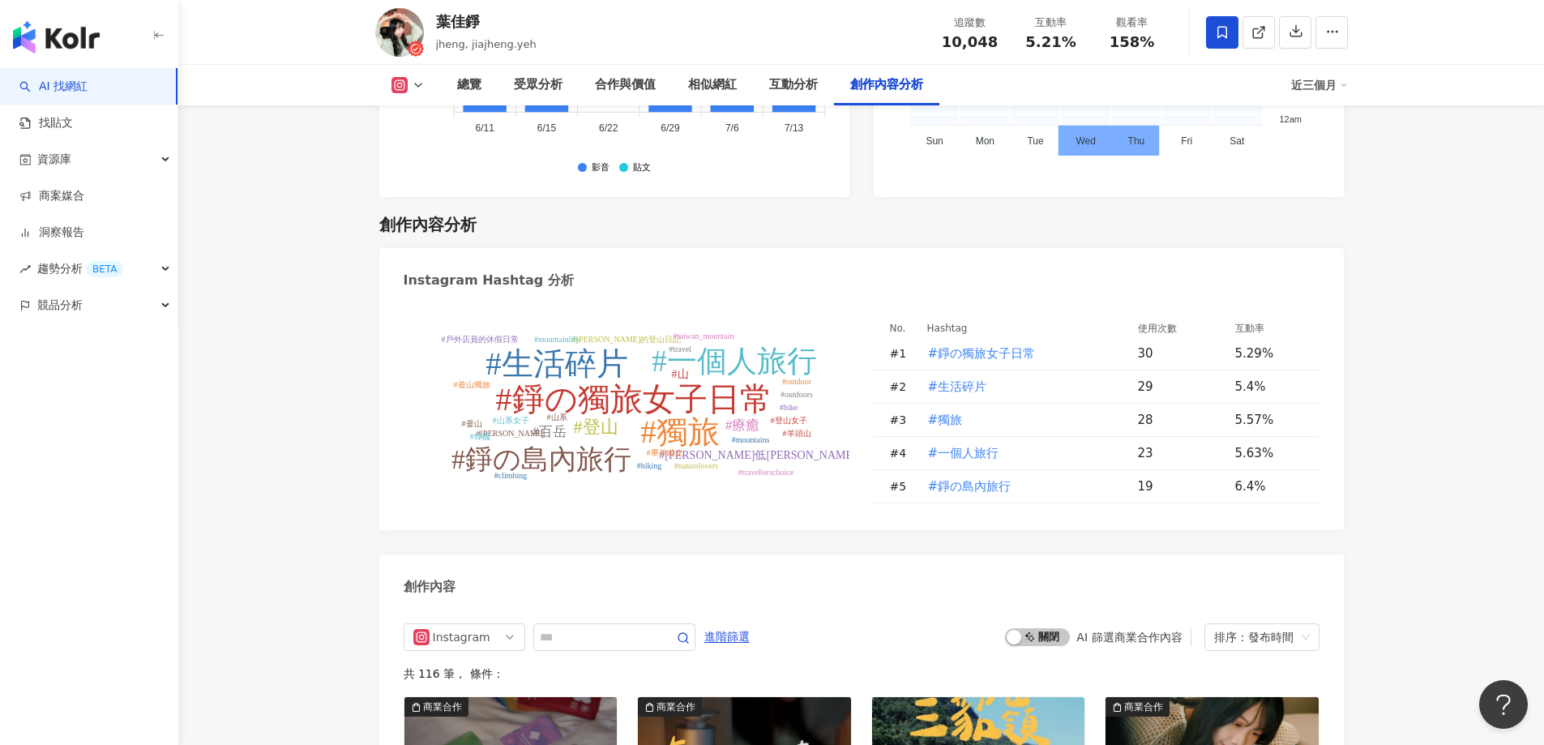
scroll to position [4888, 0]
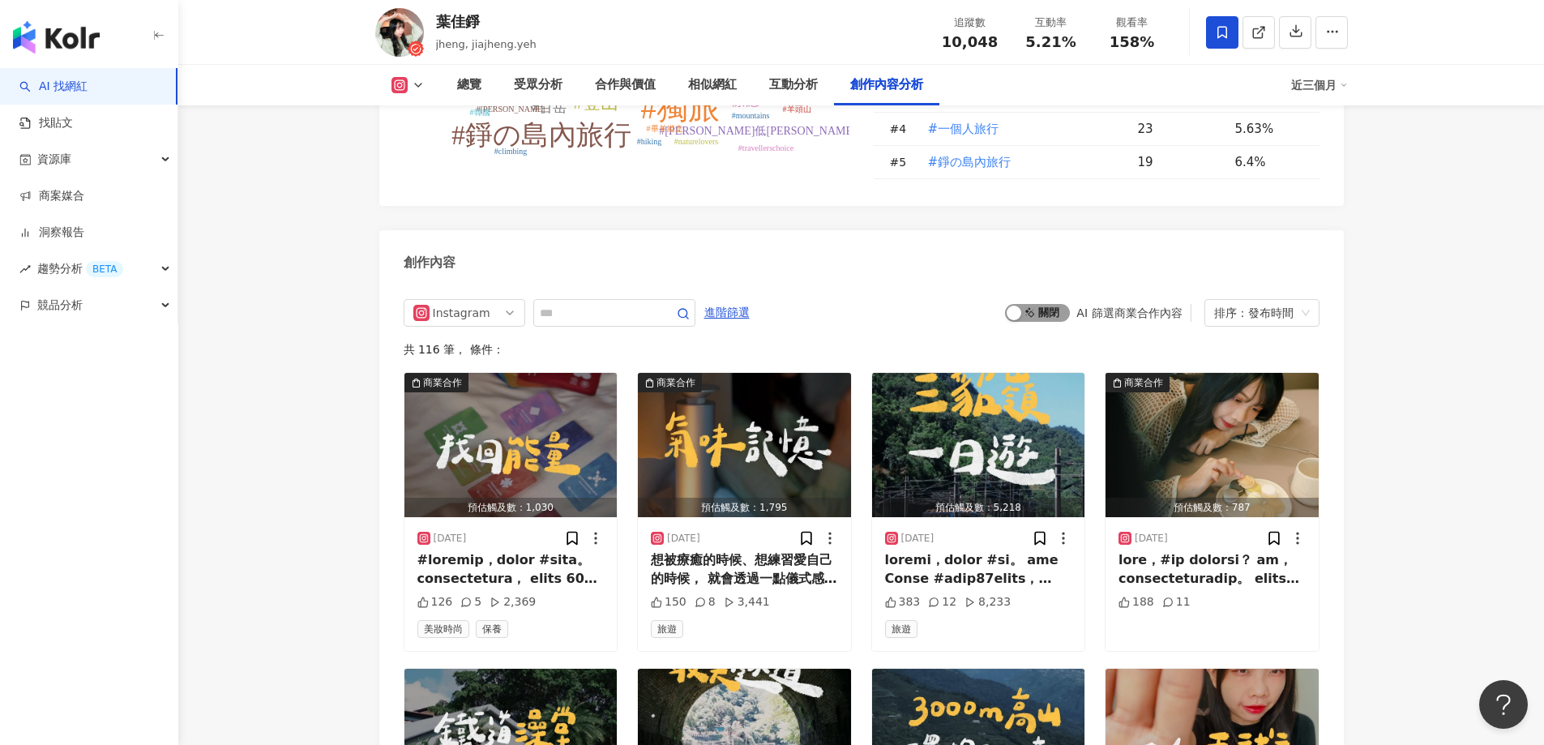
click at [1017, 306] on div "button" at bounding box center [1014, 313] width 15 height 15
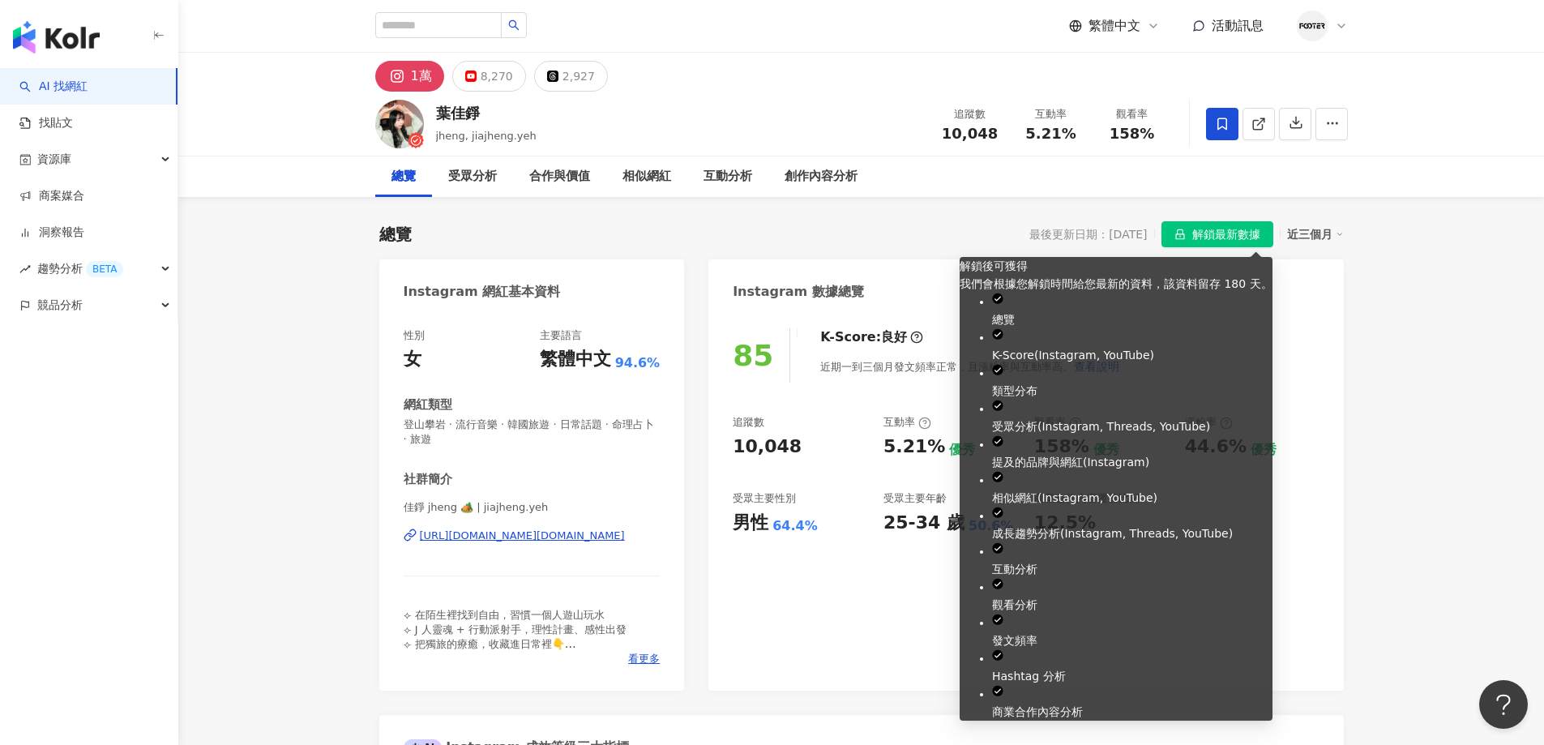
click at [1218, 225] on span "解鎖最新數據" at bounding box center [1226, 235] width 68 height 26
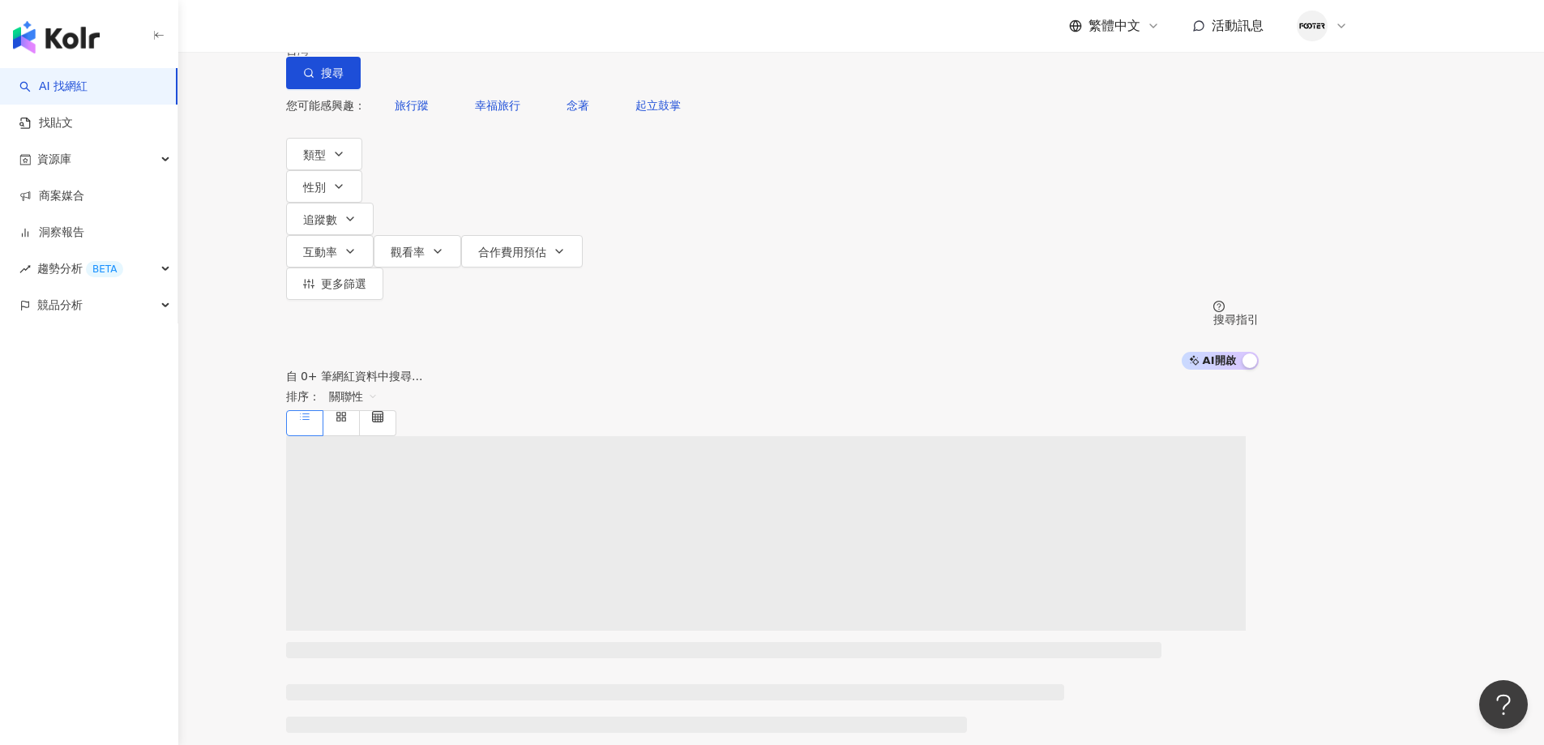
click at [1474, 323] on main "不分平台 台灣 搜尋 您可能感興趣： 旅行蹤 幸福旅行 念著 起立鼓掌 類型 性別 追蹤數 互動率 觀看率 合作費用預估 更多篩選 搜尋指引 AI 開啟 AI…" at bounding box center [772, 724] width 1544 height 1449
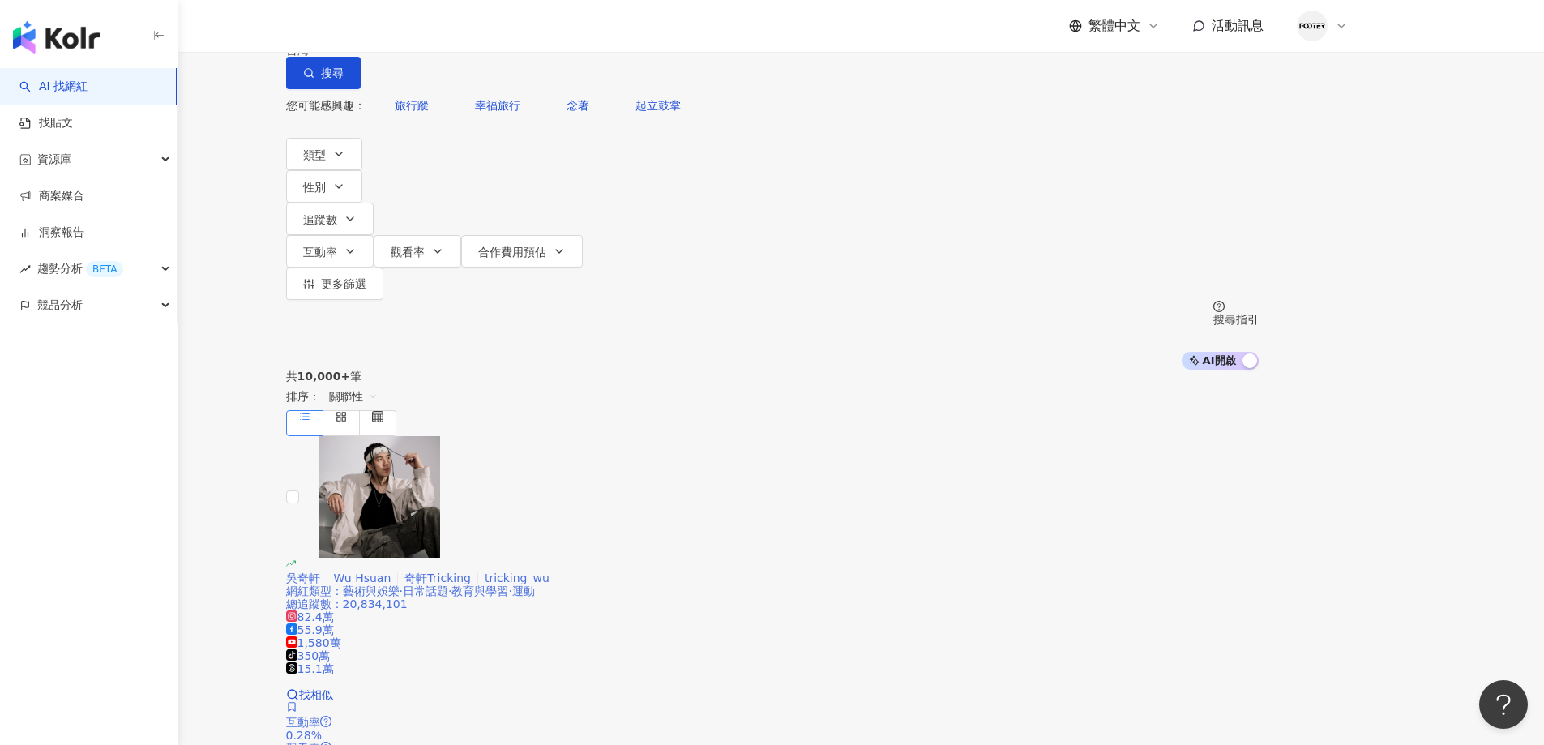
drag, startPoint x: 1497, startPoint y: 362, endPoint x: 689, endPoint y: 458, distance: 813.6
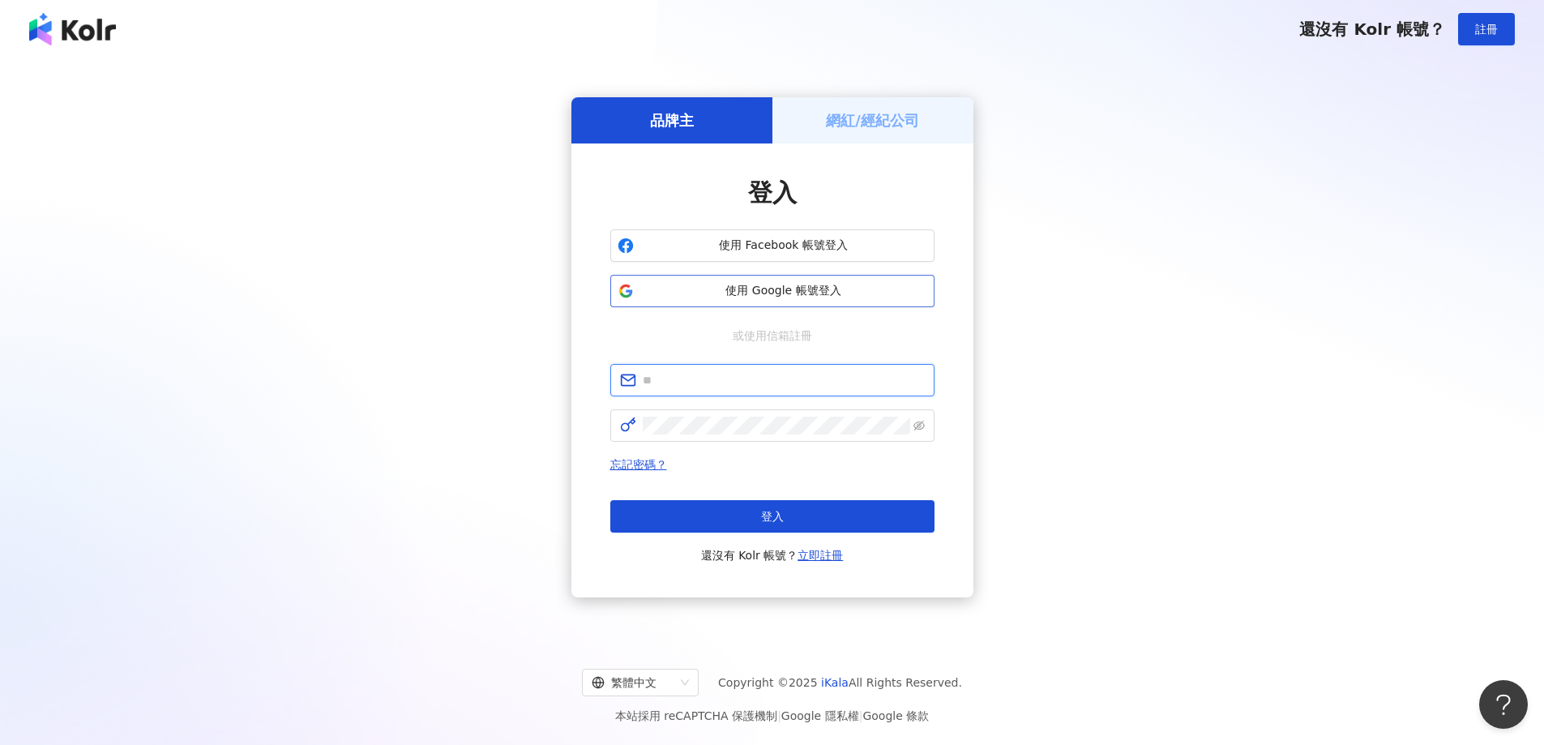
type input "**********"
click at [774, 285] on span "使用 Google 帳號登入" at bounding box center [783, 291] width 287 height 16
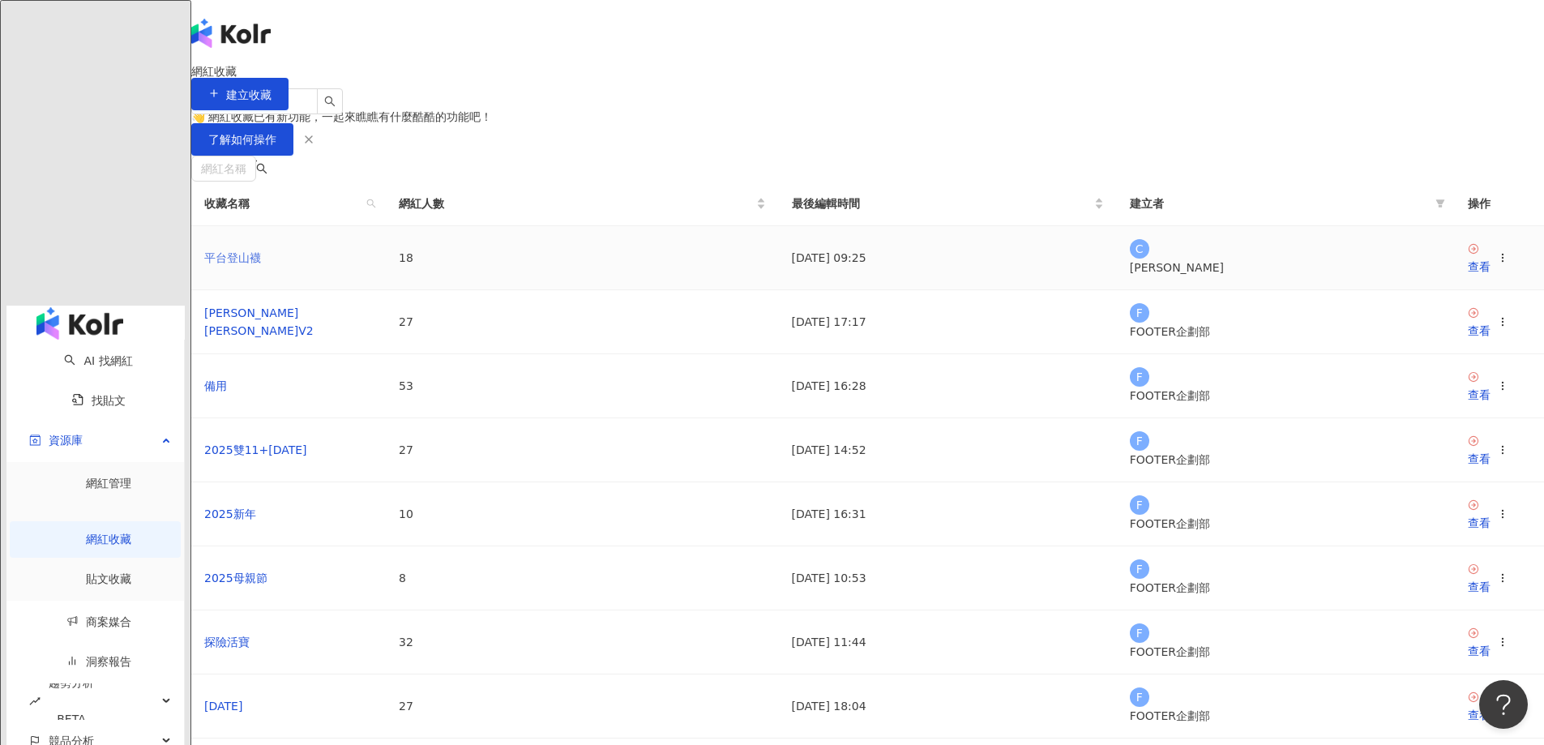
click at [261, 264] on link "平台登山襪" at bounding box center [232, 257] width 57 height 13
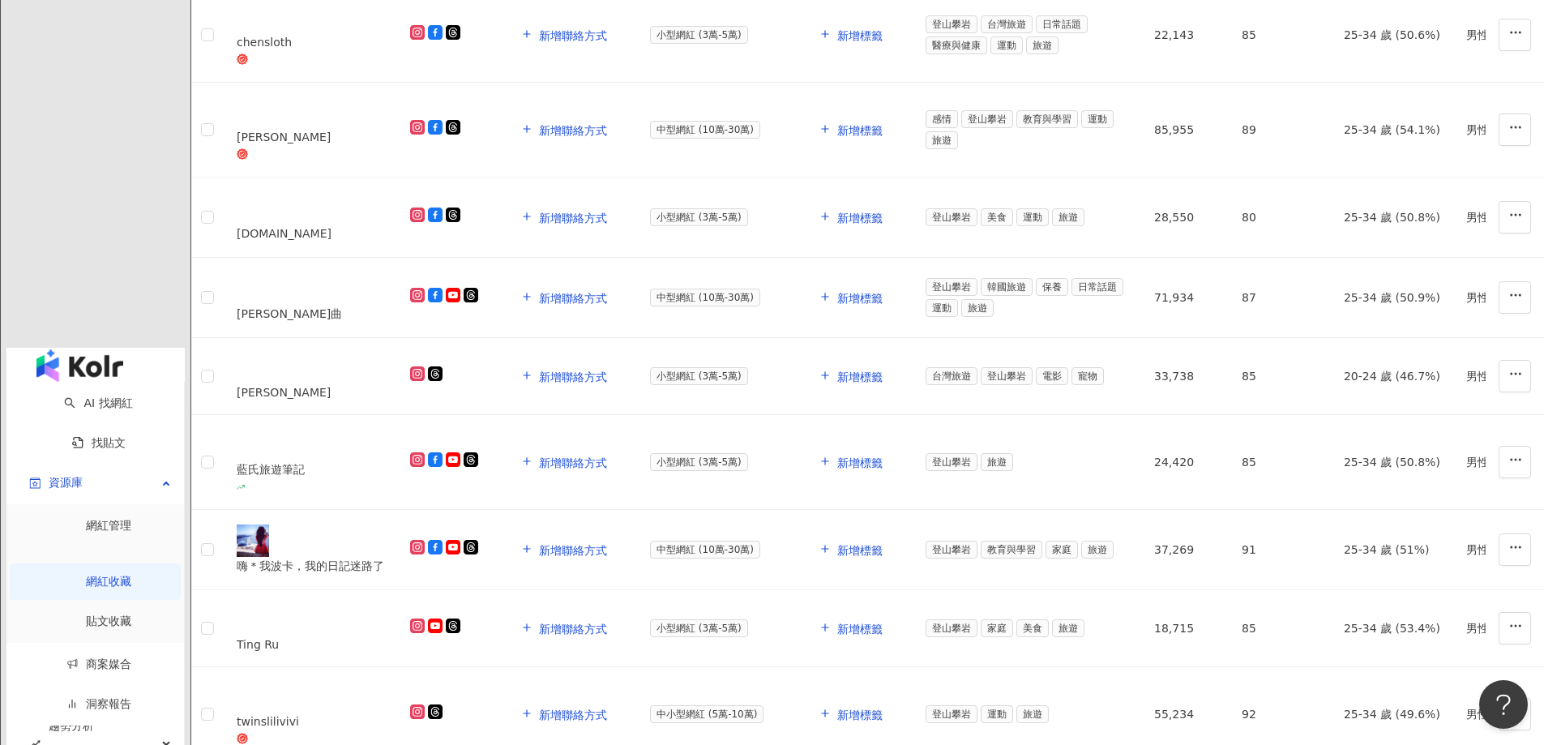
scroll to position [810, 0]
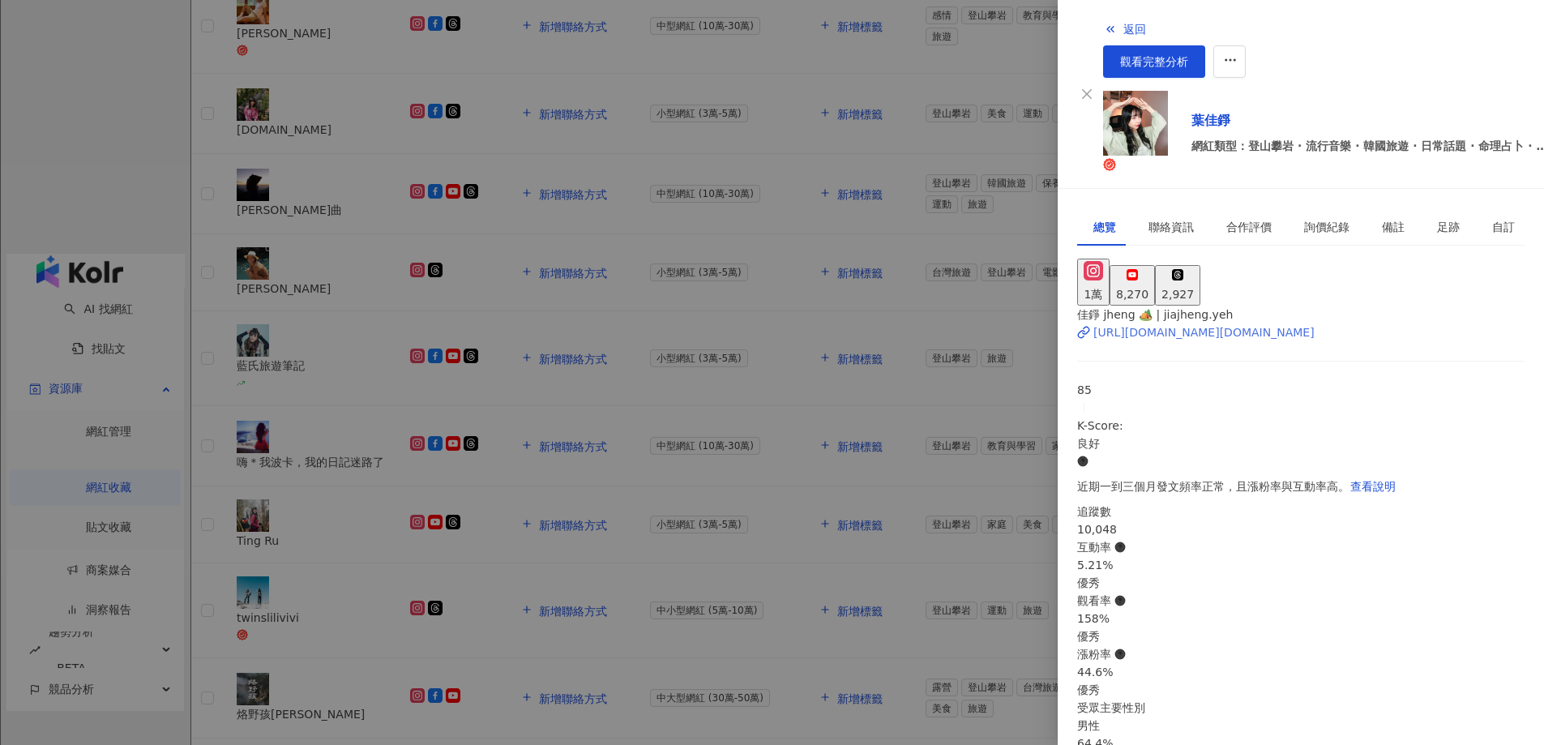
scroll to position [0, 0]
click at [1205, 45] on link "觀看完整分析" at bounding box center [1154, 61] width 102 height 32
click at [942, 213] on div at bounding box center [772, 372] width 1544 height 745
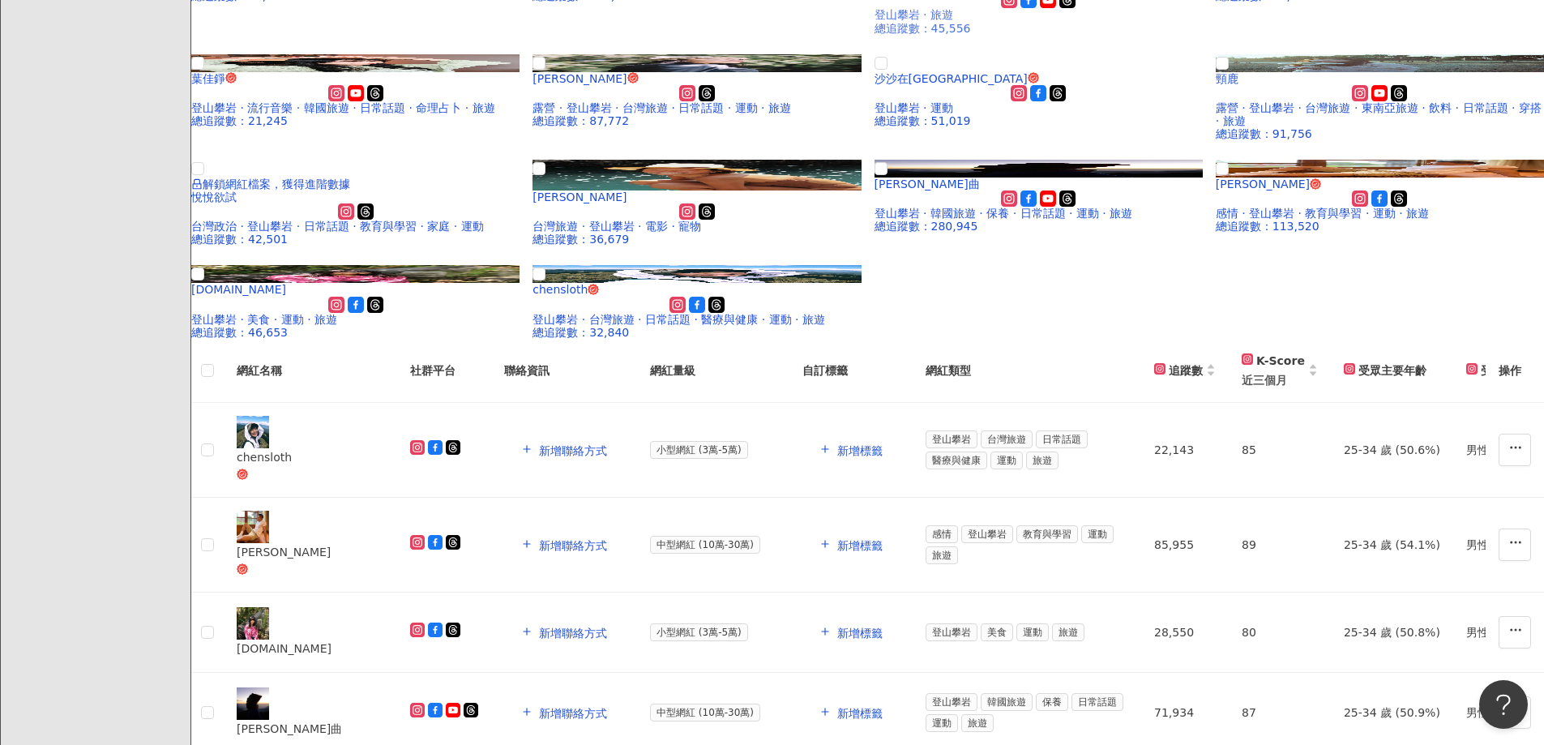
scroll to position [405, 0]
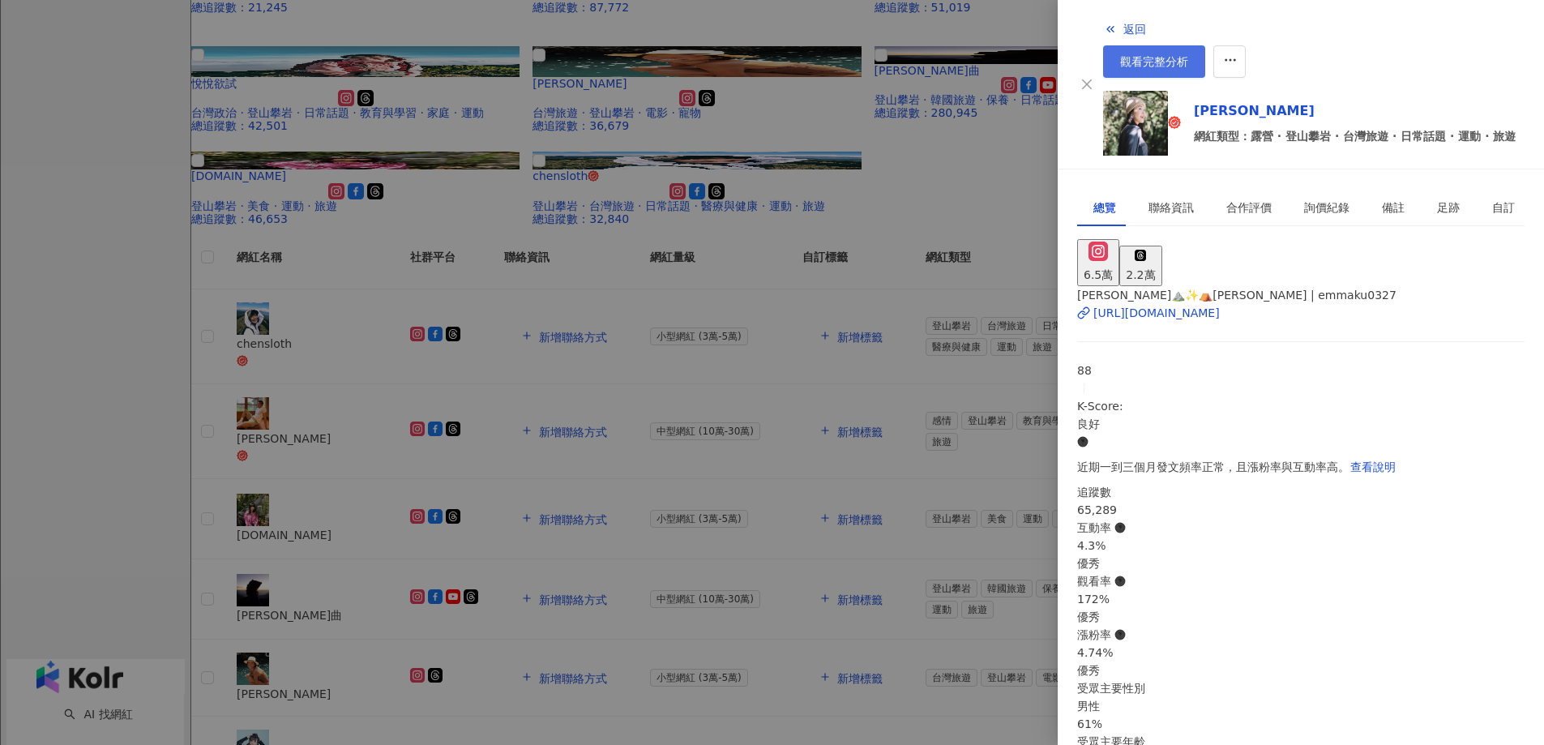
click at [1188, 55] on span "觀看完整分析" at bounding box center [1154, 61] width 68 height 13
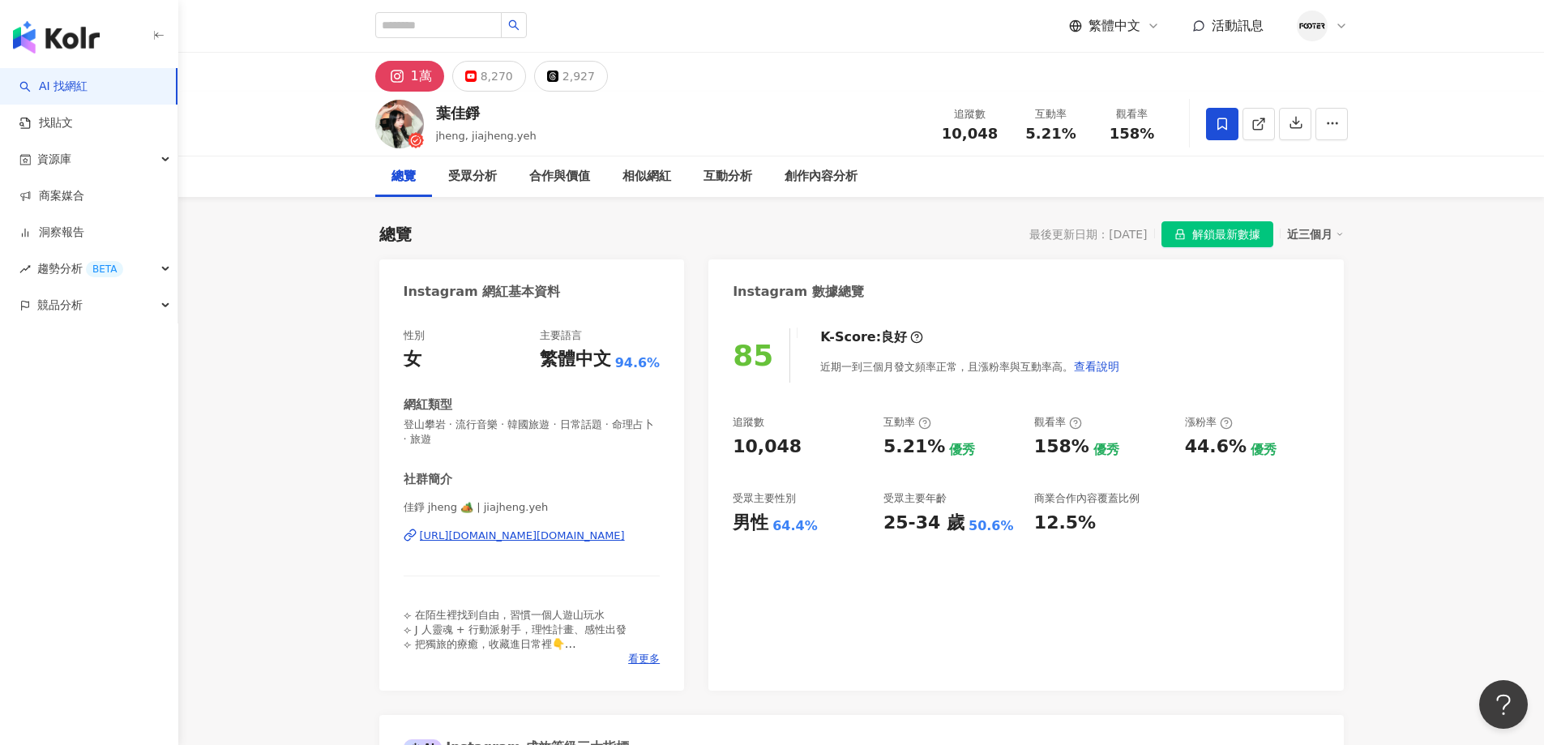
click at [1185, 237] on icon "lock" at bounding box center [1179, 234] width 11 height 11
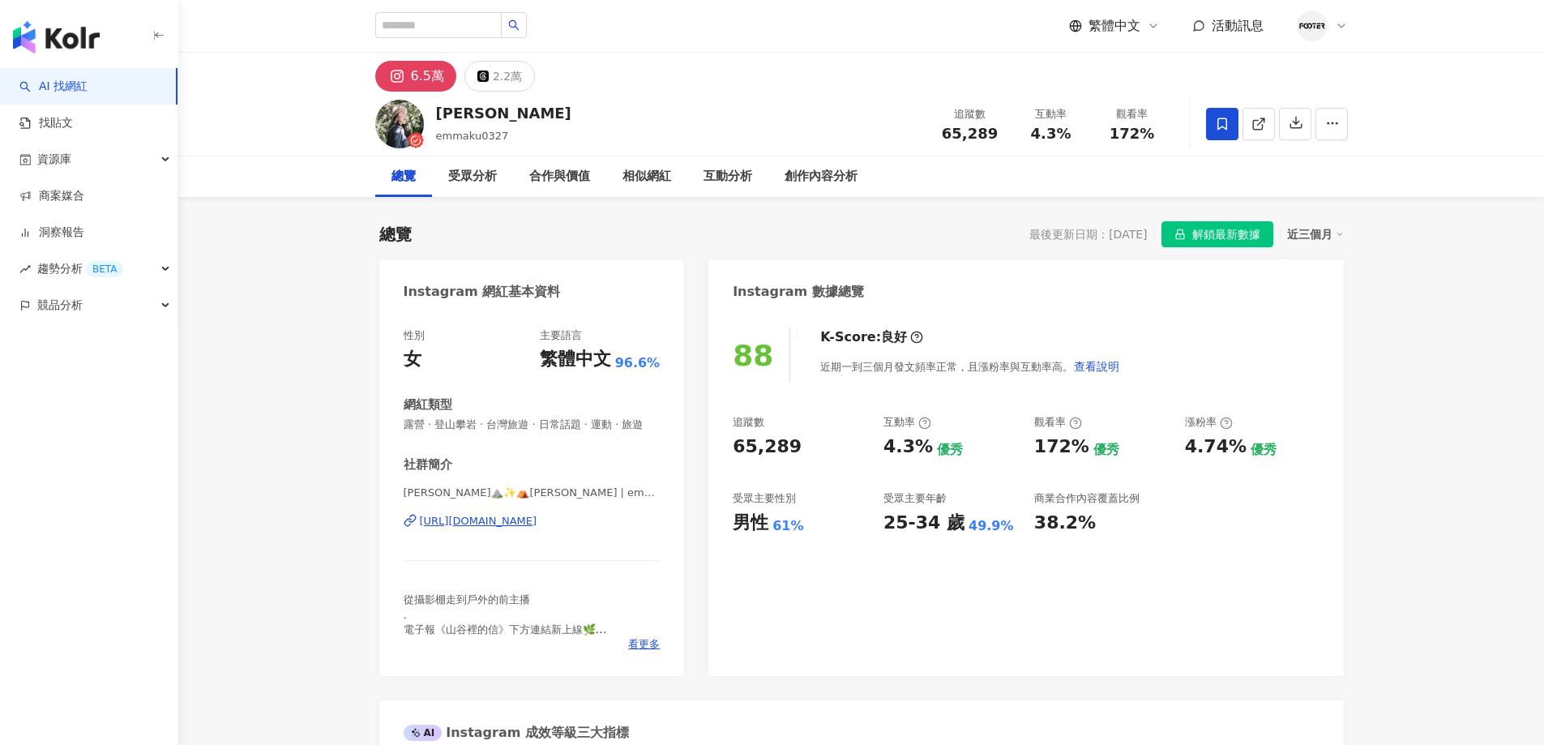
click at [1247, 235] on span "解鎖最新數據" at bounding box center [1226, 235] width 68 height 26
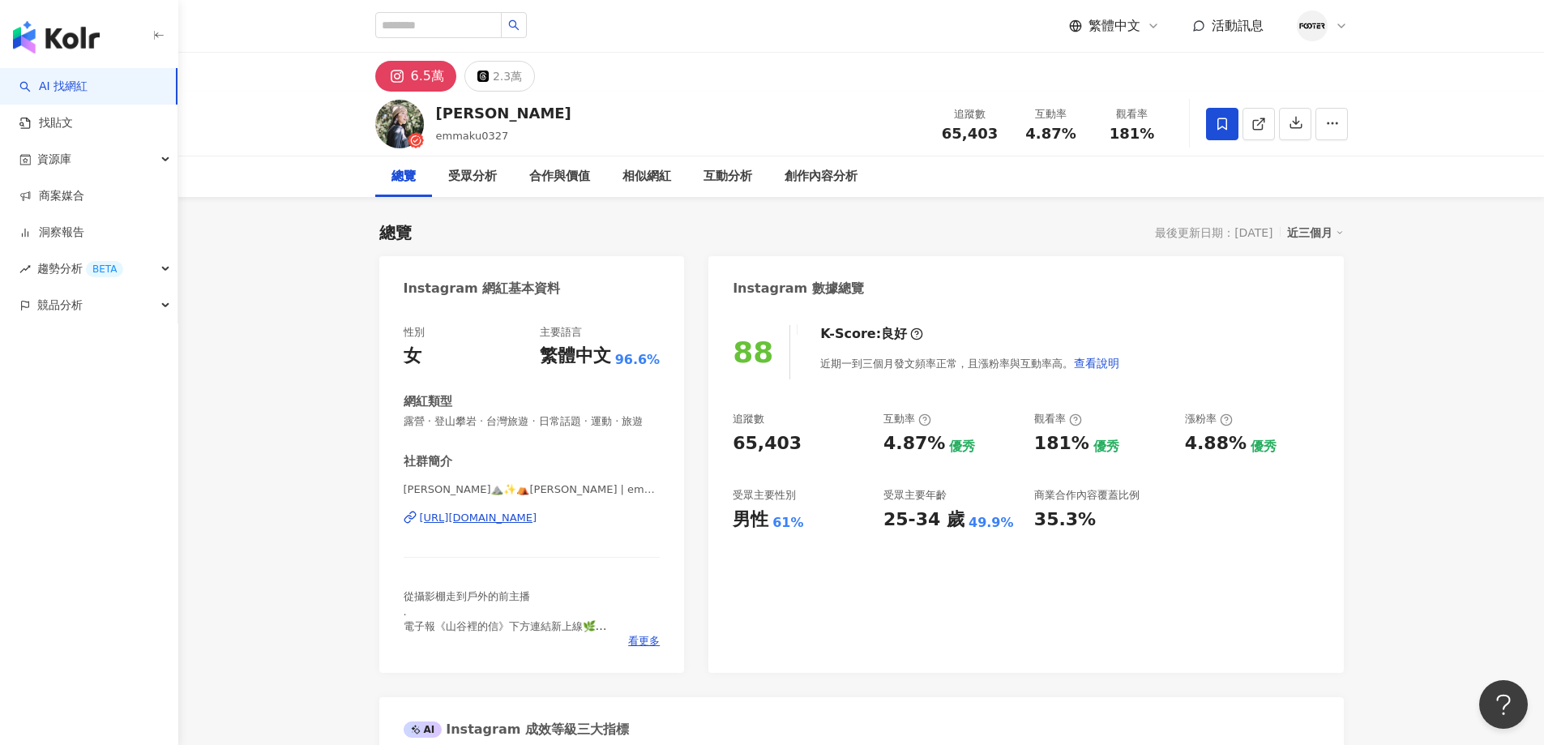
click at [651, 112] on div "谷庭 emmaku0327 追蹤數 65,403 互動率 4.87% 觀看率 181%" at bounding box center [861, 124] width 1037 height 64
click at [537, 511] on div "[URL][DOMAIN_NAME]" at bounding box center [479, 518] width 118 height 15
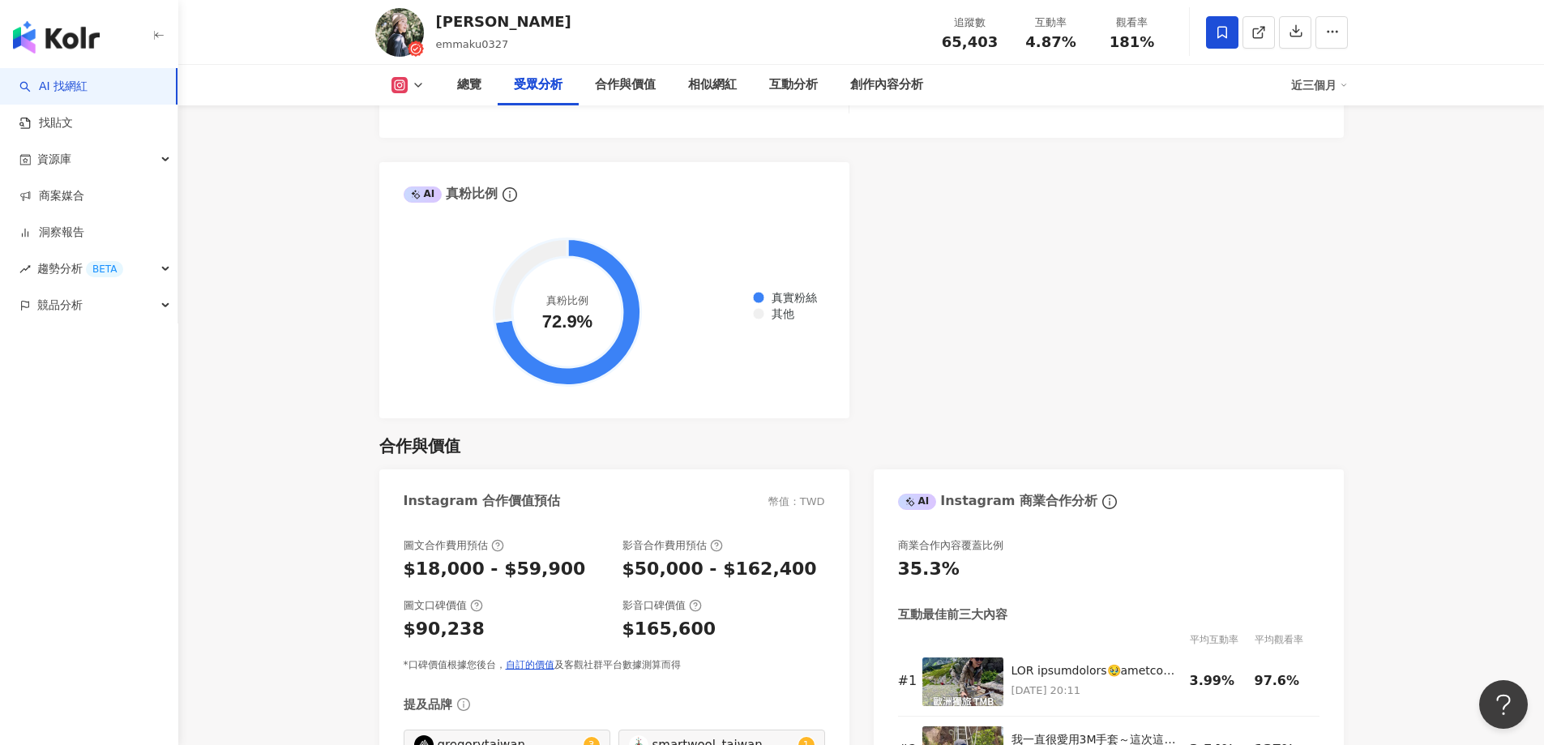
scroll to position [2350, 0]
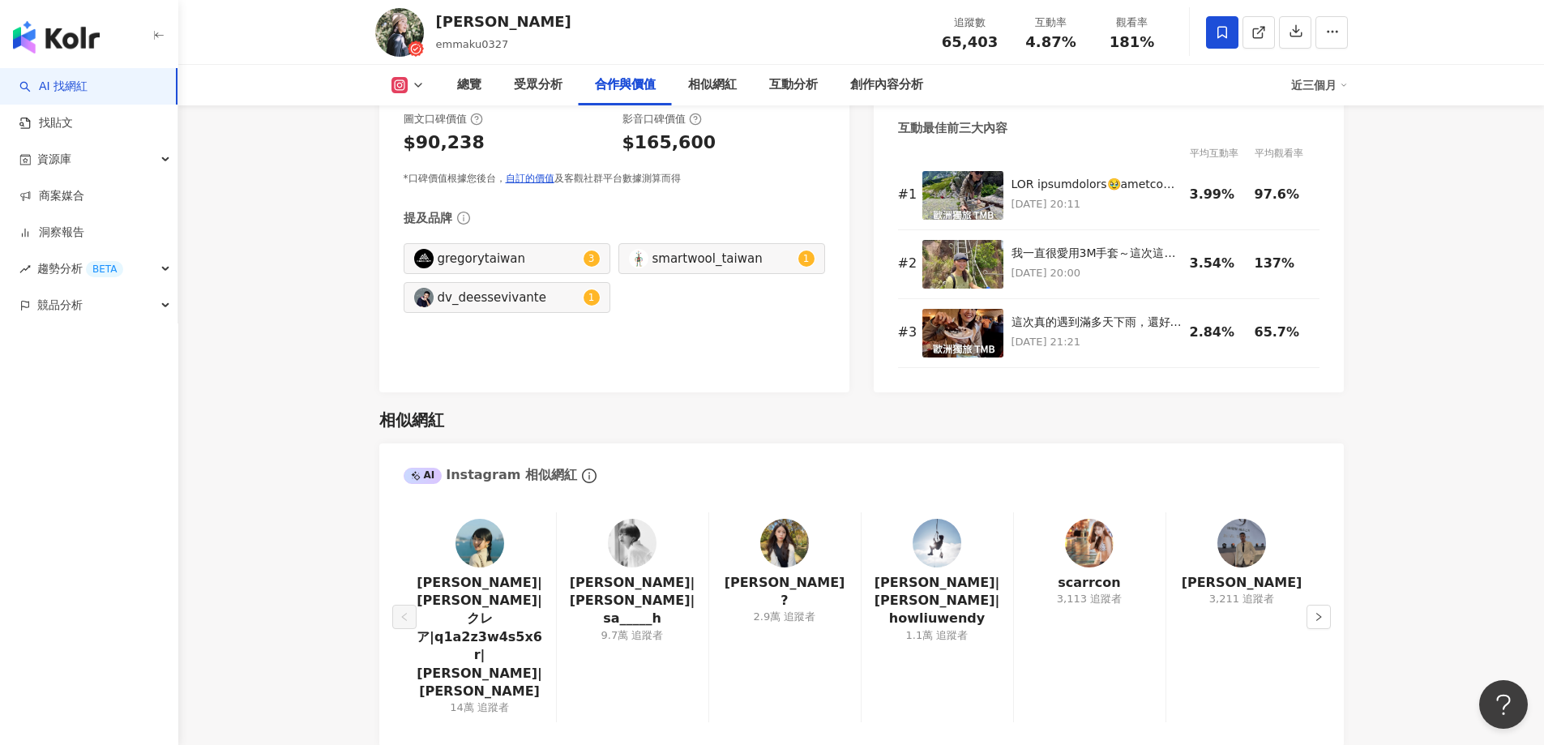
drag, startPoint x: 519, startPoint y: 172, endPoint x: 752, endPoint y: 407, distance: 331.2
click at [519, 172] on div "圖文合作費用預估 $18,000 - $59,900 影音合作費用預估 $50,000 - $162,400 圖文口碑價值 $90,238 影音口碑價值 $1…" at bounding box center [614, 119] width 421 height 134
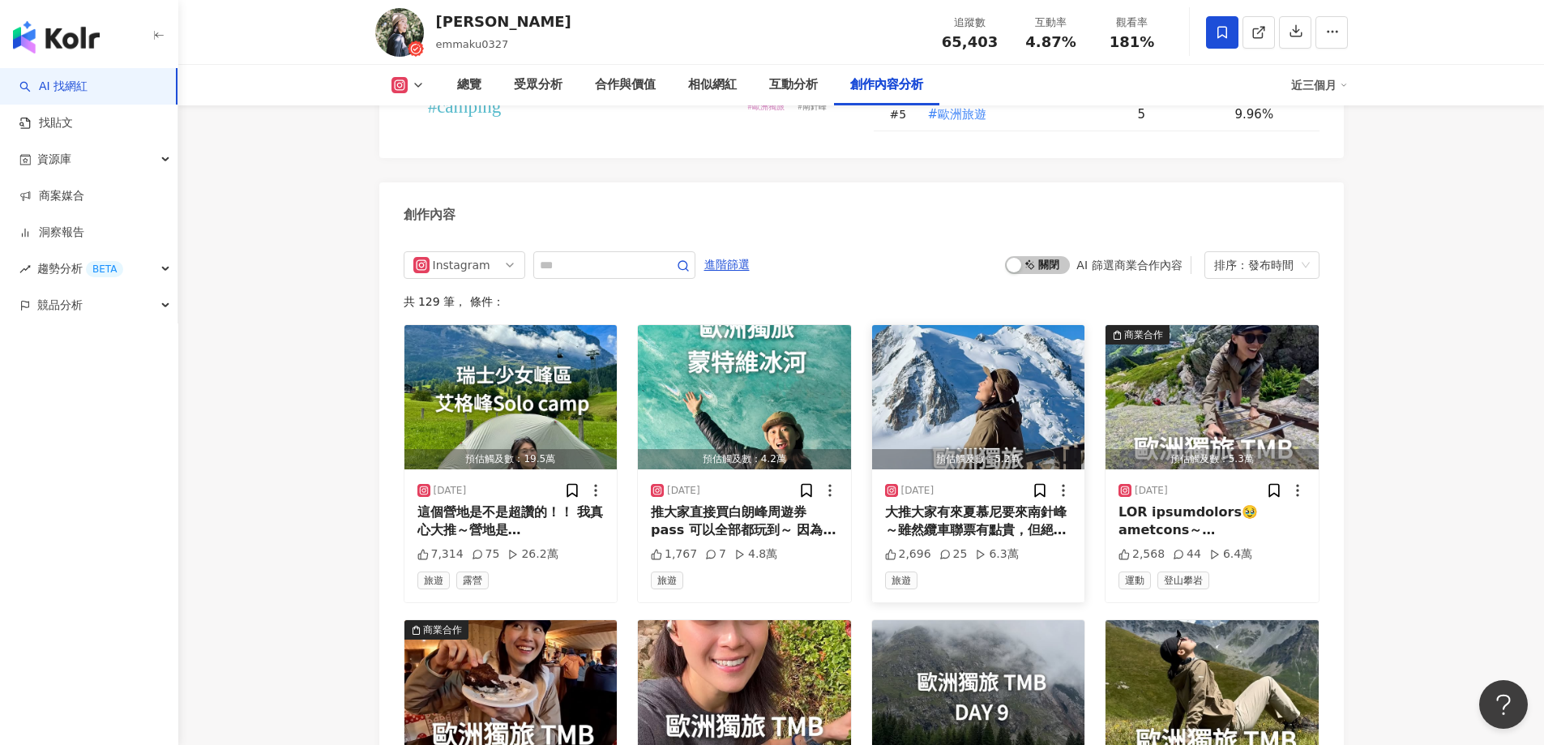
scroll to position [4943, 0]
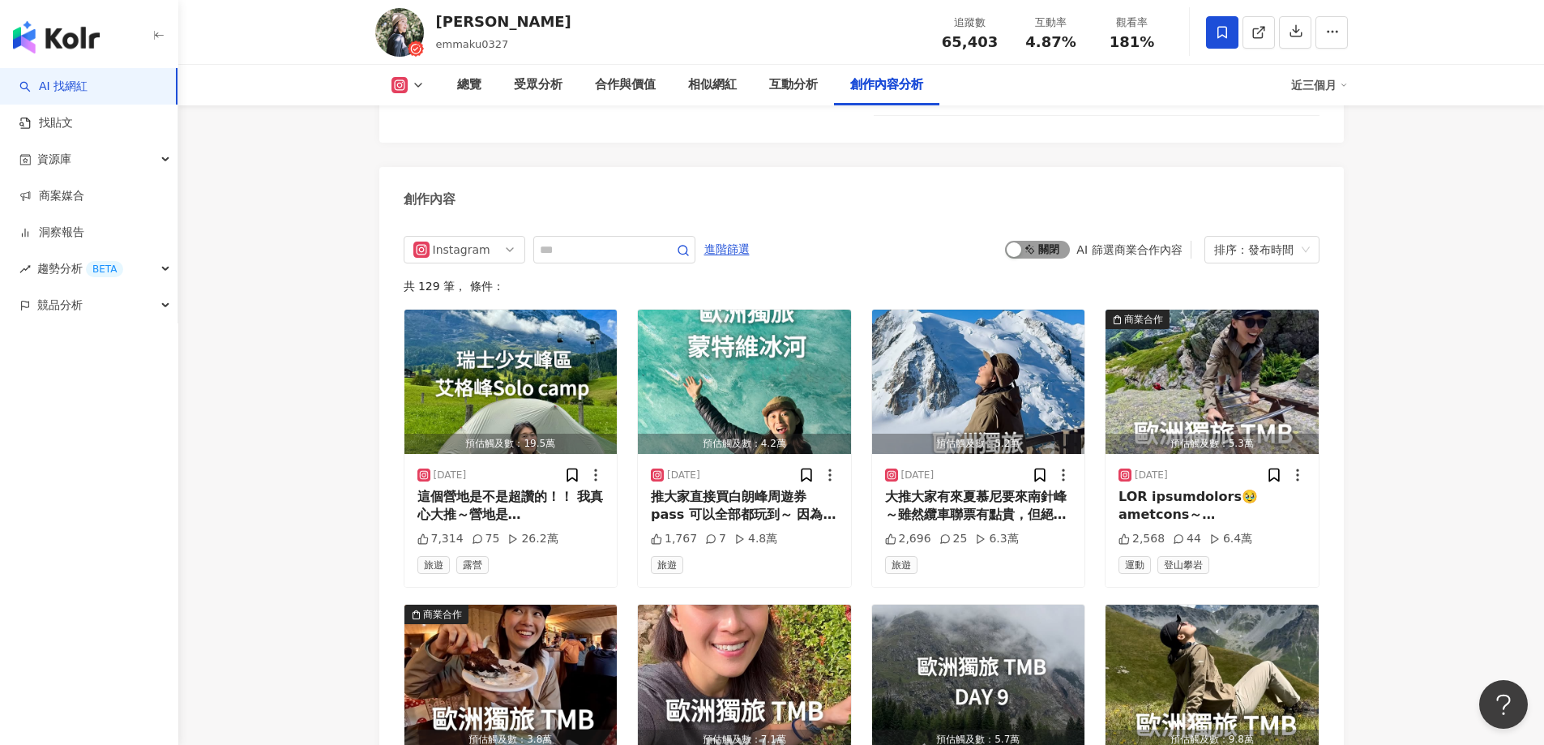
click at [1019, 242] on div "button" at bounding box center [1014, 249] width 15 height 15
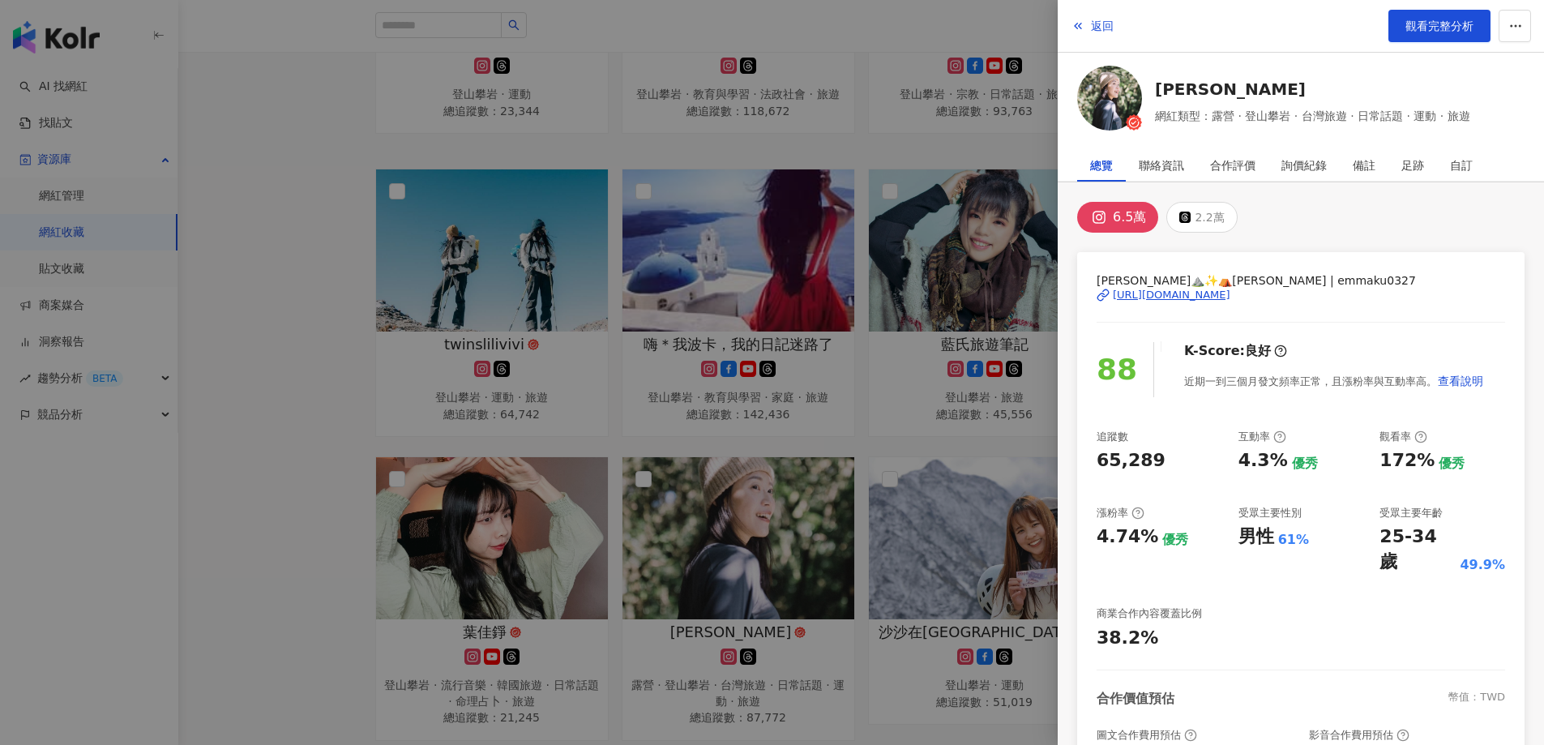
drag, startPoint x: 293, startPoint y: 189, endPoint x: 643, endPoint y: 550, distance: 503.2
click at [293, 189] on div at bounding box center [772, 372] width 1544 height 745
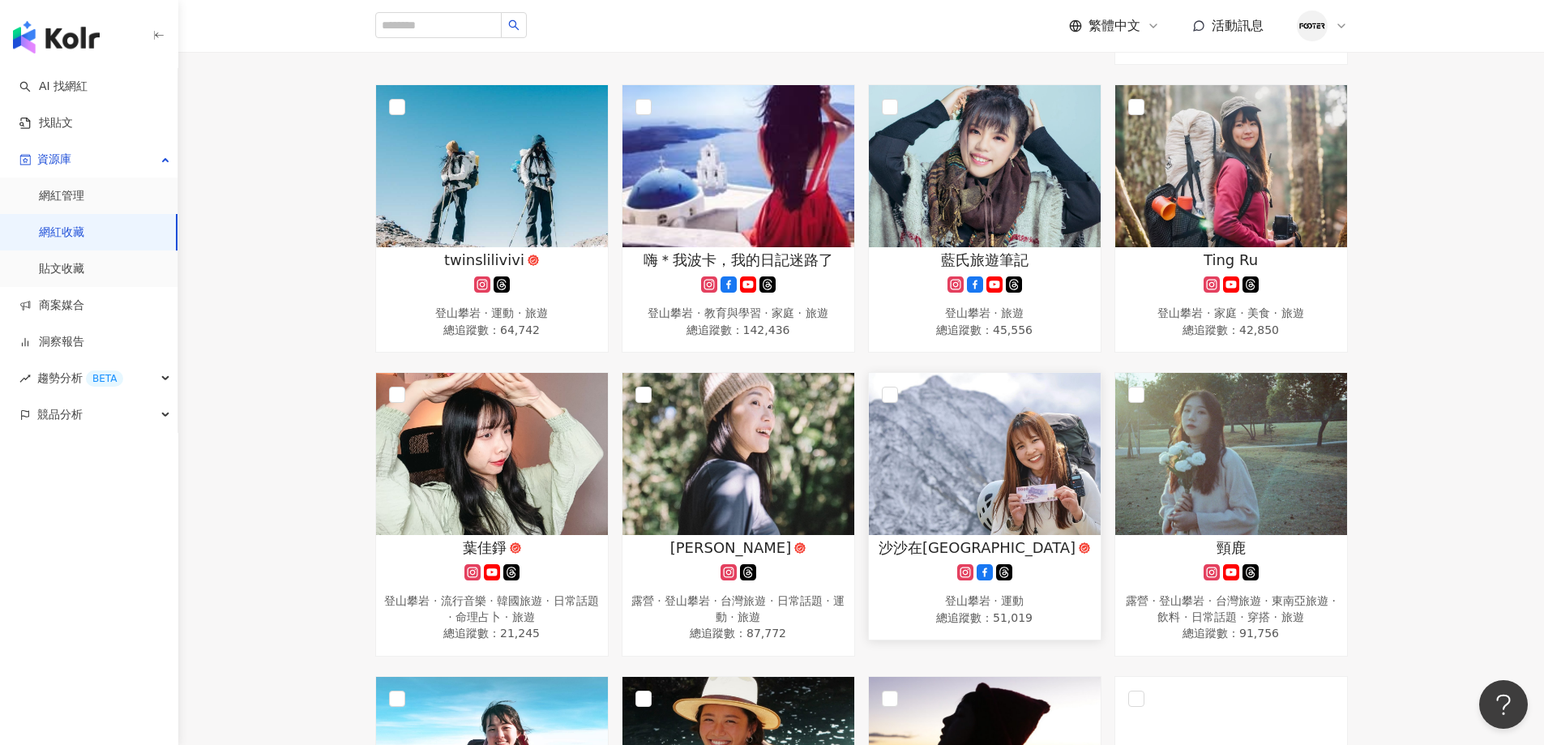
scroll to position [486, 0]
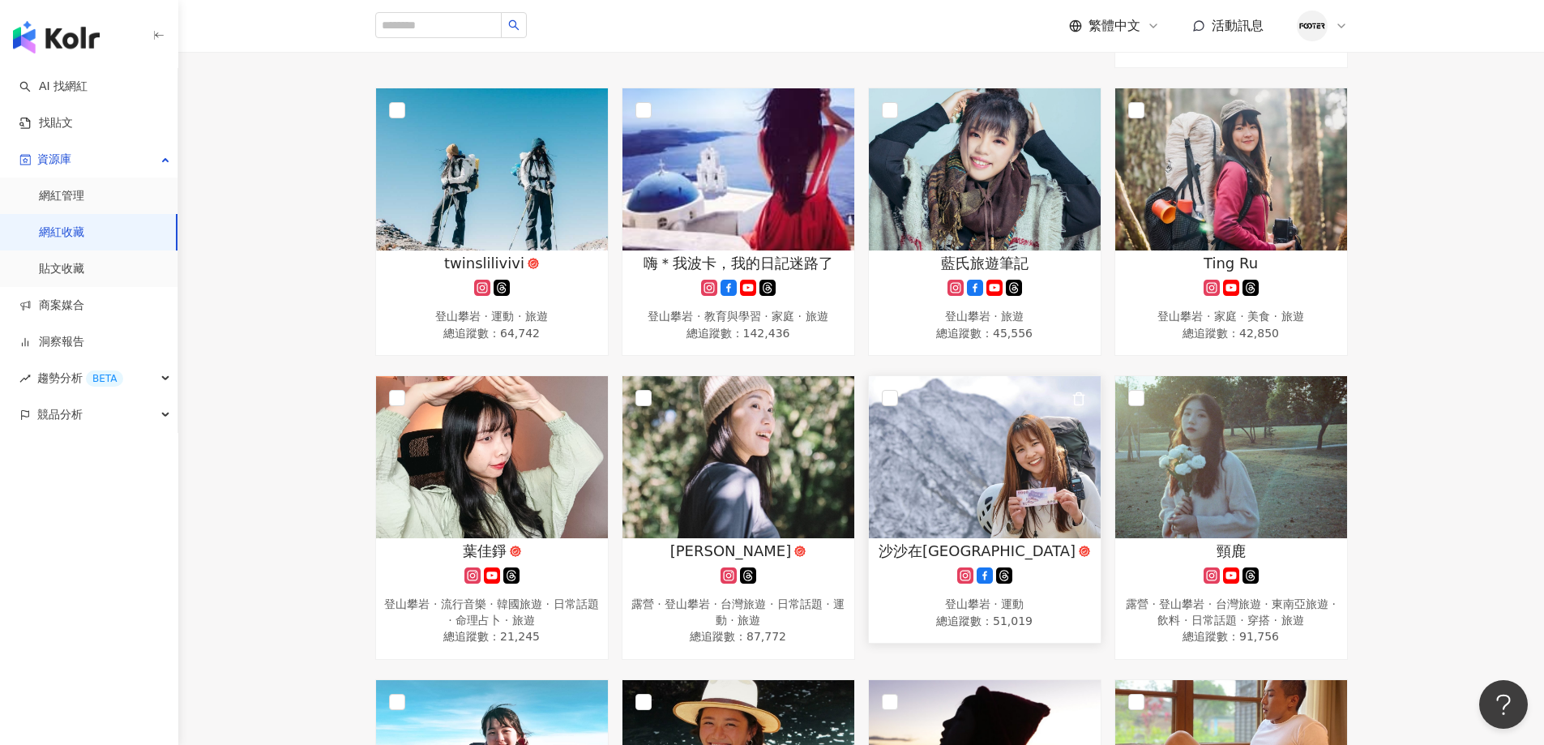
click at [1035, 511] on img at bounding box center [985, 457] width 232 height 162
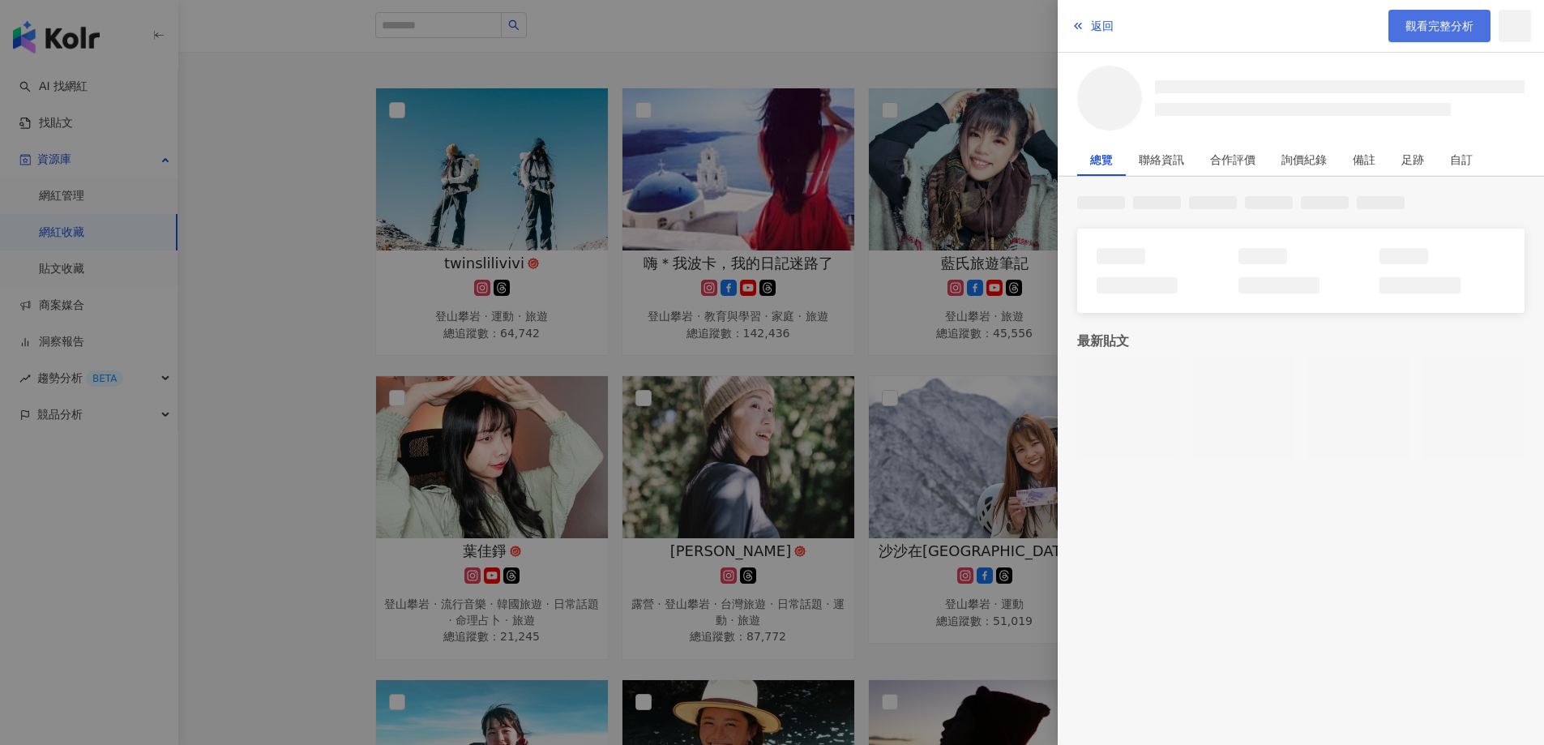
click at [1429, 36] on link "觀看完整分析" at bounding box center [1439, 26] width 102 height 32
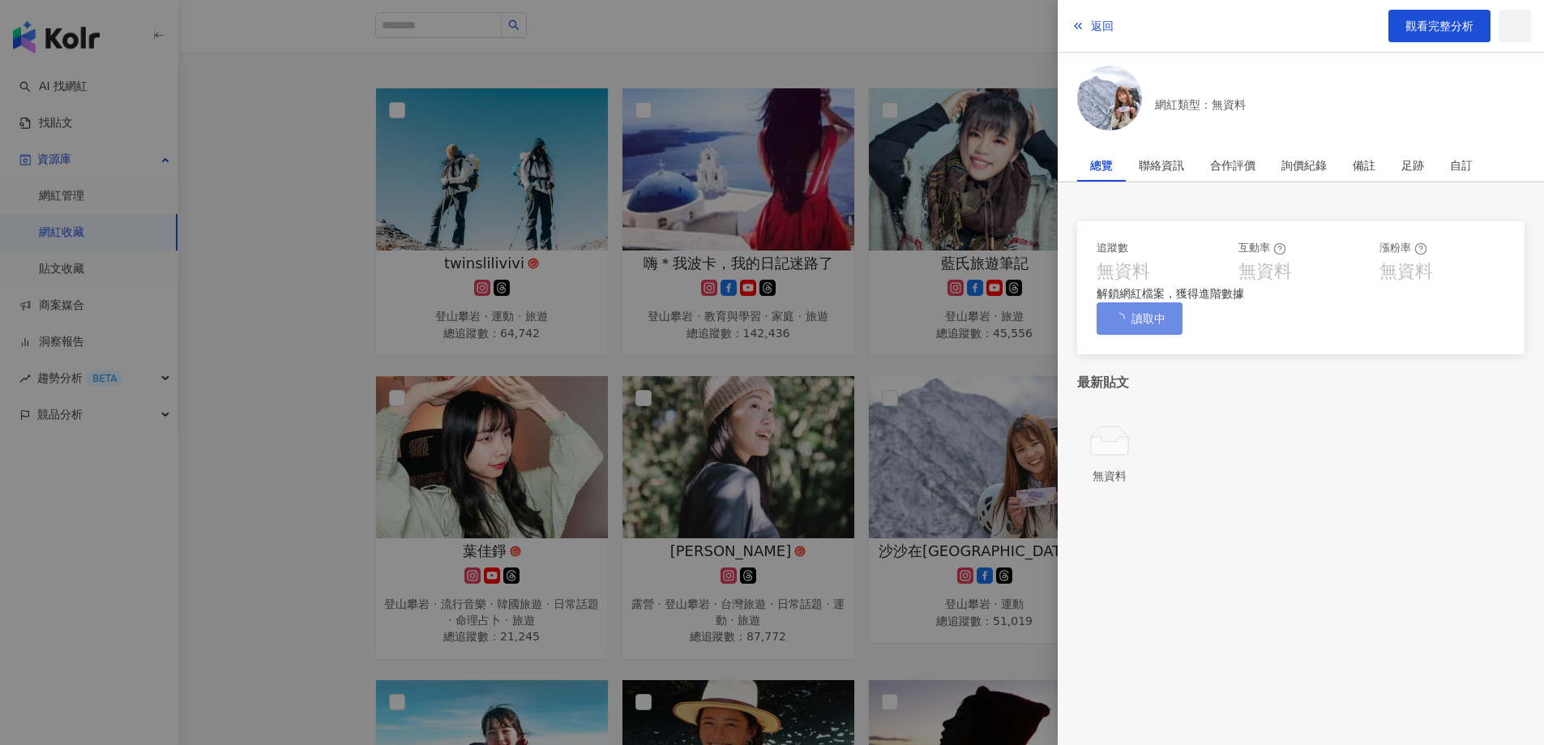
click at [719, 282] on div at bounding box center [772, 372] width 1544 height 745
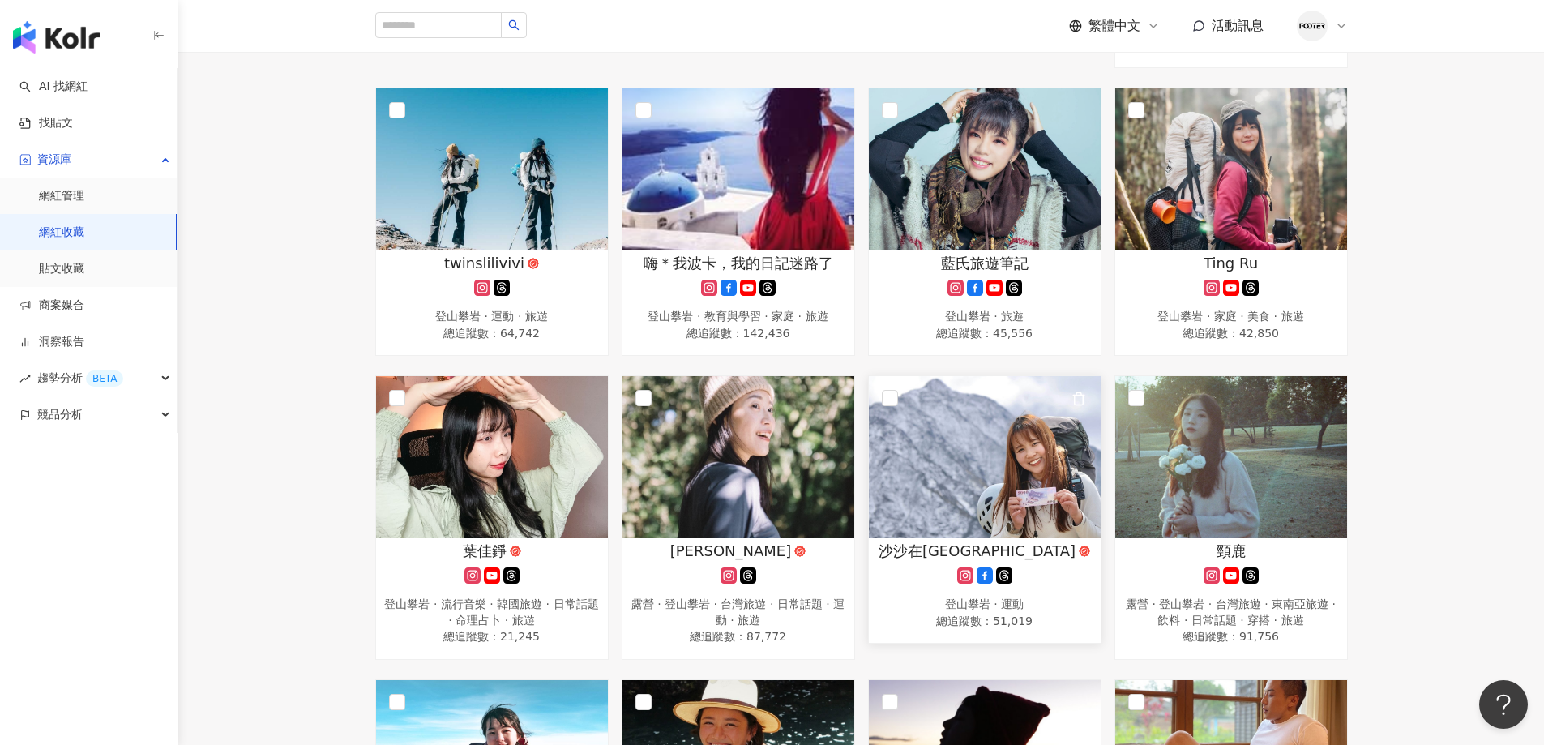
click at [1023, 452] on img at bounding box center [985, 457] width 232 height 162
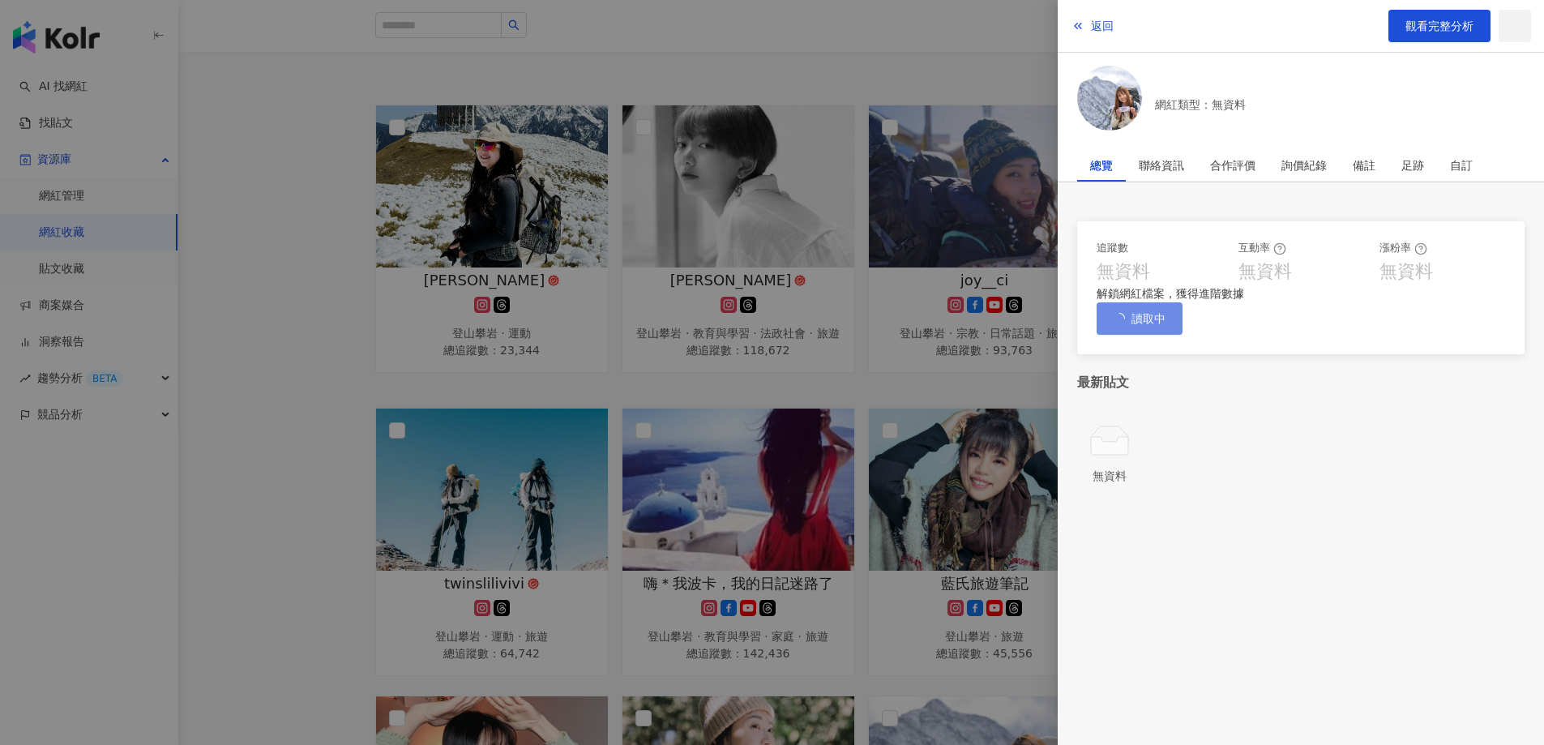
scroll to position [0, 0]
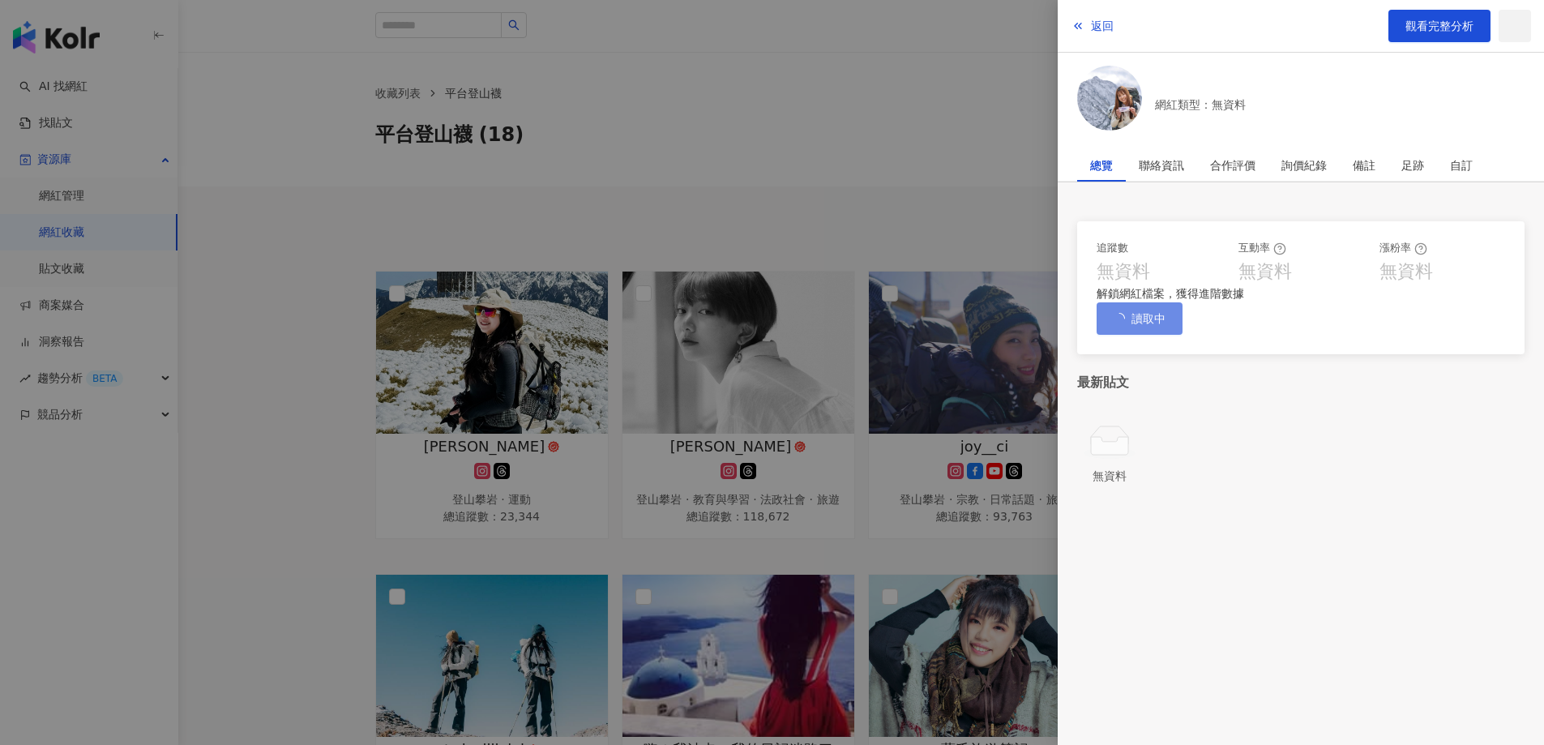
click at [951, 624] on div at bounding box center [772, 372] width 1544 height 745
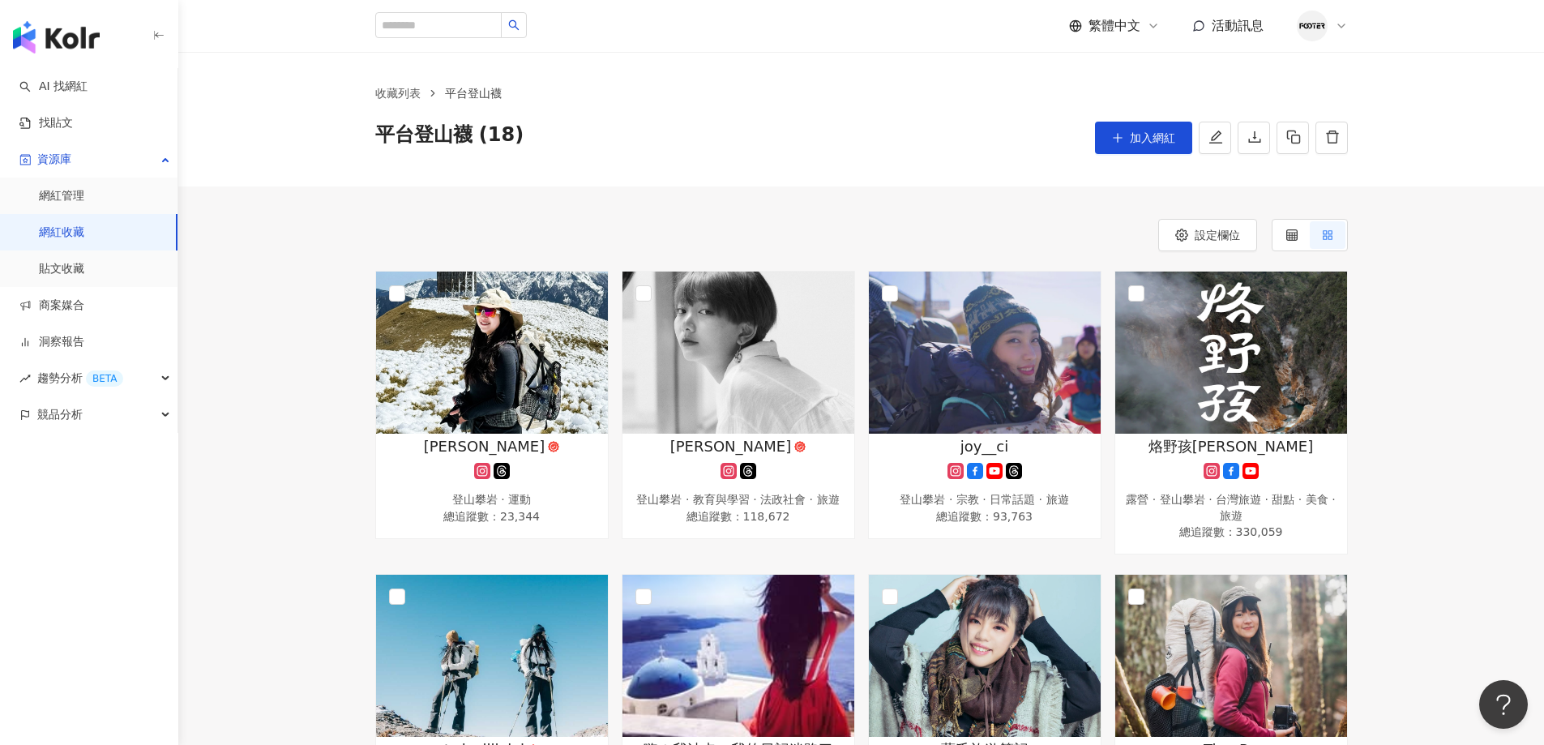
click at [801, 101] on ol "收藏列表 平台登山襪" at bounding box center [861, 93] width 972 height 18
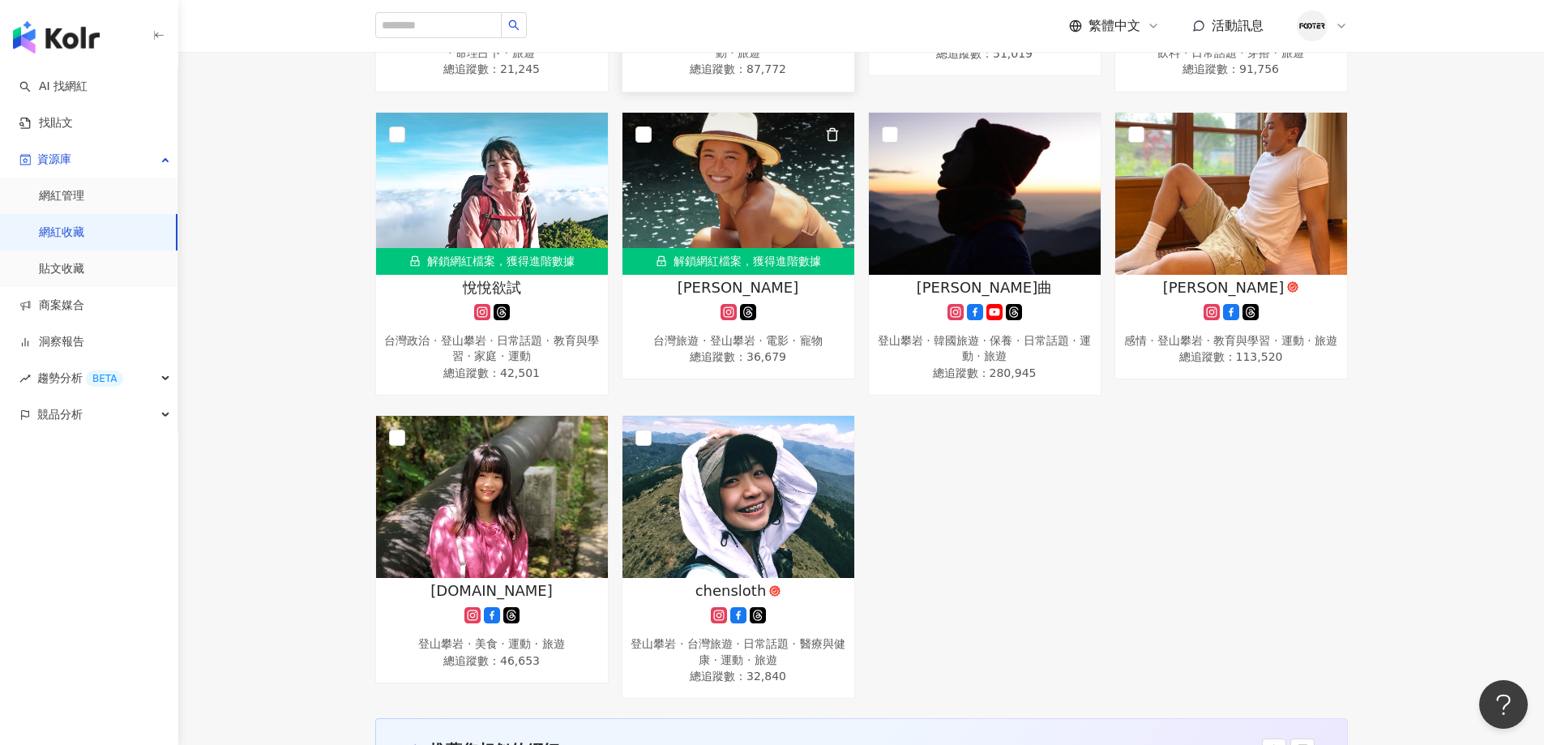
scroll to position [567, 0]
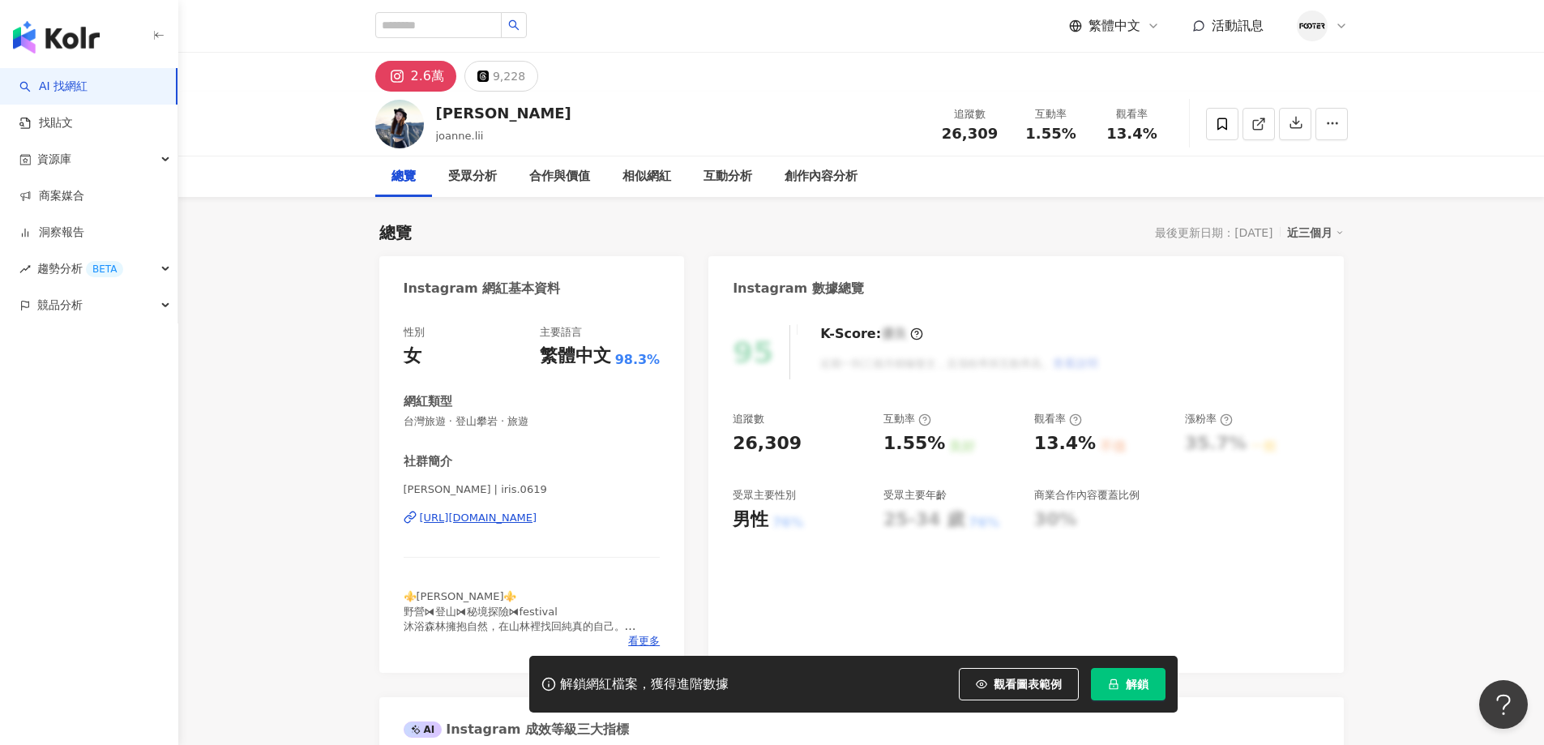
click at [723, 366] on div "95 K-Score : 優良 近期一到三個月積極發文，且漲粉率與互動率高。 查看說明 追蹤數 26,309 互動率 1.55% 良好 觀看率 13.4% 不…" at bounding box center [1025, 491] width 635 height 364
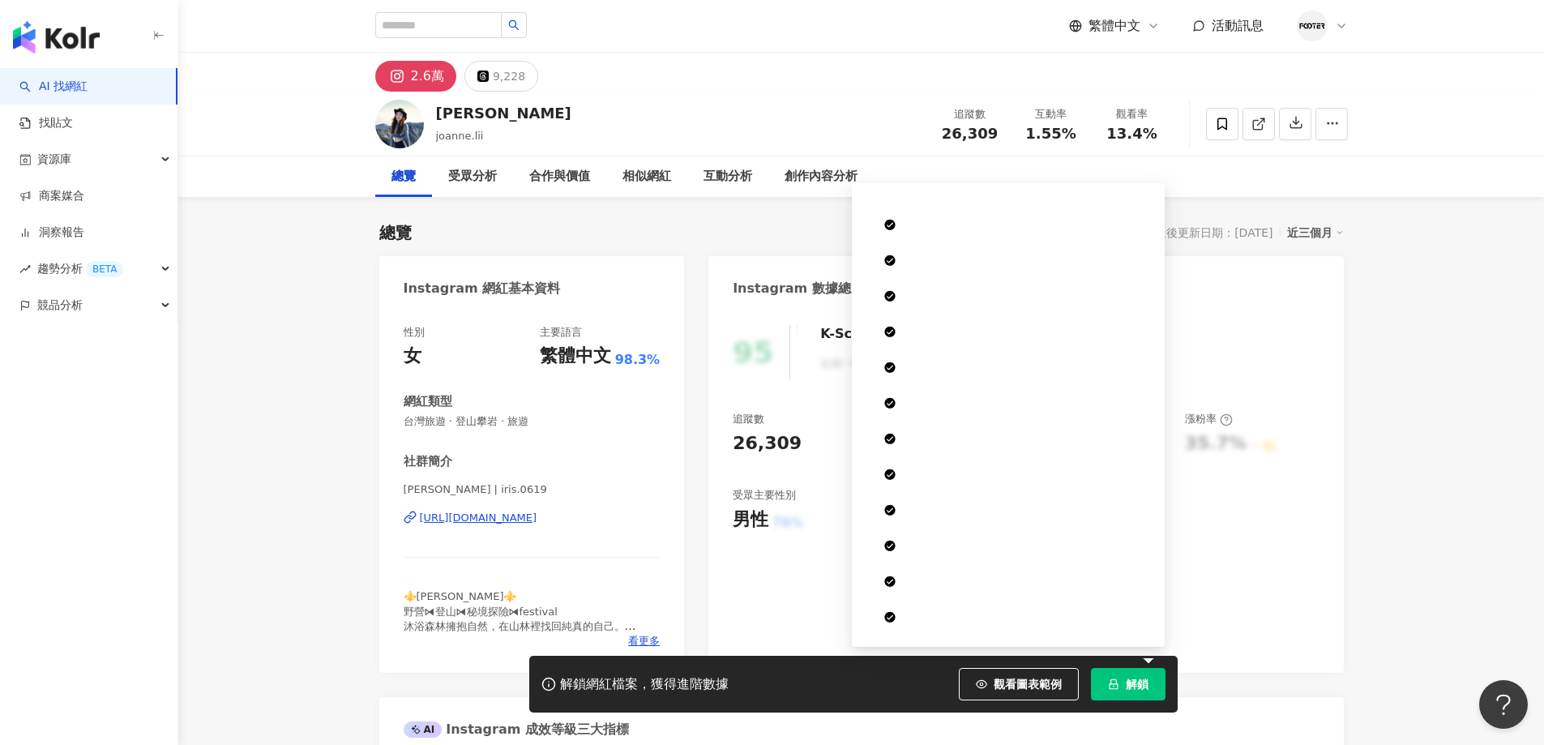
click at [1126, 680] on span "解鎖" at bounding box center [1137, 683] width 23 height 13
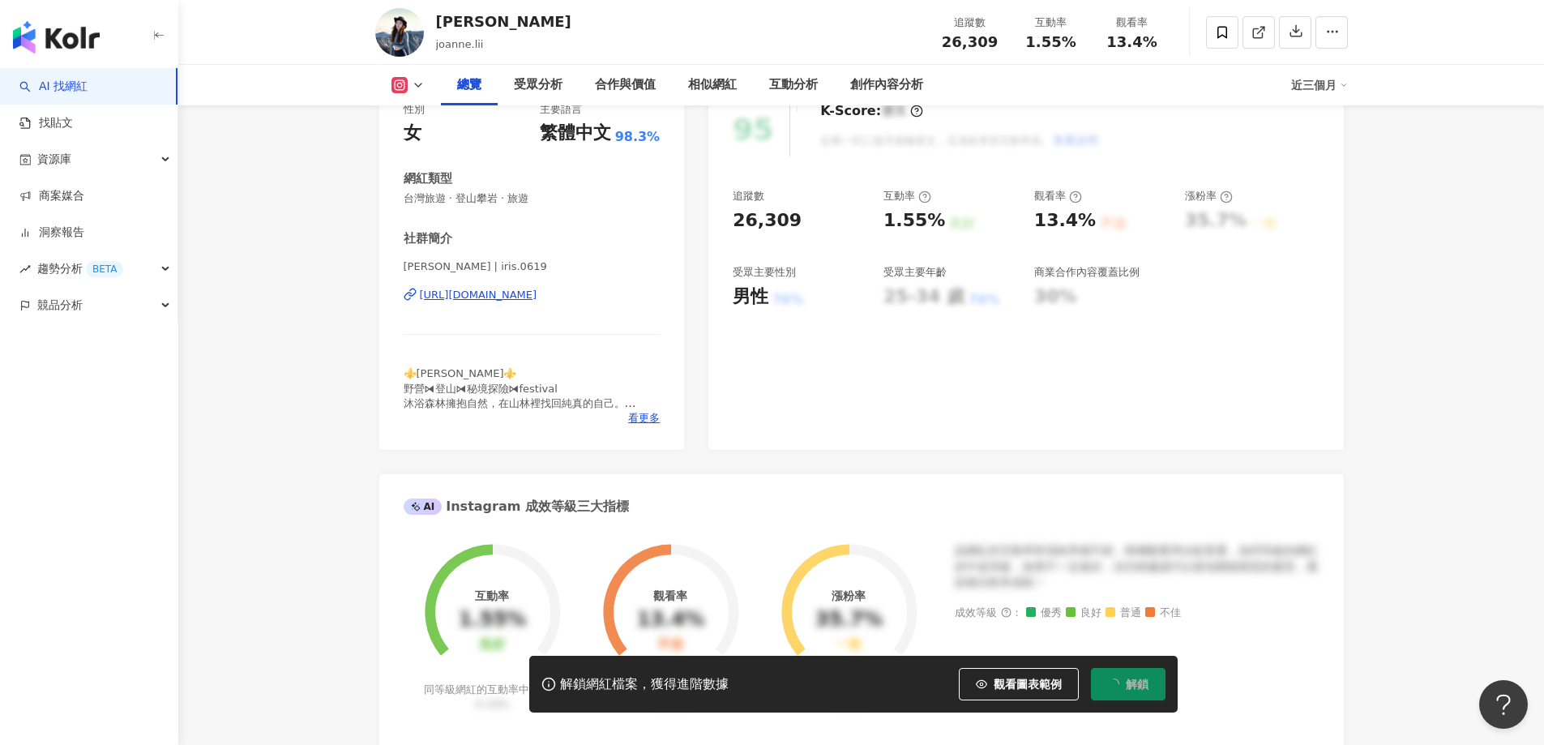
scroll to position [81, 0]
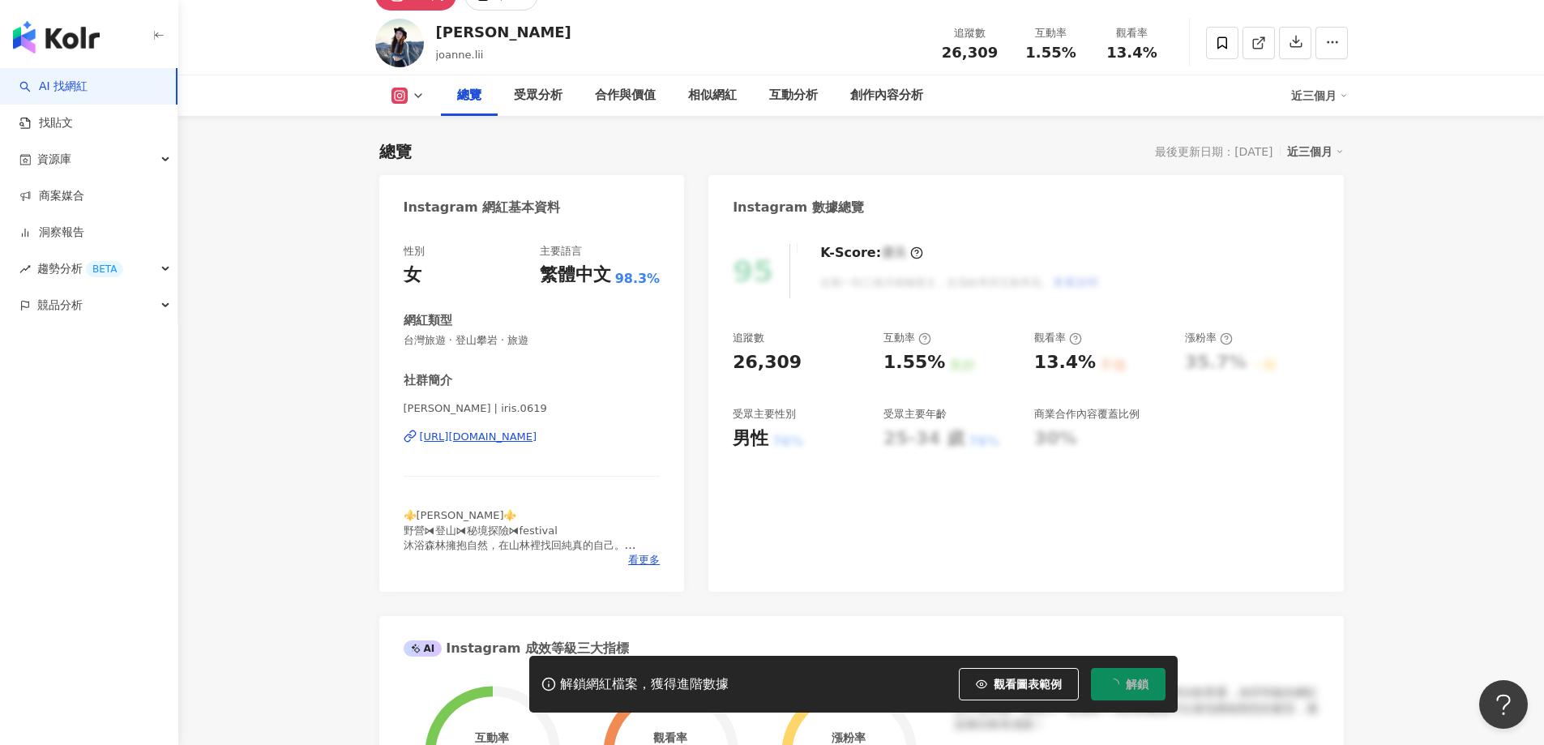
click at [515, 435] on div "https://www.instagram.com/iris.0619/" at bounding box center [479, 437] width 118 height 15
